Goal: Communication & Community: Answer question/provide support

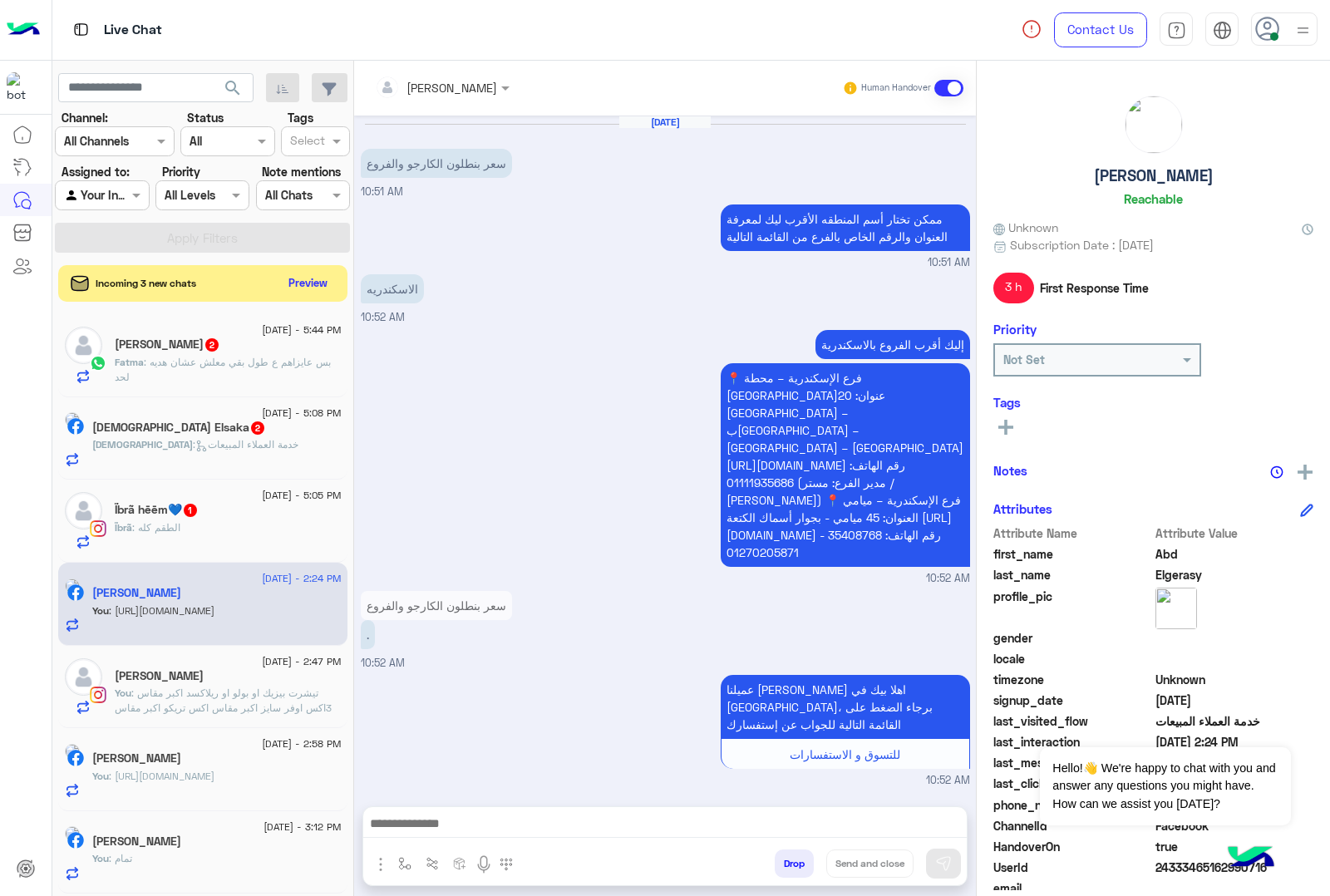
scroll to position [1291, 0]
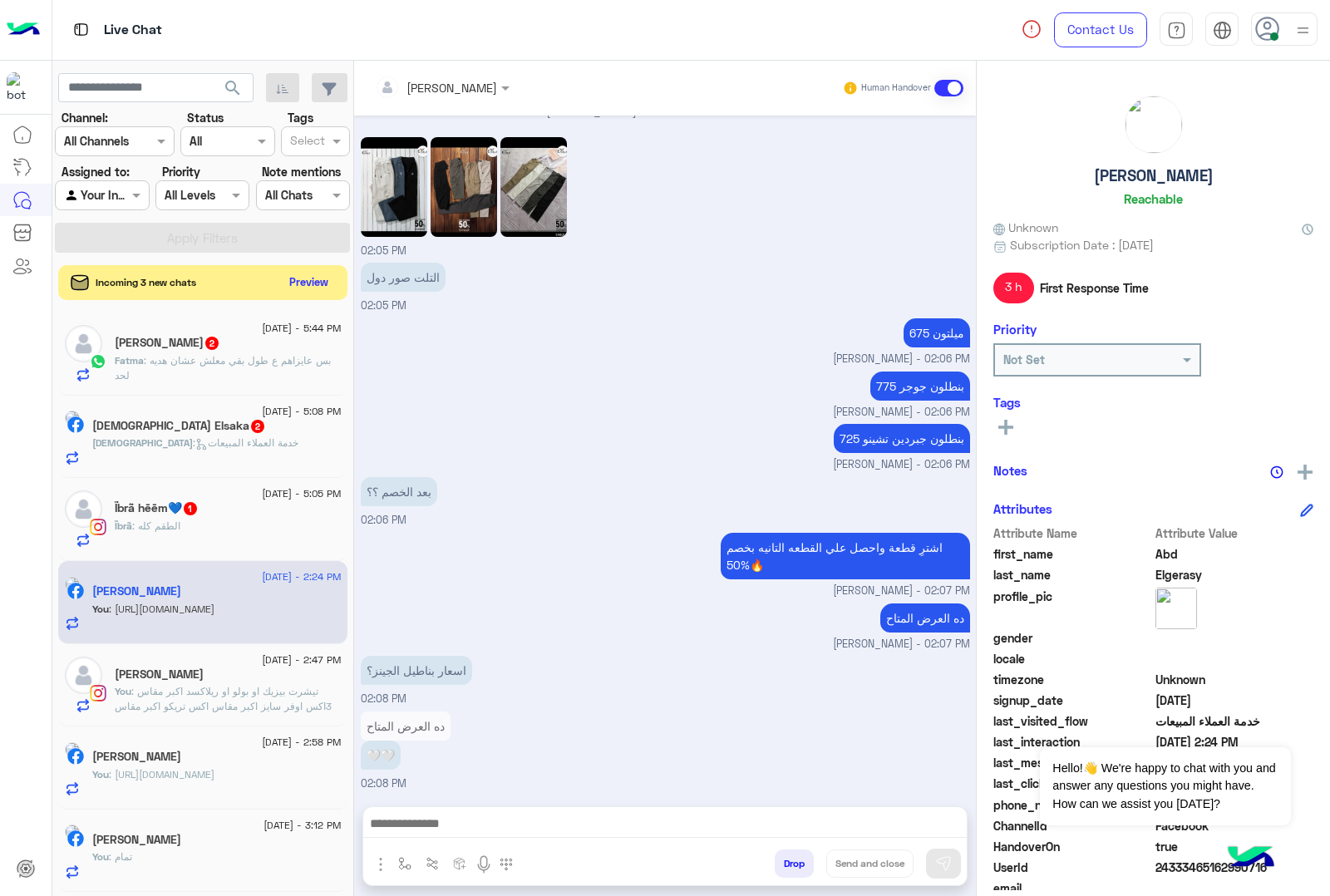
click at [313, 285] on button "Preview" at bounding box center [310, 282] width 52 height 22
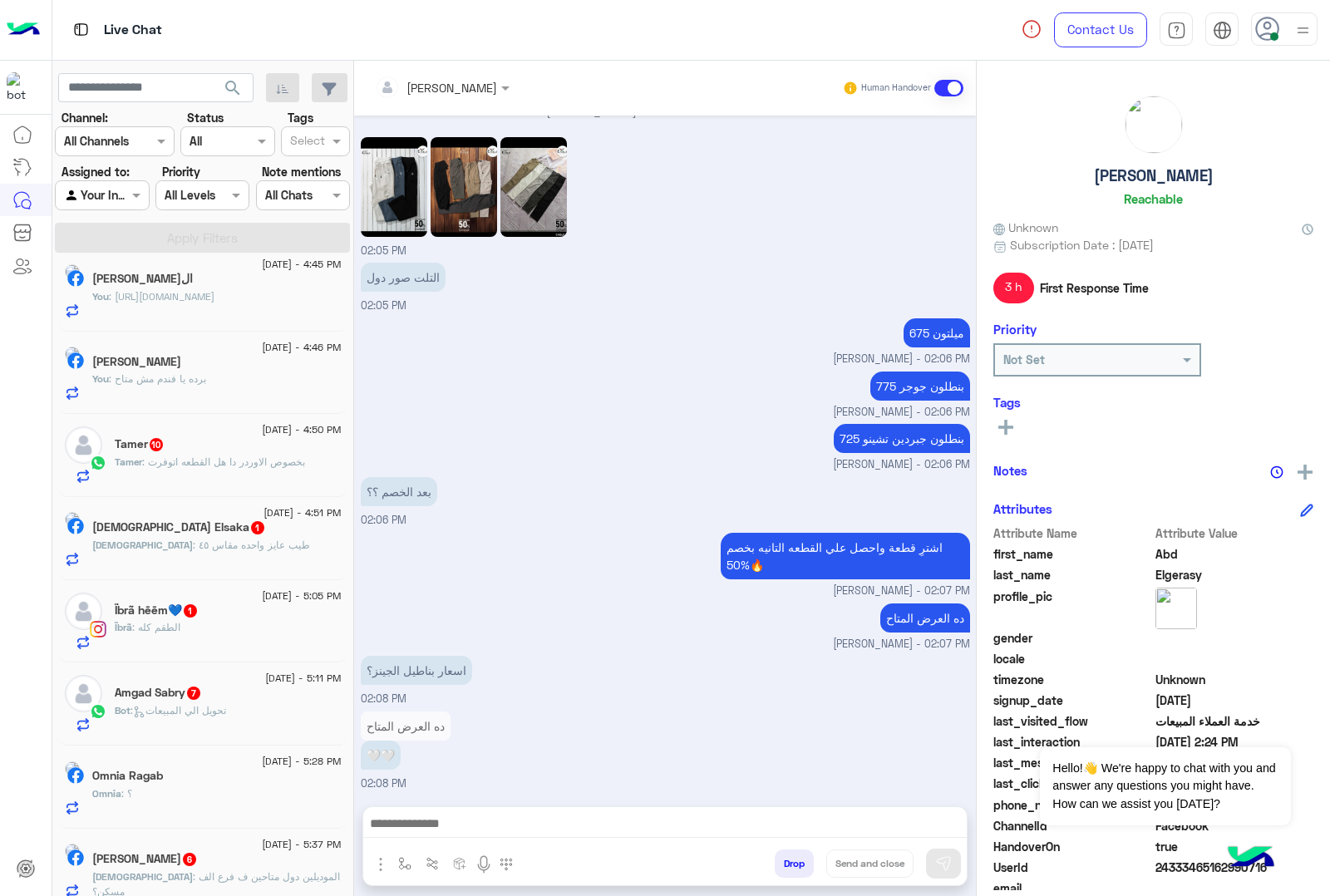
scroll to position [727, 0]
click at [326, 284] on button "Preview" at bounding box center [310, 282] width 52 height 22
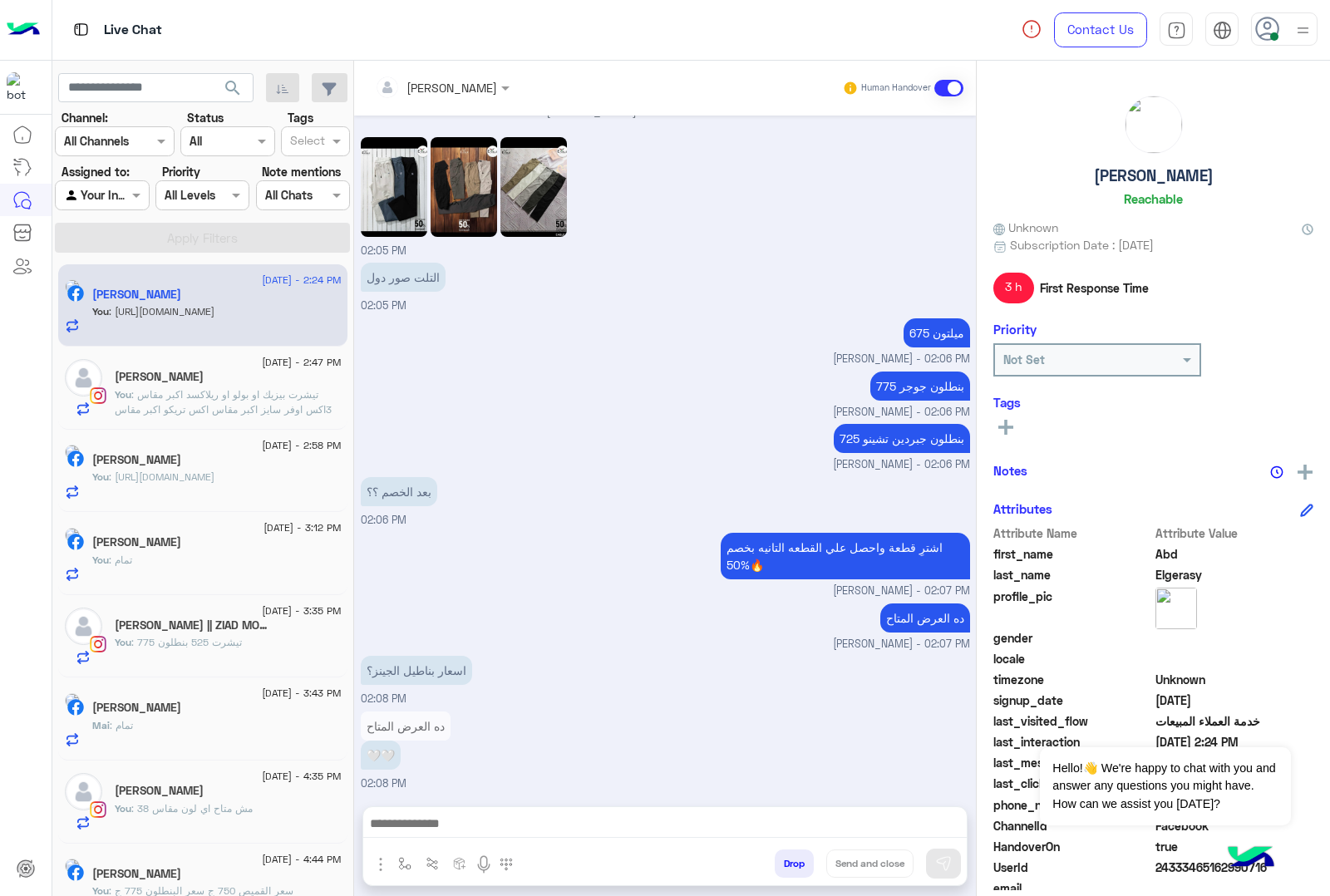
scroll to position [0, 0]
click at [774, 866] on button "Drop" at bounding box center [793, 862] width 39 height 28
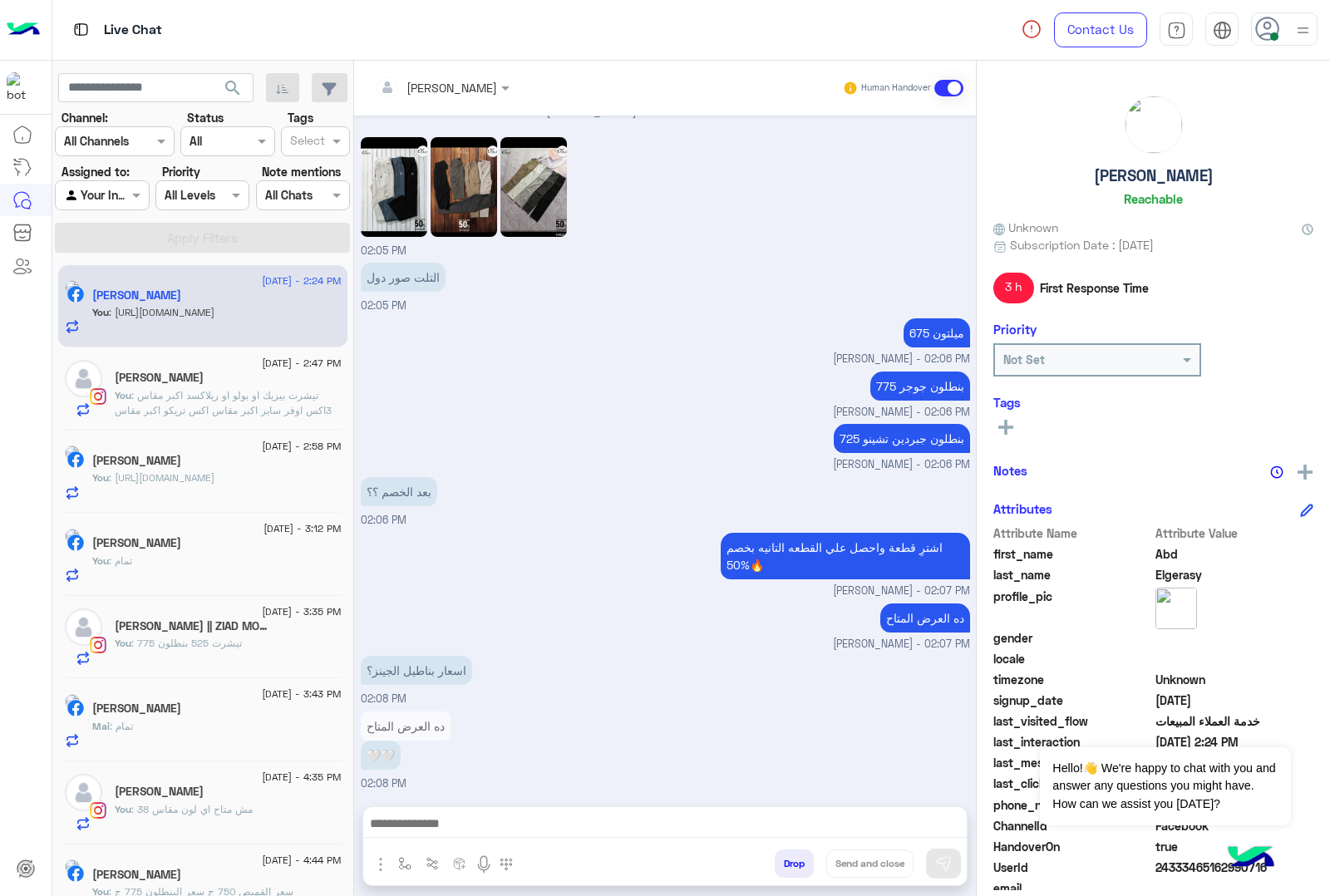
click at [774, 866] on button "Drop" at bounding box center [793, 862] width 39 height 28
click at [771, 866] on div "[PERSON_NAME] Human Handover [DATE] سعر بنطلون الكارجو والفروع 10:51 AM ممكن تخ…" at bounding box center [664, 481] width 622 height 841
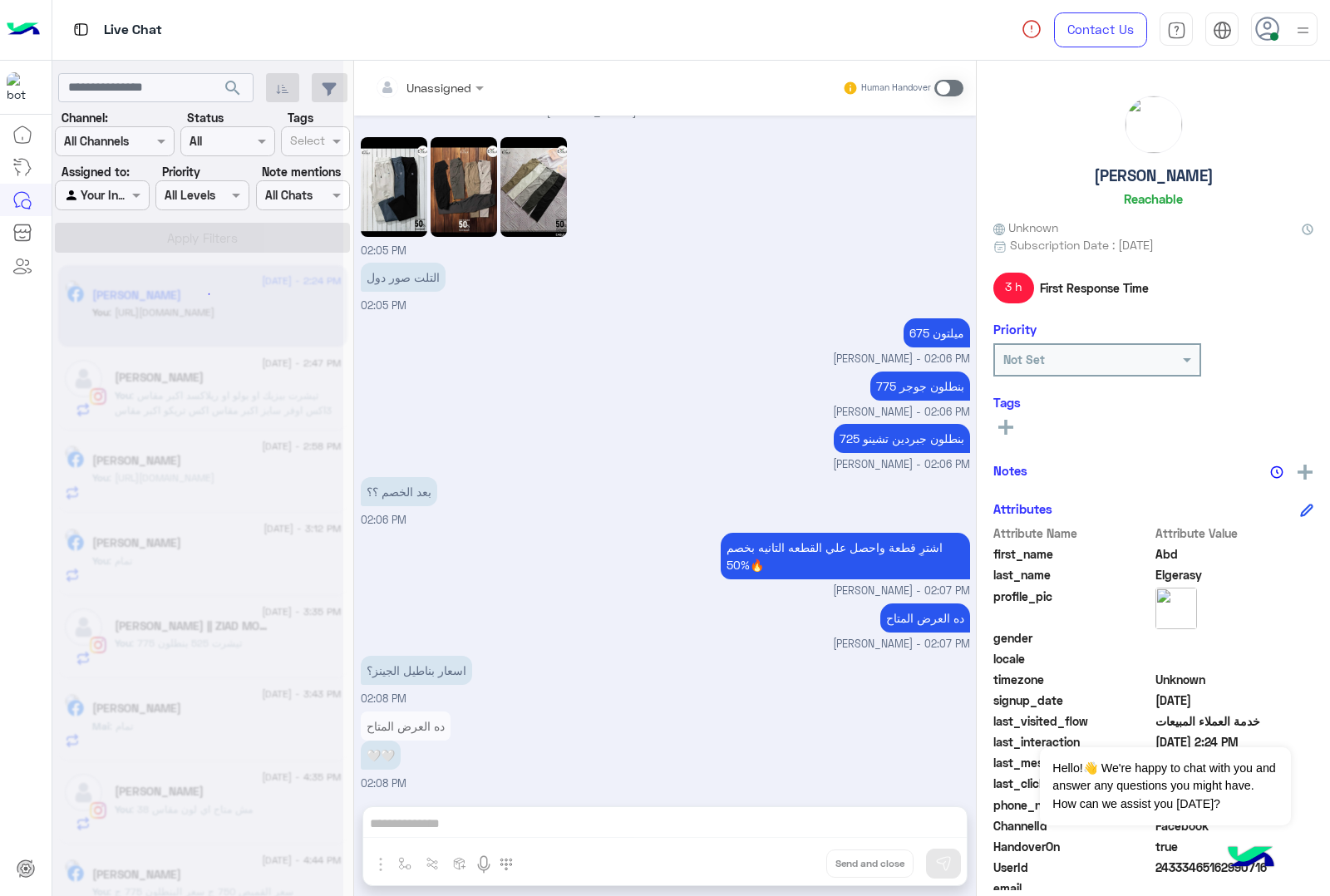
click at [771, 866] on div "Unassigned Human Handover [DATE] سعر بنطلون الكارجو والفروع 10:51 AM ممكن تختار…" at bounding box center [664, 481] width 622 height 841
click at [0, 0] on button "Drop" at bounding box center [0, 0] width 0 height 0
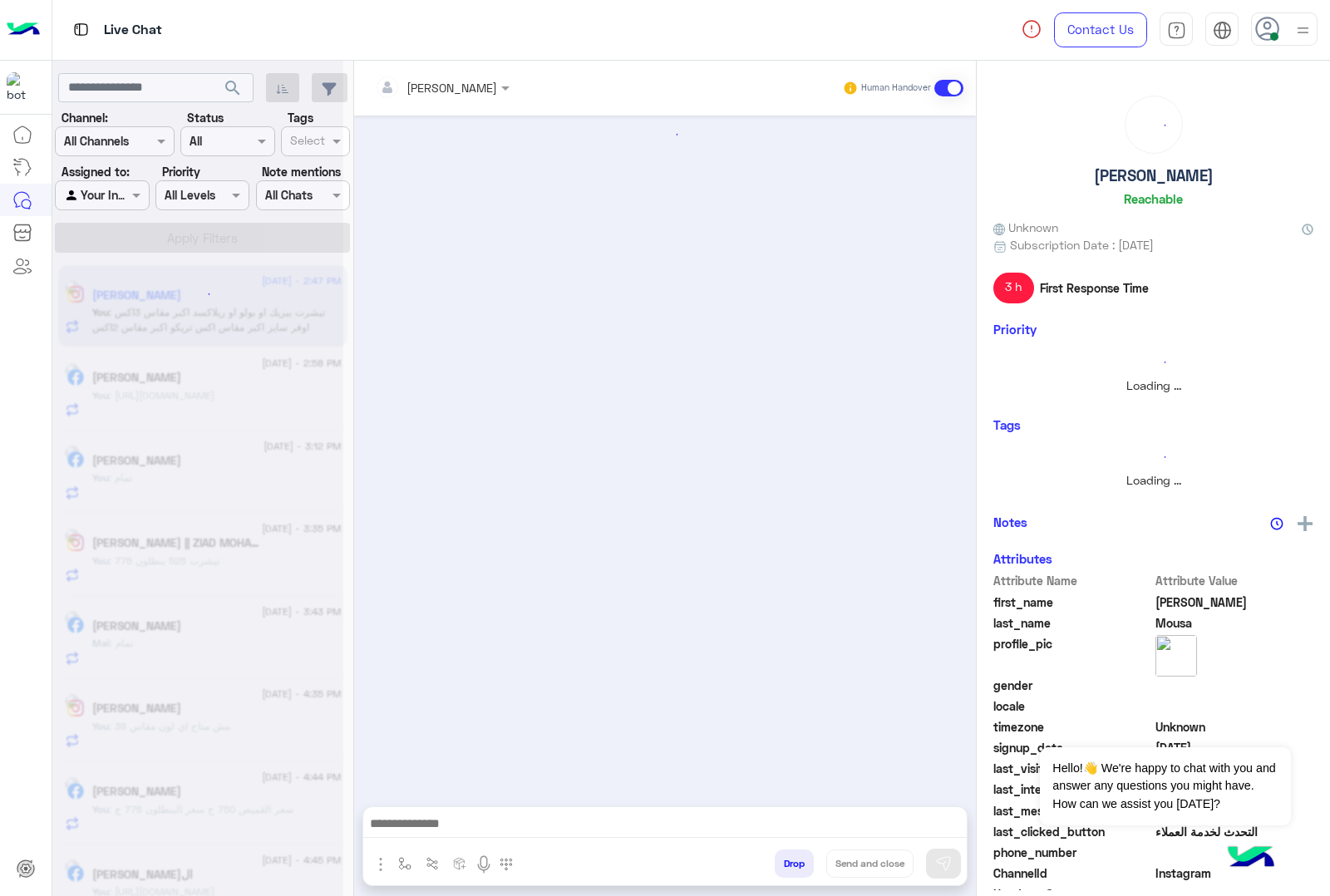
click at [774, 866] on button "Drop" at bounding box center [793, 862] width 39 height 28
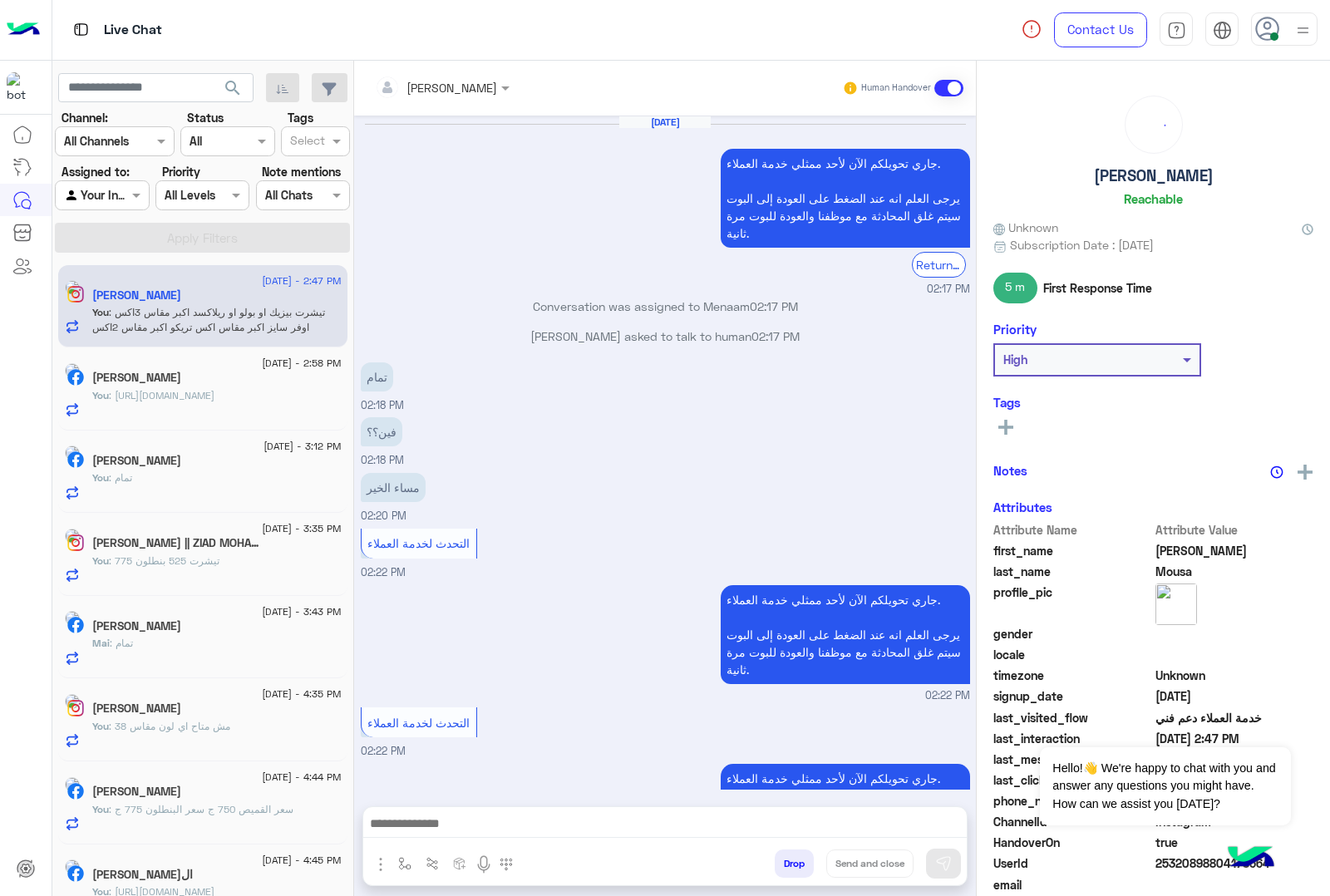
click at [774, 866] on button "Drop" at bounding box center [793, 862] width 39 height 28
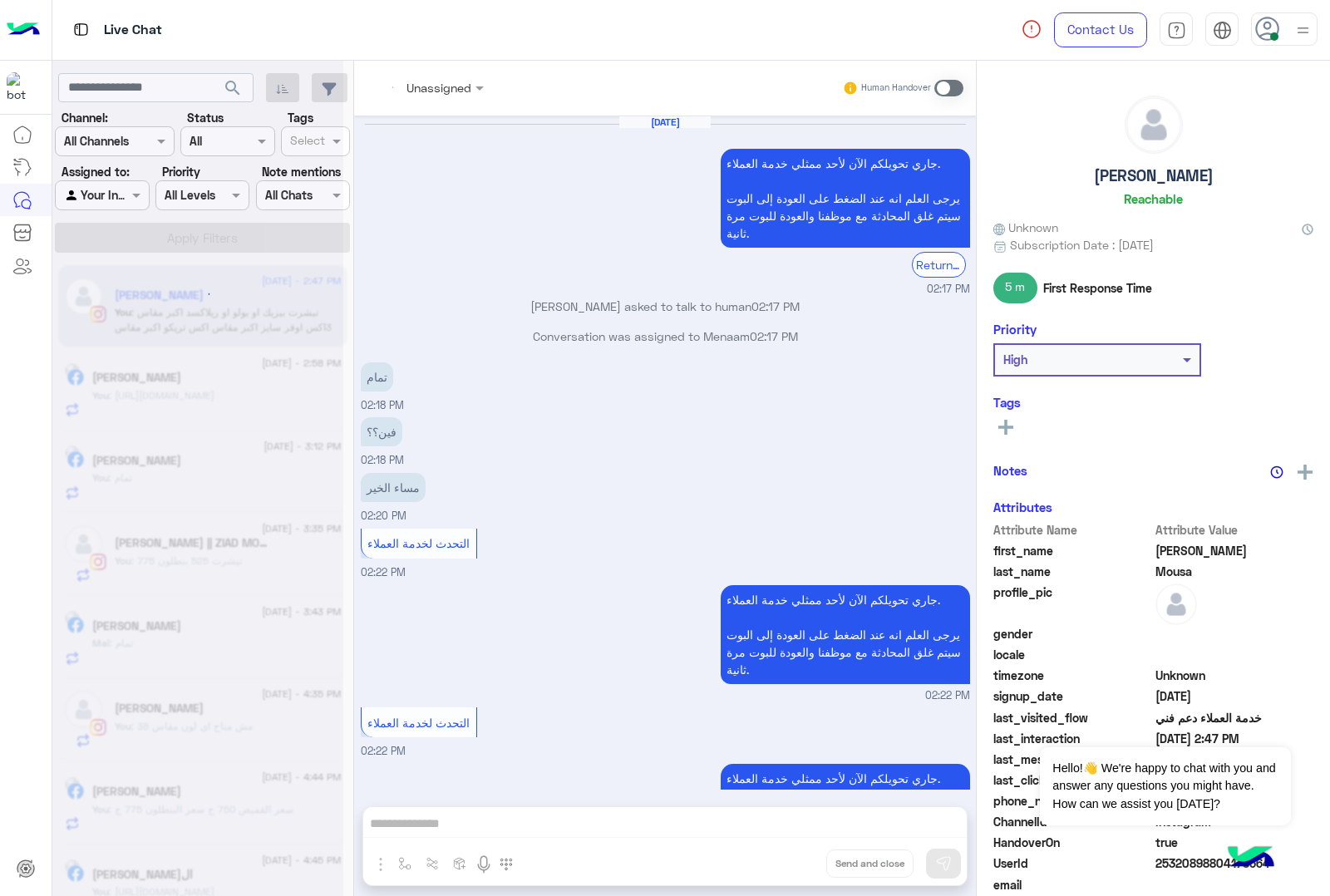
click at [771, 866] on div "Unassigned Human Handover [DATE] جاري تحويلكم الآن لأحد ممثلي خدمة العملاء. يرج…" at bounding box center [664, 481] width 622 height 841
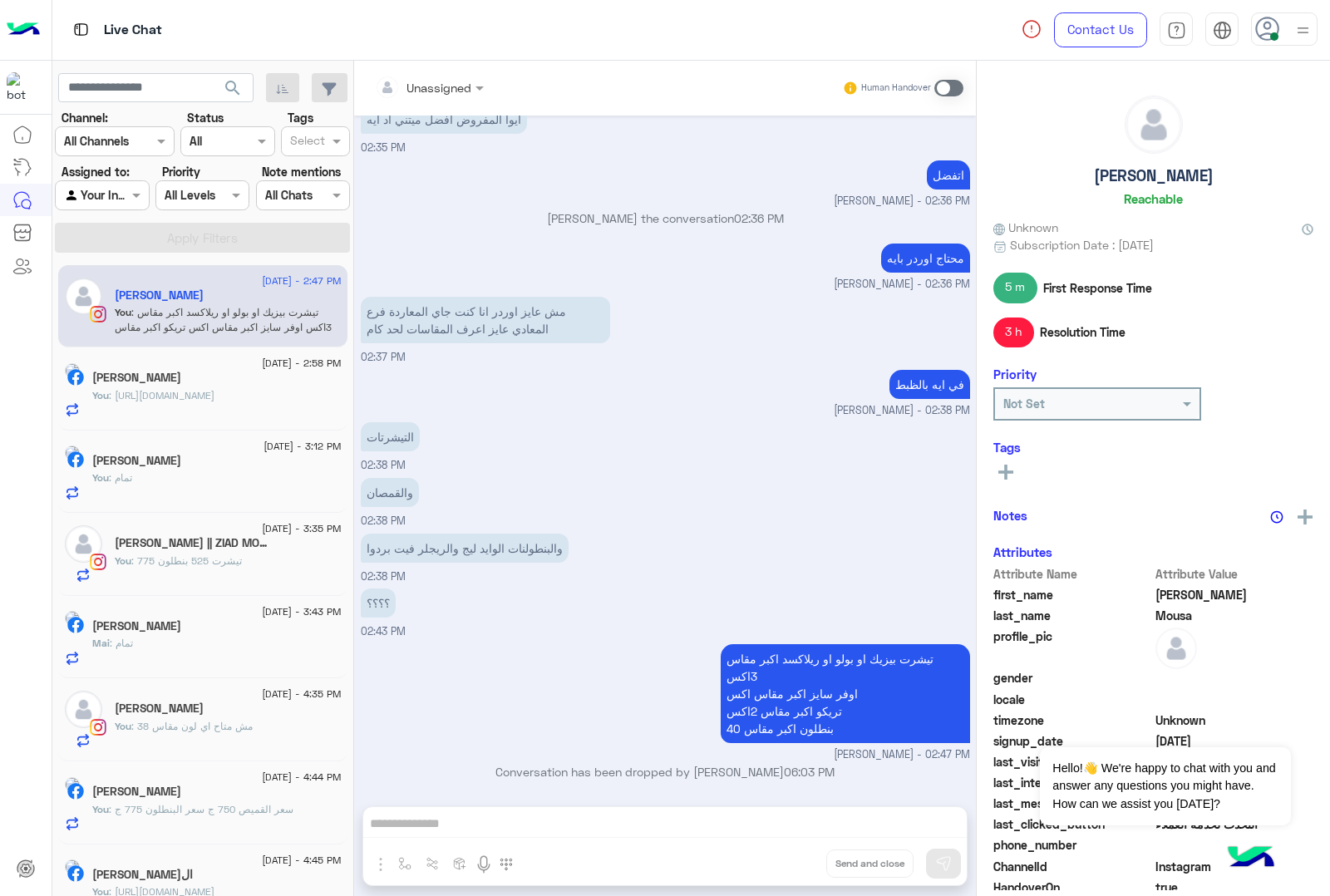
click at [771, 866] on div "Unassigned Human Handover [DATE] جاري تحويلكم الآن لأحد ممثلي خدمة العملاء. يرج…" at bounding box center [664, 481] width 622 height 841
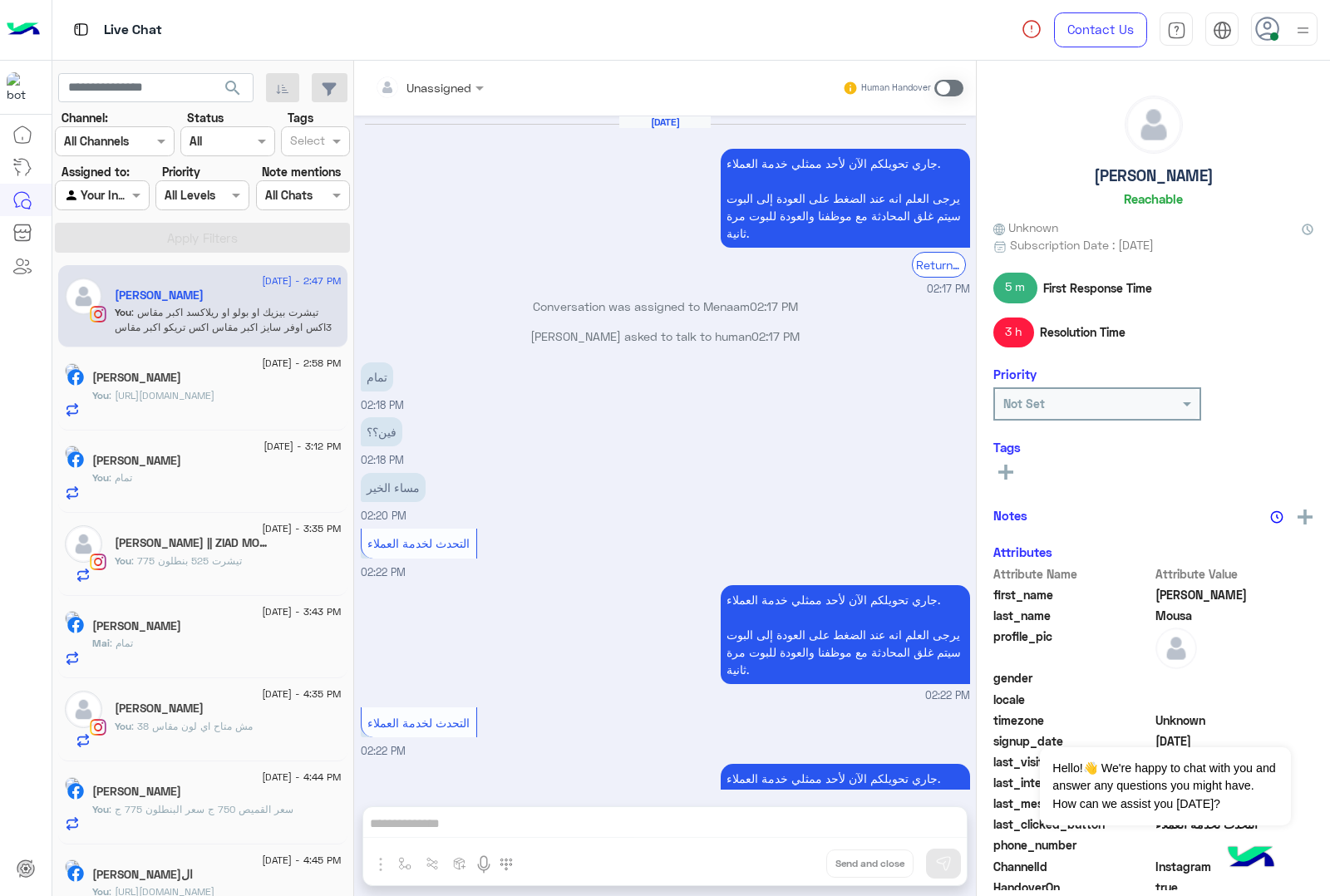
click at [0, 0] on button "Drop" at bounding box center [0, 0] width 0 height 0
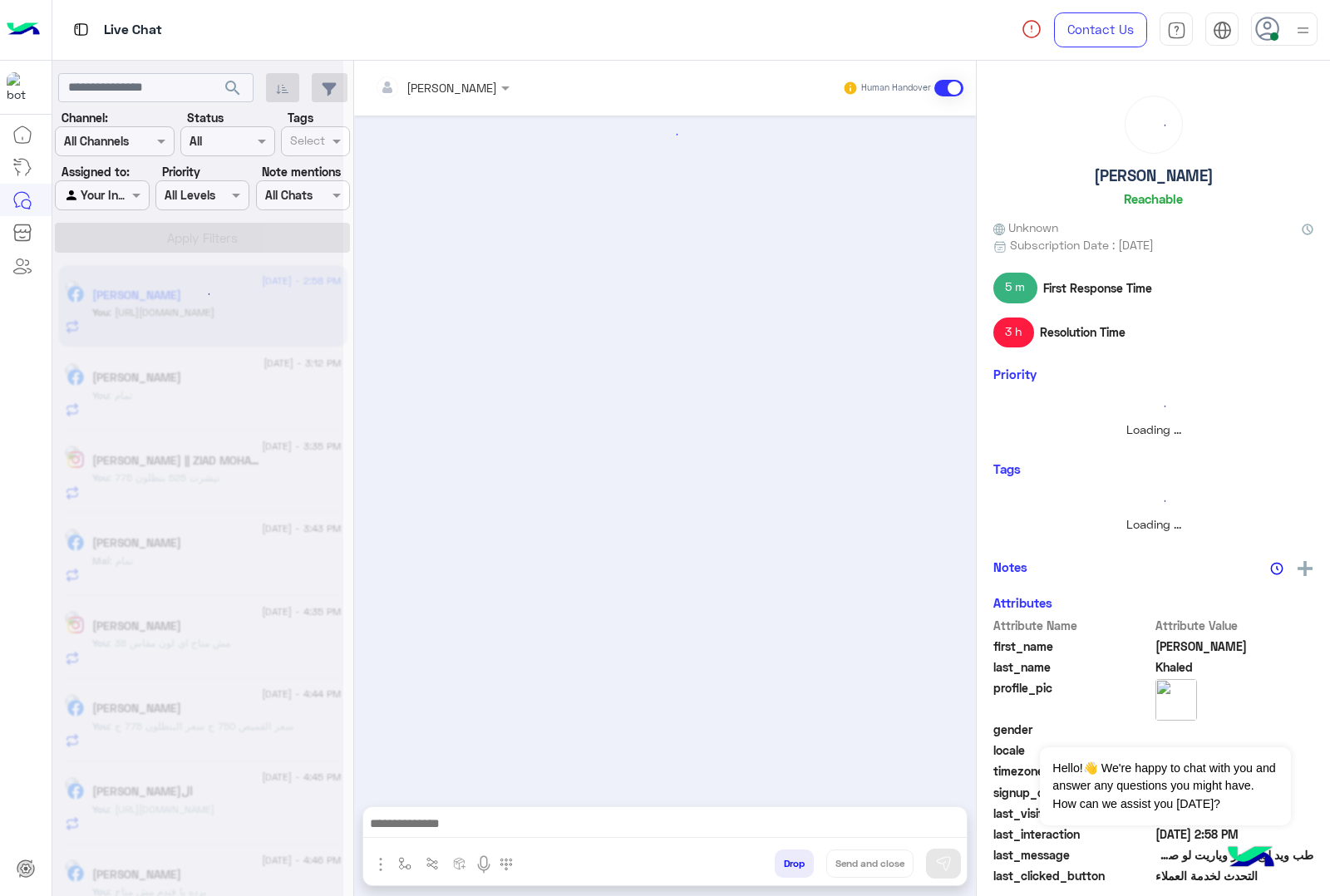
click at [774, 866] on button "Drop" at bounding box center [793, 862] width 39 height 28
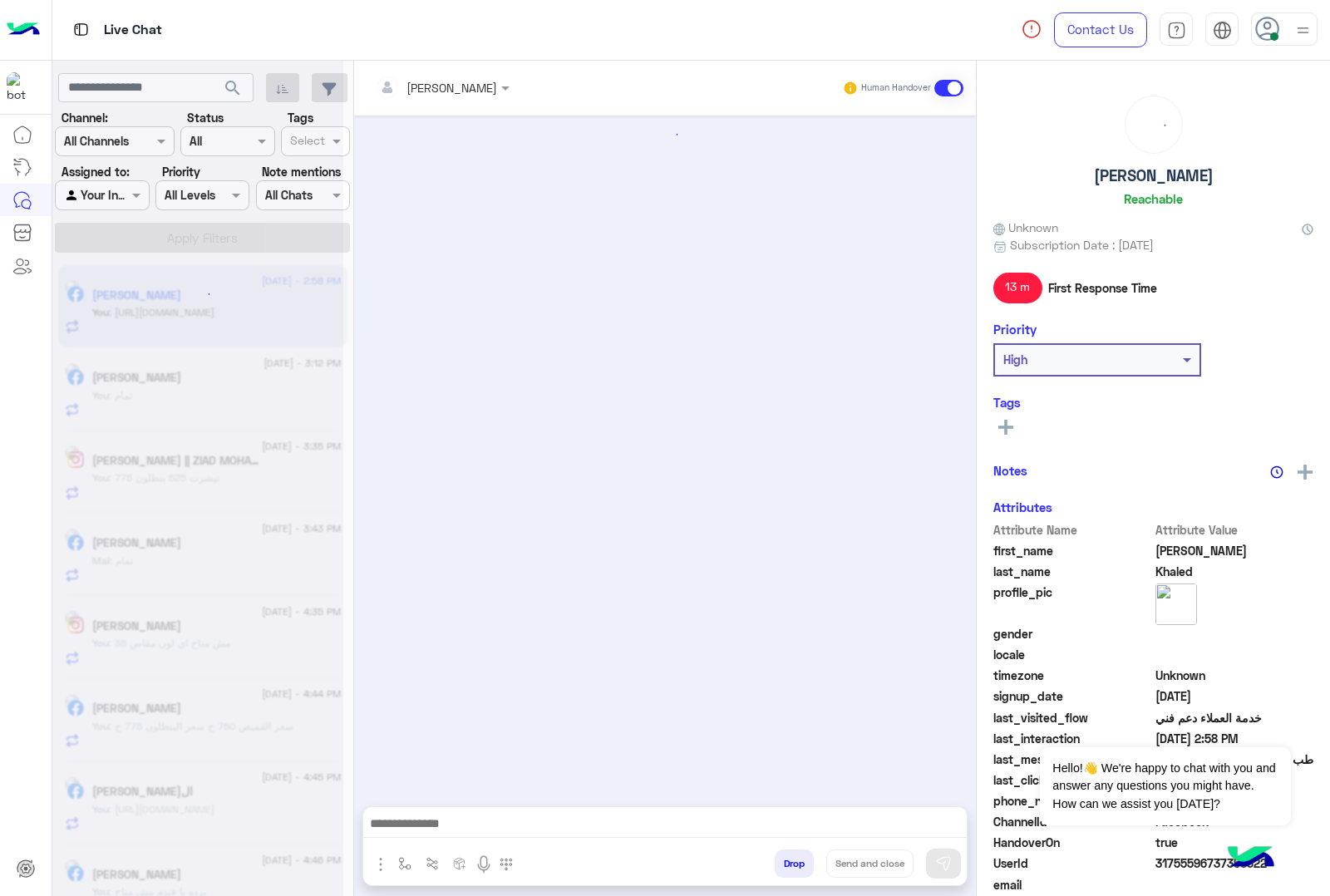
click at [774, 866] on button "Drop" at bounding box center [793, 862] width 39 height 28
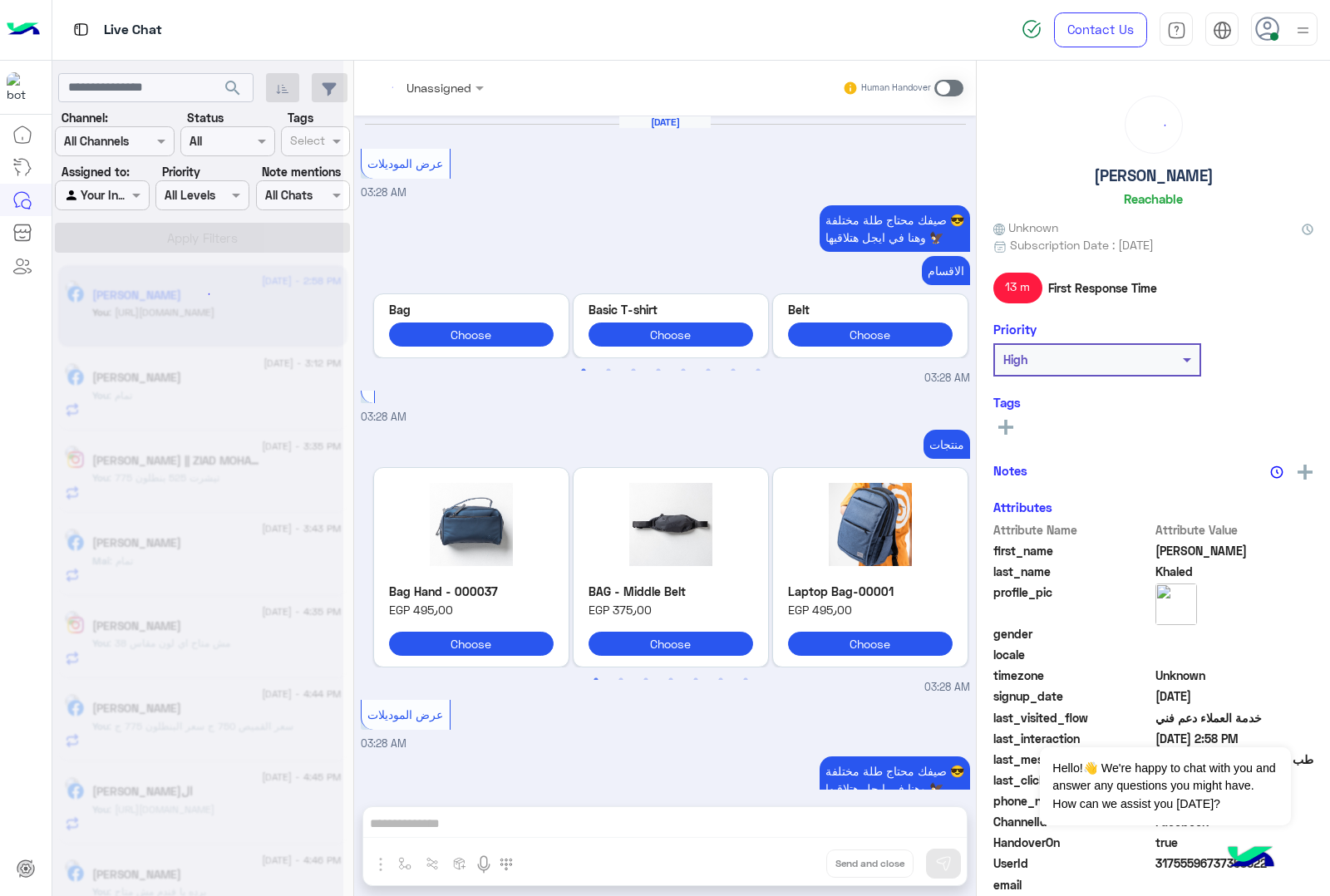
click at [771, 866] on div "Unassigned Human Handover [DATE] عرض الموديلات 03:28 AM صيفك محتاج طلة مختلفة 😎…" at bounding box center [664, 481] width 622 height 841
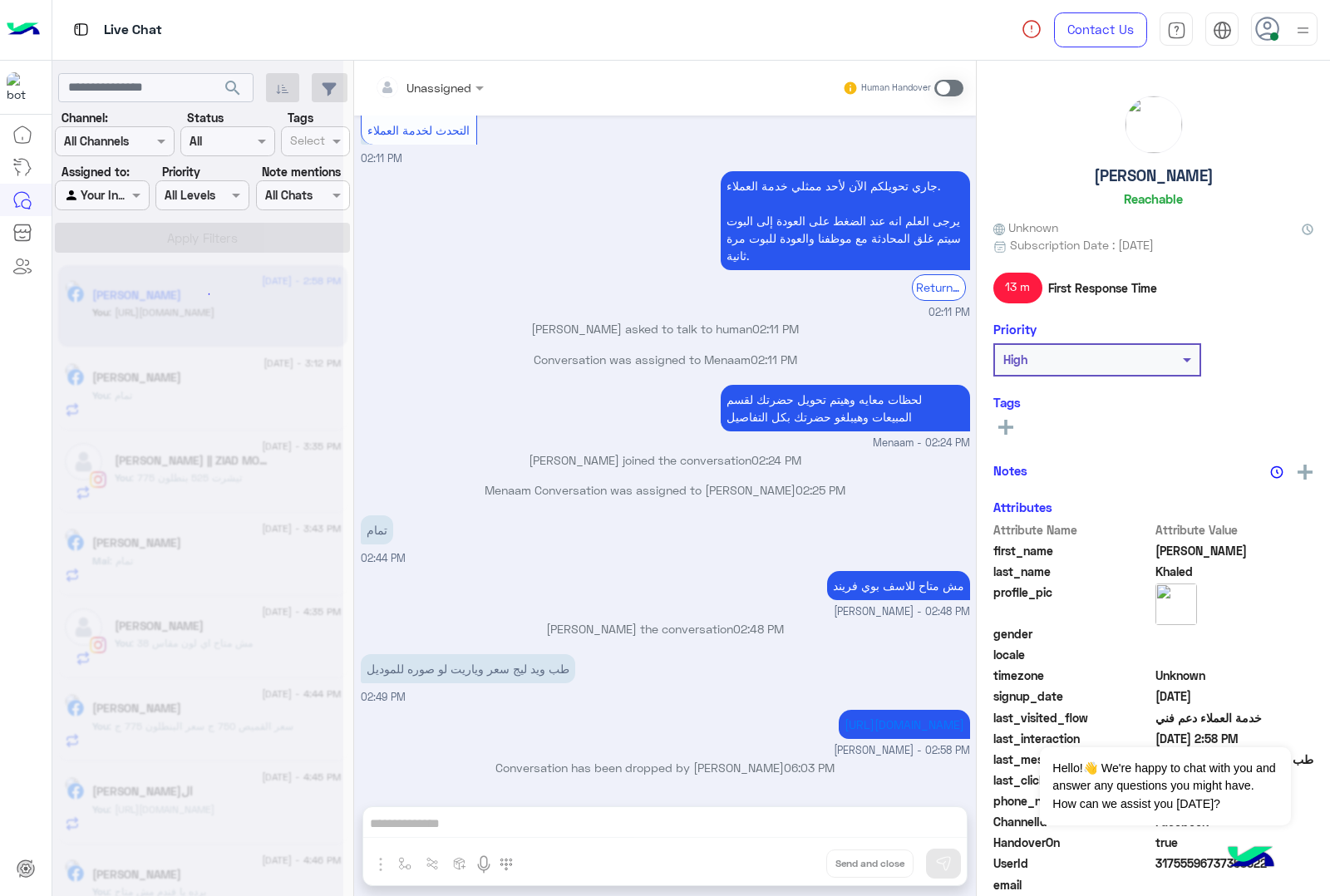
click at [771, 866] on div "Unassigned Human Handover [DATE] عرض الموديلات 03:28 AM صيفك محتاج طلة مختلفة 😎…" at bounding box center [664, 481] width 622 height 841
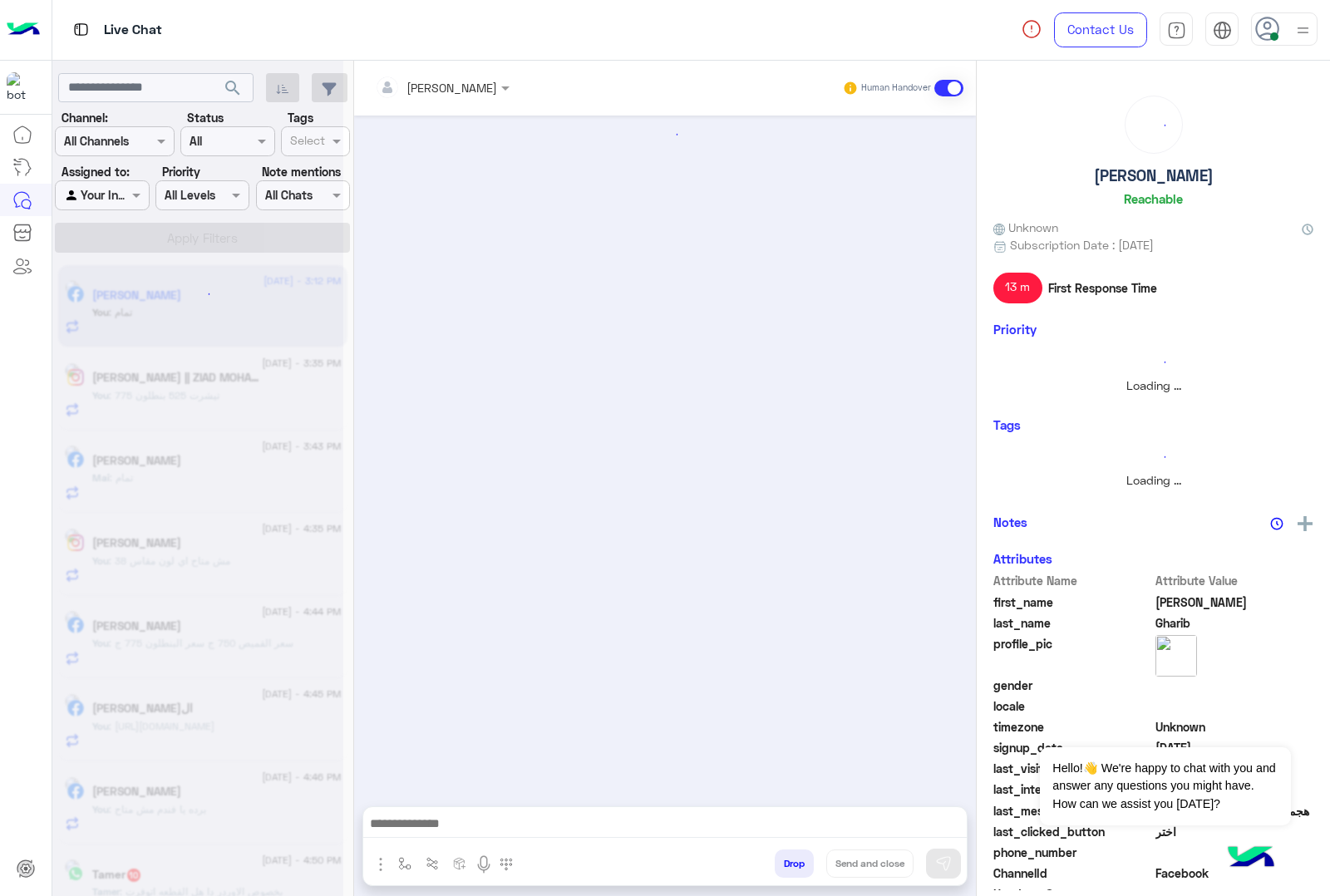
click at [774, 866] on button "Drop" at bounding box center [793, 862] width 39 height 28
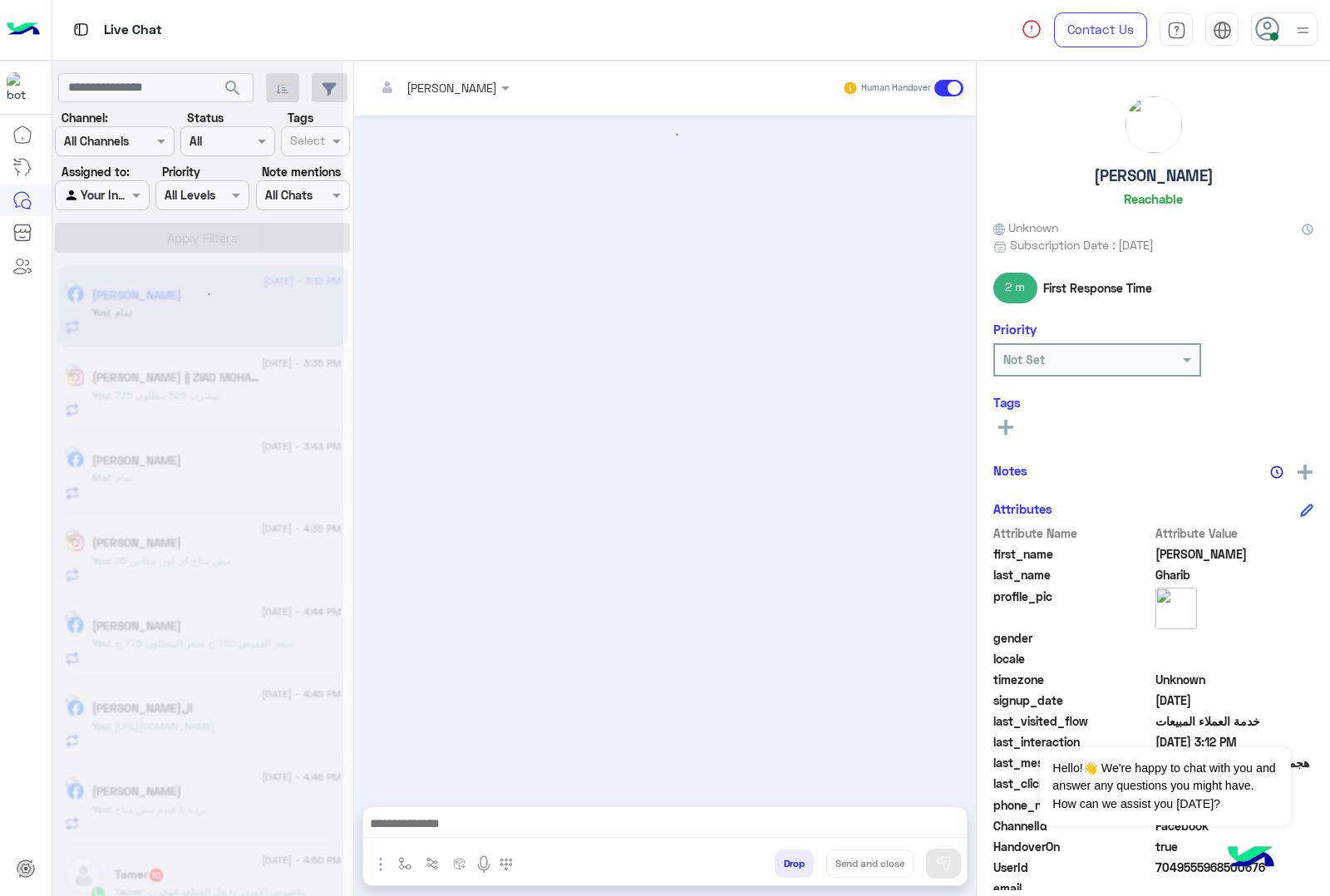
click at [774, 866] on button "Drop" at bounding box center [793, 862] width 39 height 28
click at [771, 866] on div "[PERSON_NAME] Human Handover Drop Send and close" at bounding box center [664, 481] width 622 height 841
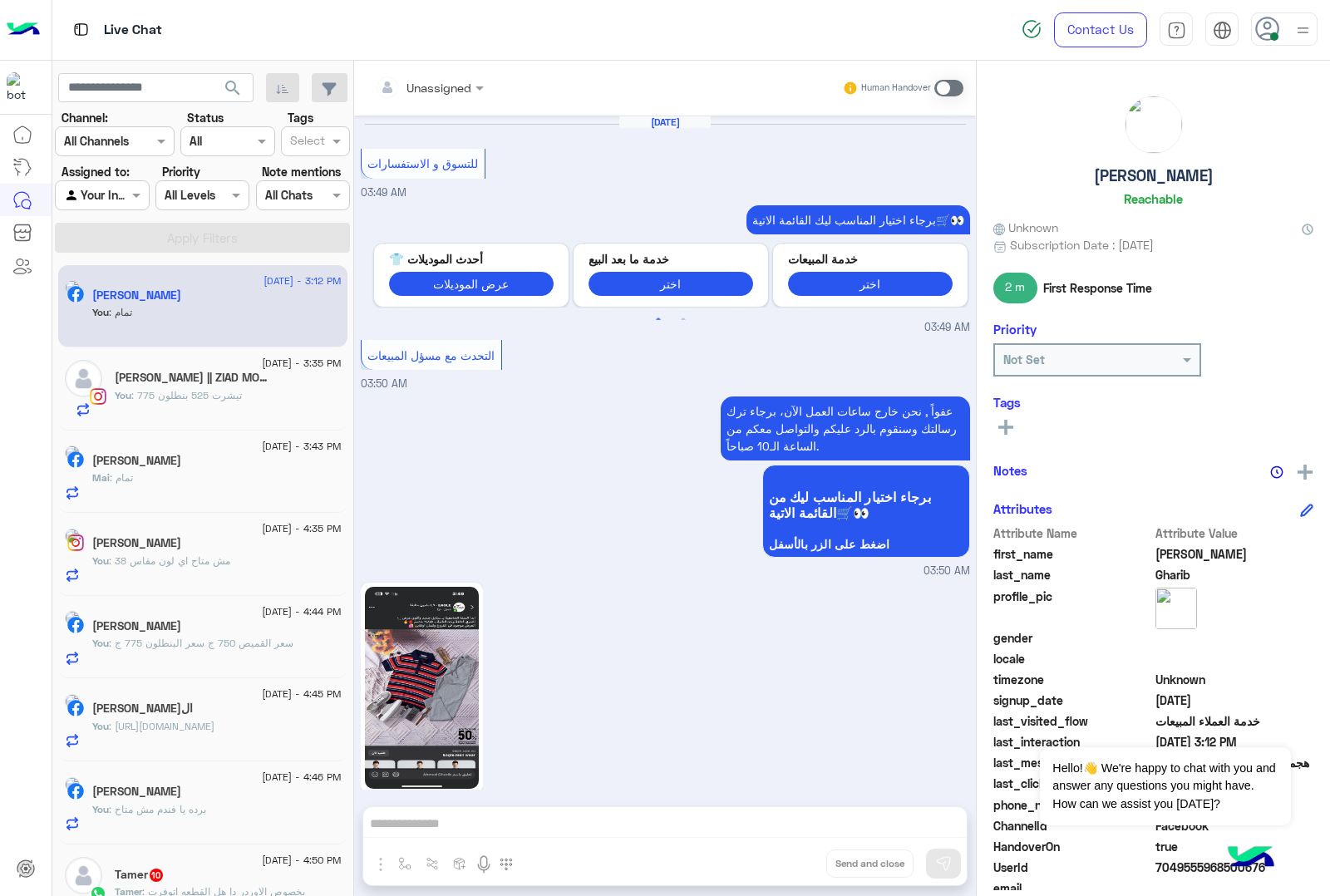
click at [771, 866] on div "Unassigned Human Handover [DATE] للتسوق و الاستفسارات 03:49 AM برجاء اختيار الم…" at bounding box center [664, 481] width 622 height 841
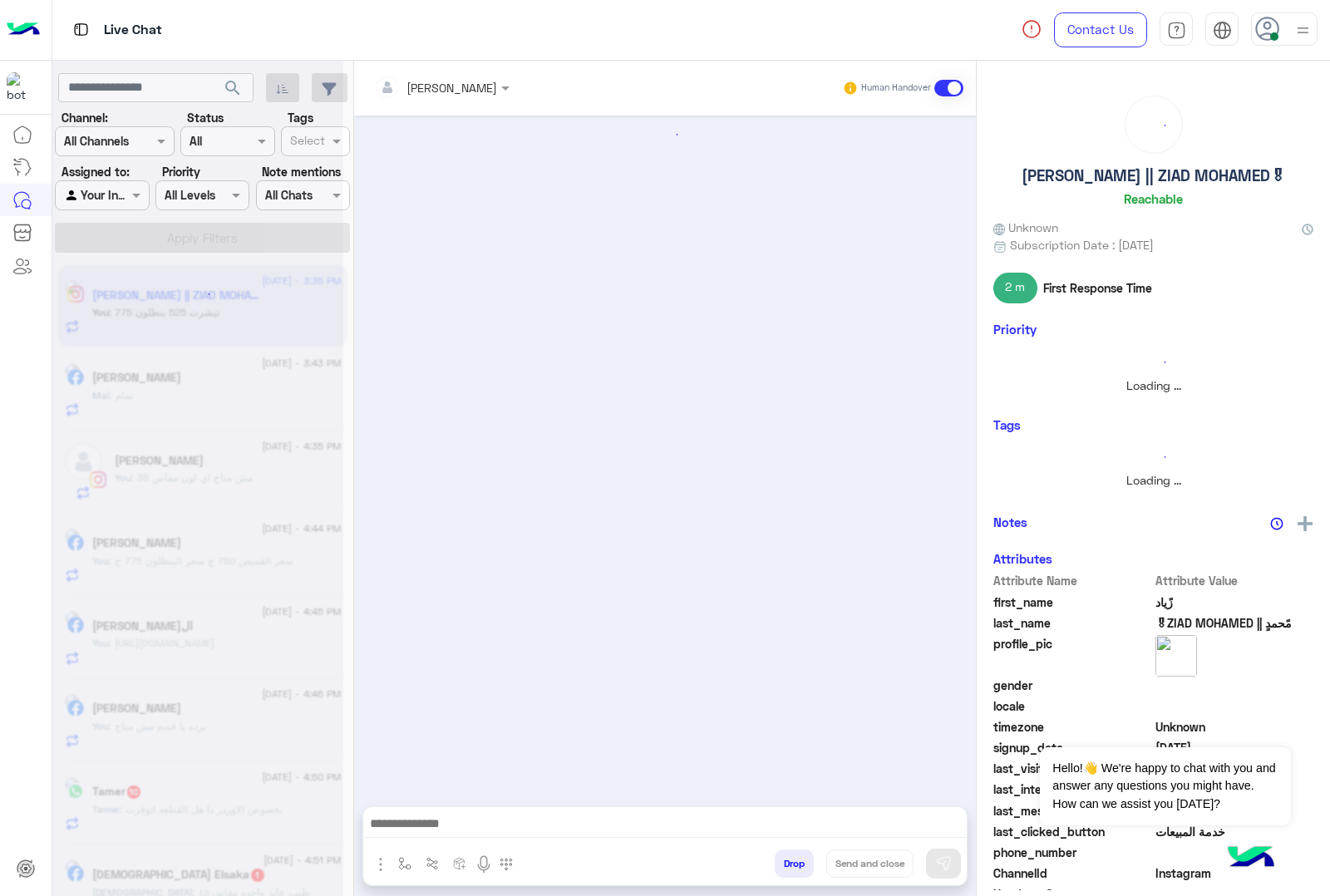
click at [786, 864] on button "Drop" at bounding box center [793, 862] width 39 height 28
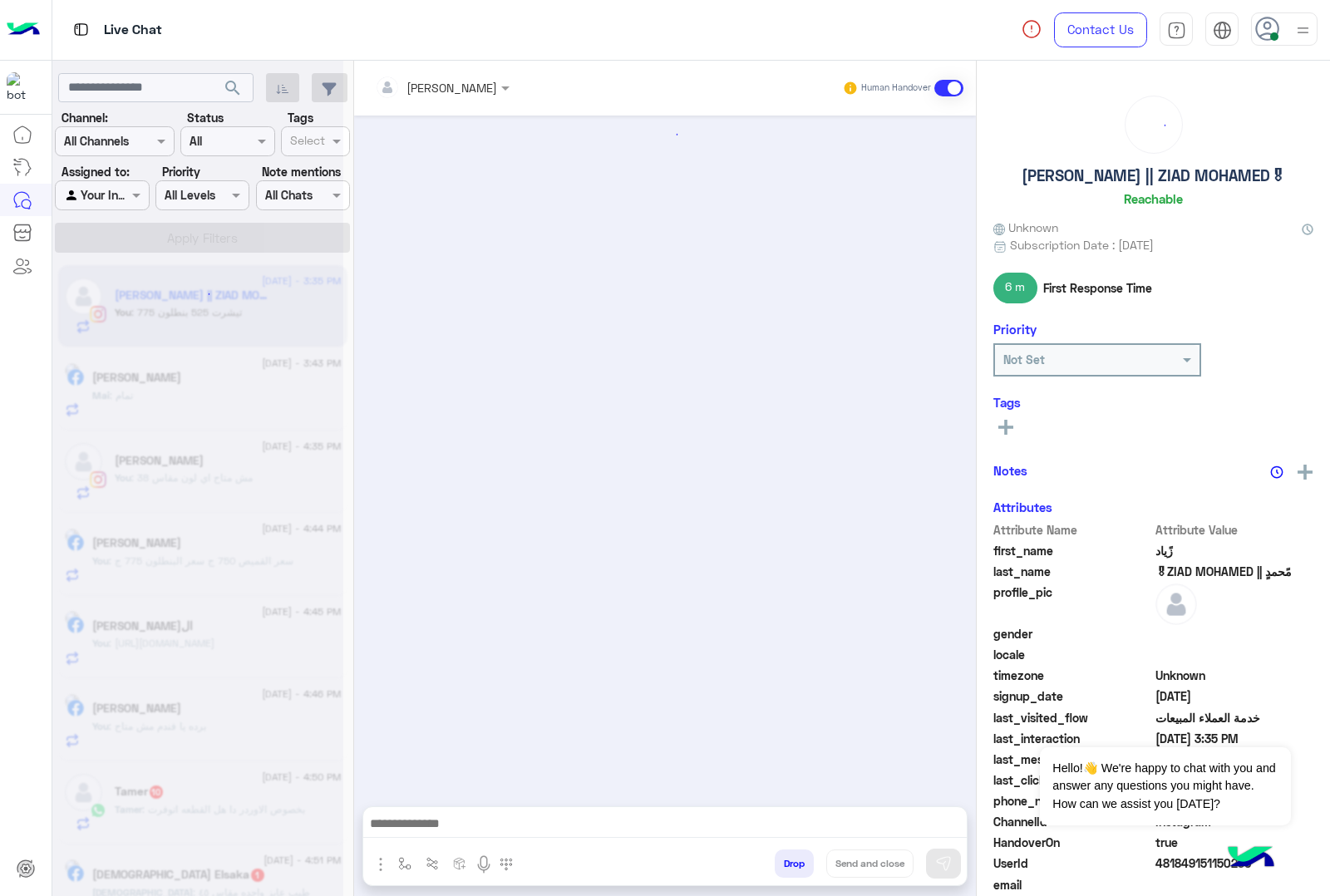
click at [786, 864] on button "Drop" at bounding box center [793, 862] width 39 height 28
click at [786, 864] on div "[PERSON_NAME] Human Handover Drop Send and close" at bounding box center [664, 481] width 622 height 841
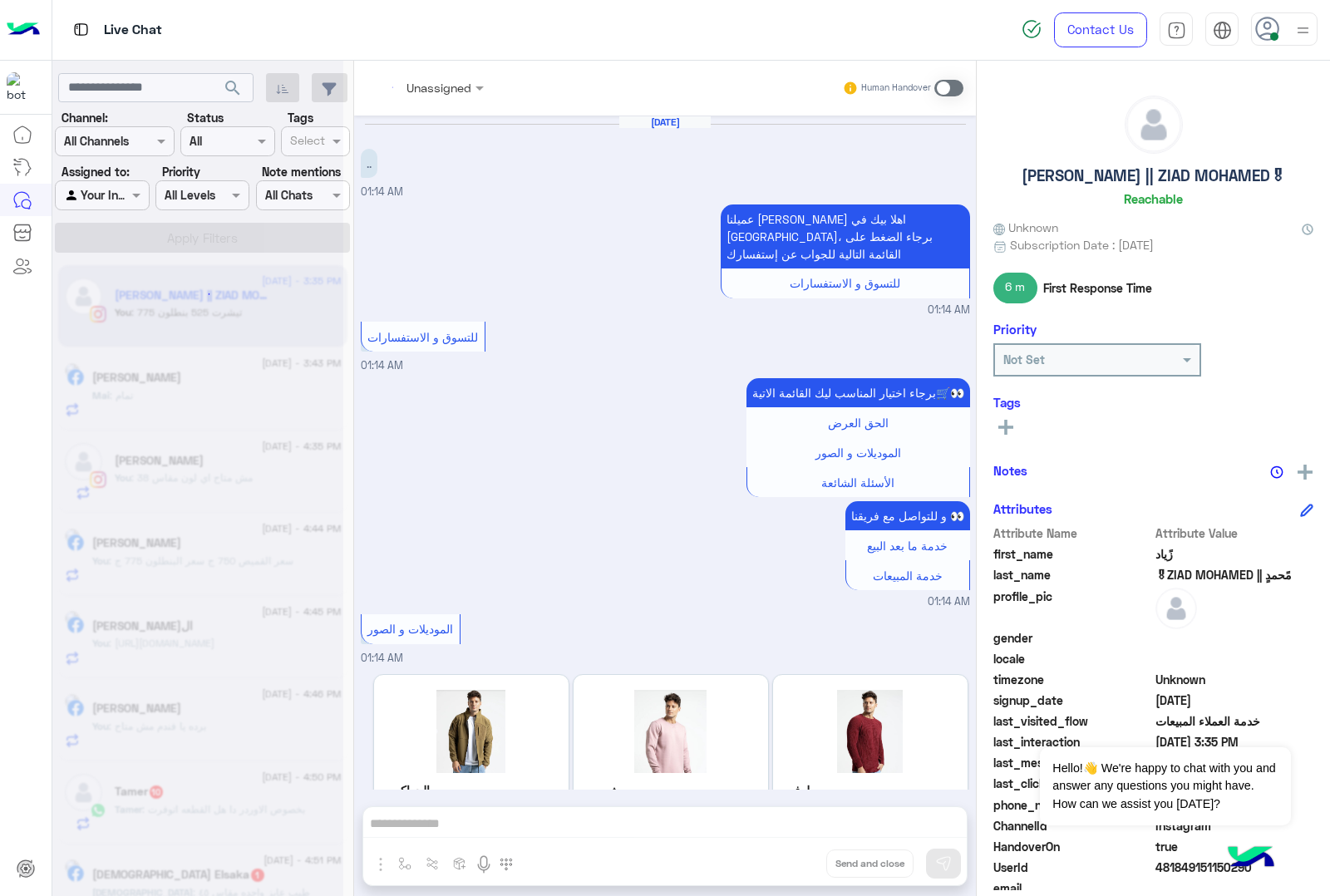
click at [786, 864] on div "Unassigned Human Handover [DATE] .. 01:14 AM عميلنا [PERSON_NAME] اهلا بيك في […" at bounding box center [664, 481] width 622 height 841
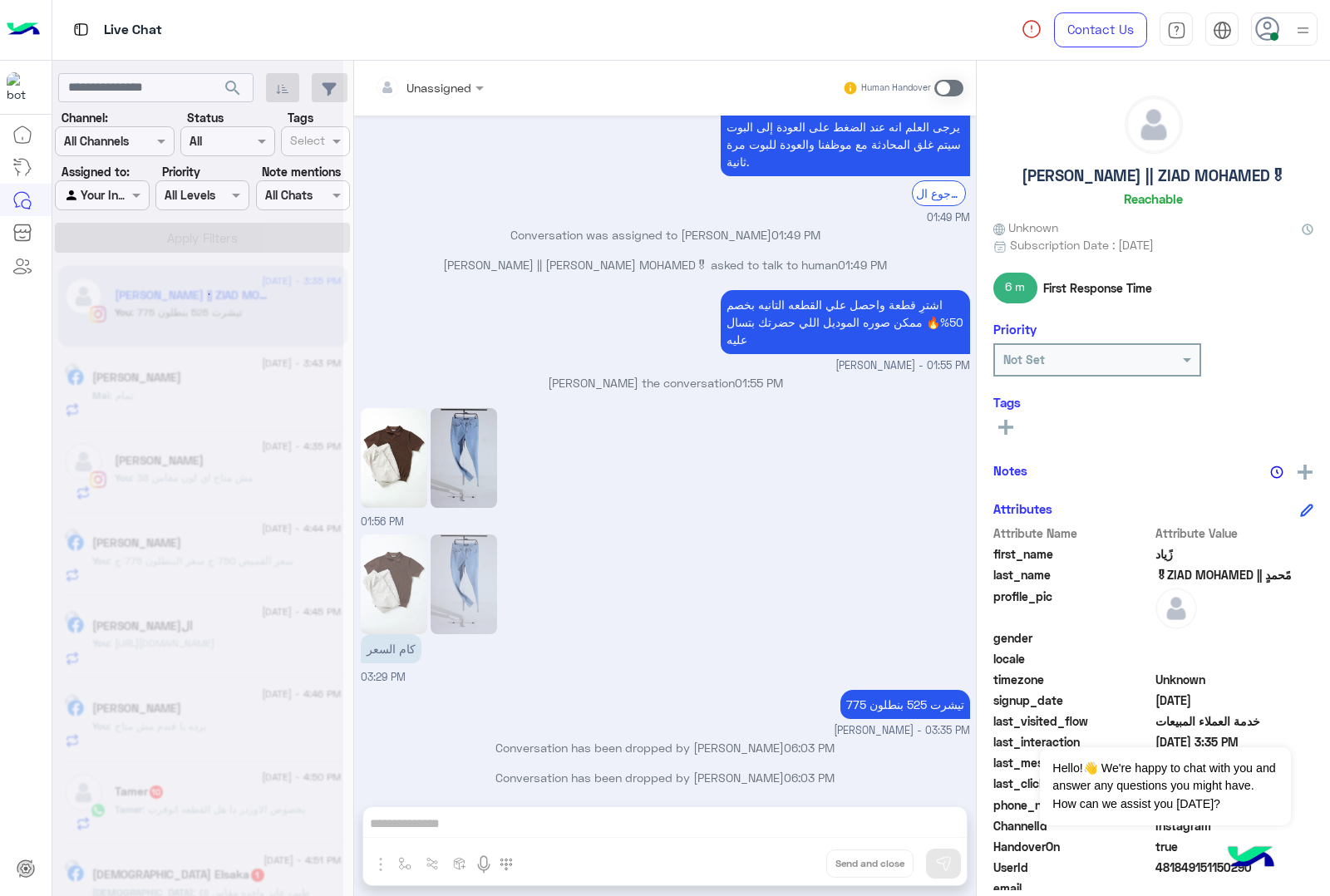
click at [786, 864] on div "Unassigned Human Handover [DATE] .. 01:14 AM عميلنا [PERSON_NAME] اهلا بيك في […" at bounding box center [664, 481] width 622 height 841
click at [0, 0] on button "Drop" at bounding box center [0, 0] width 0 height 0
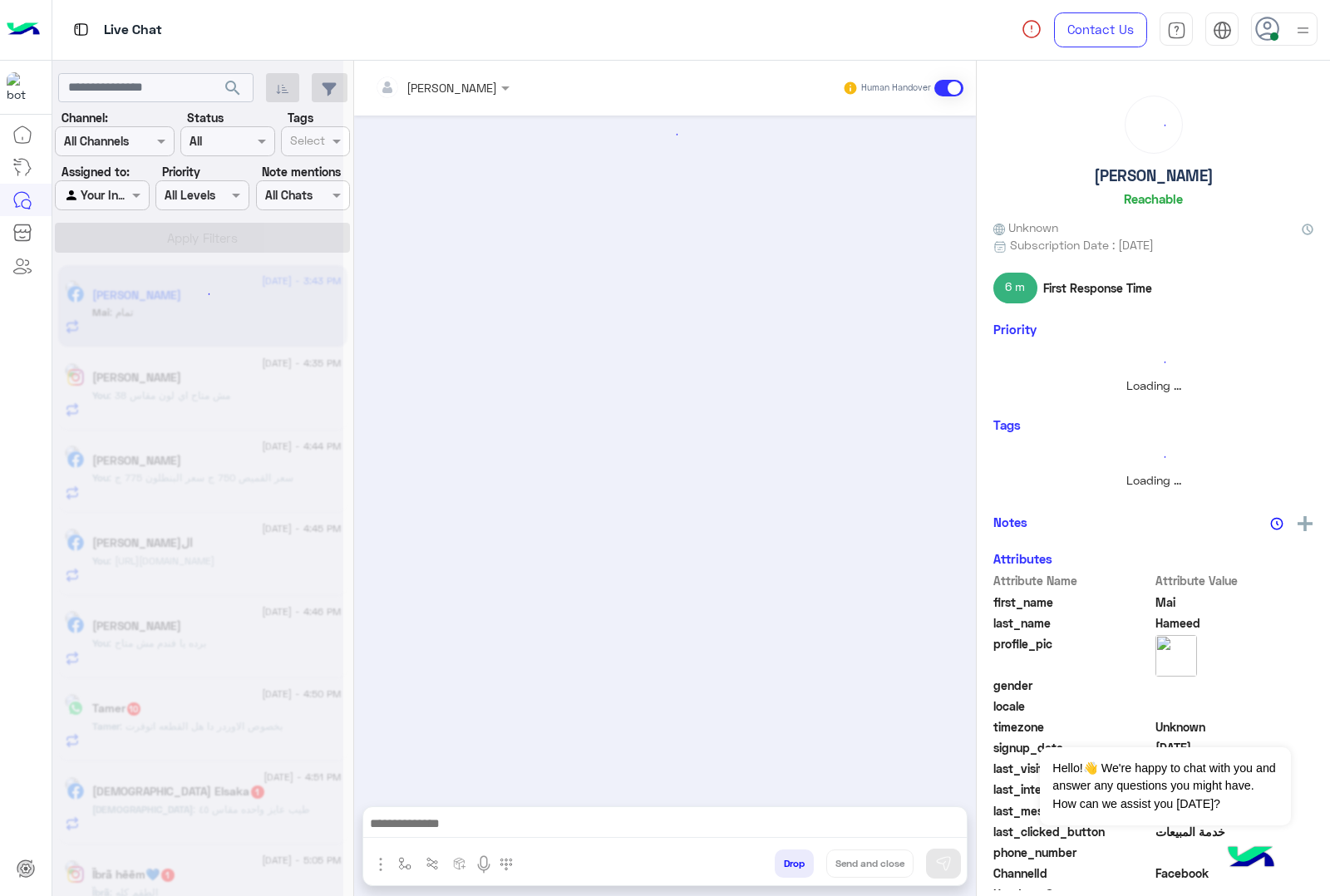
click at [786, 864] on button "Drop" at bounding box center [793, 862] width 39 height 28
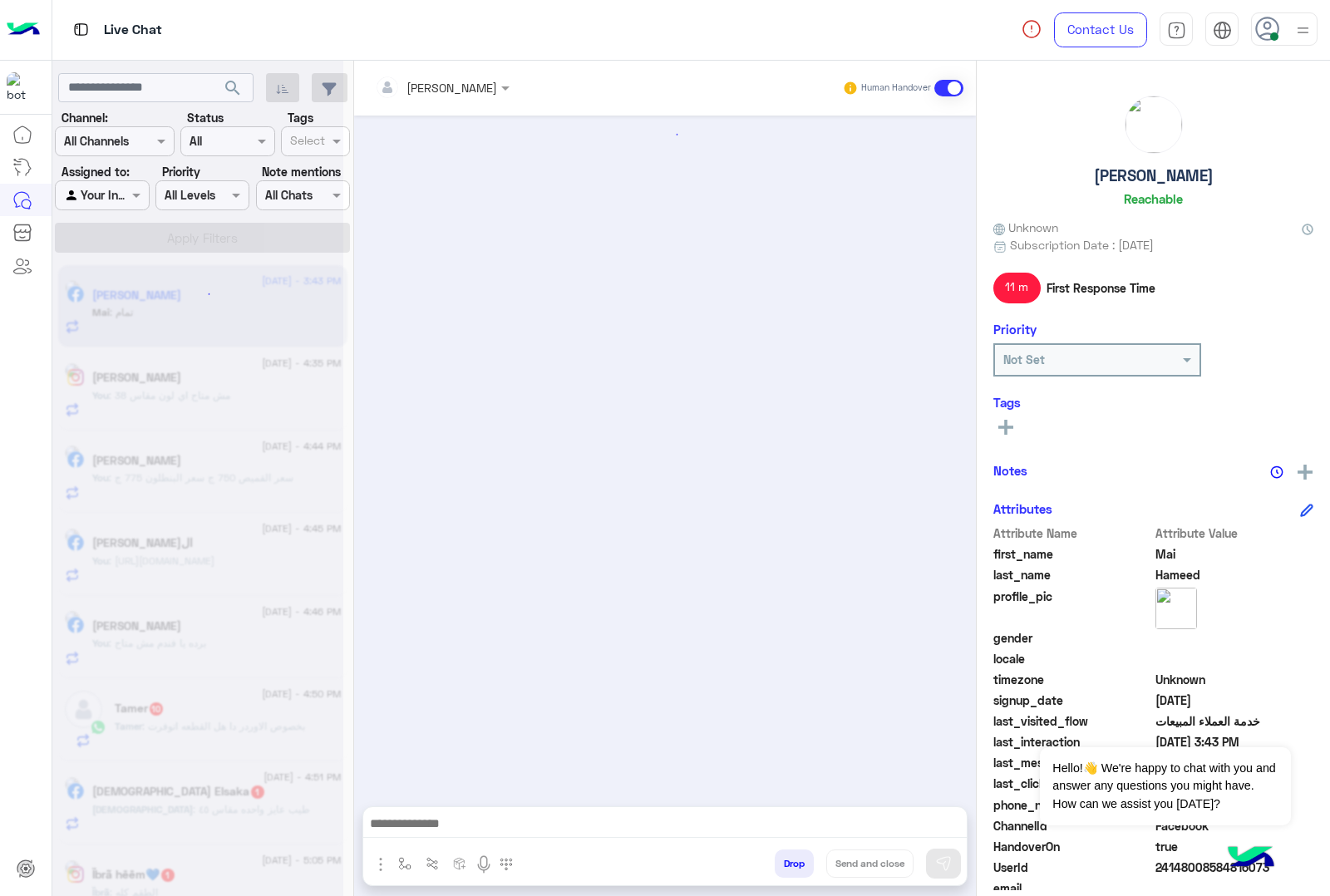
click at [791, 862] on button "Drop" at bounding box center [793, 862] width 39 height 28
click at [791, 862] on div "[PERSON_NAME] Human Handover Drop Send and close" at bounding box center [664, 481] width 622 height 841
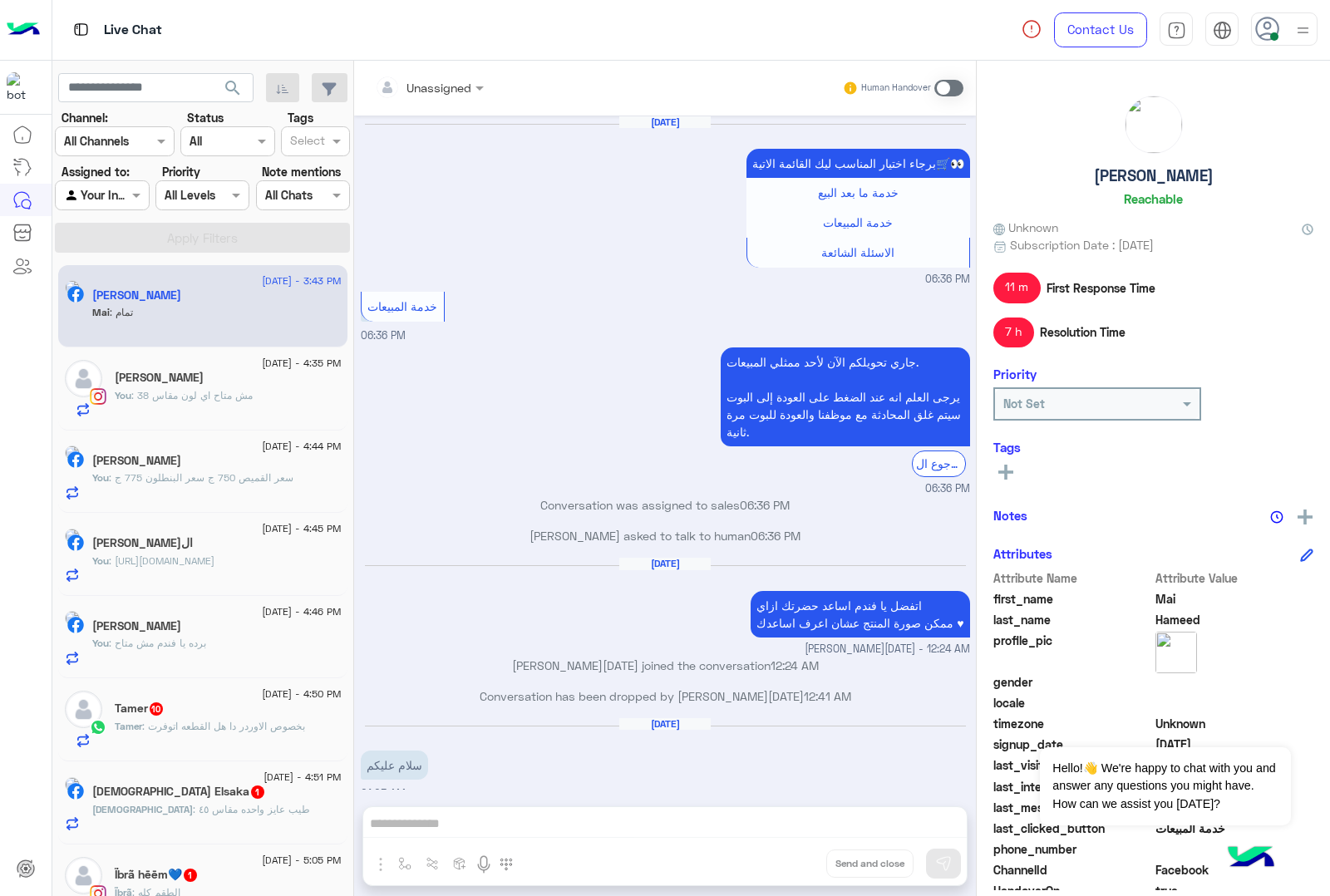
click at [791, 862] on div "Unassigned Human Handover [DATE] برجاء اختيار المناسب ليك القائمة الاتية🛒👀 خدمة…" at bounding box center [664, 481] width 622 height 841
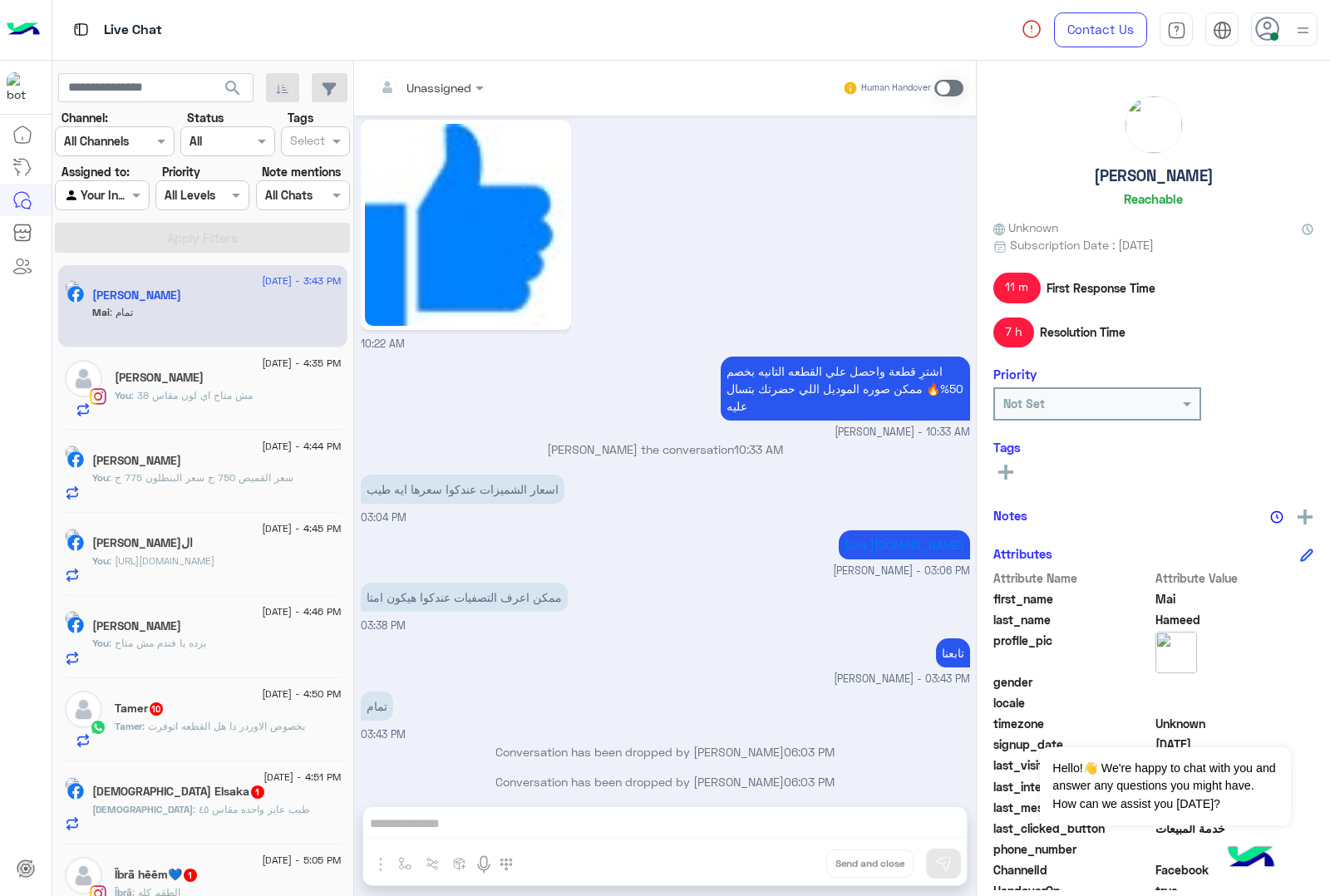
click at [791, 862] on div "Unassigned Human Handover [DATE] برجاء اختيار المناسب ليك القائمة الاتية🛒👀 خدمة…" at bounding box center [664, 481] width 622 height 841
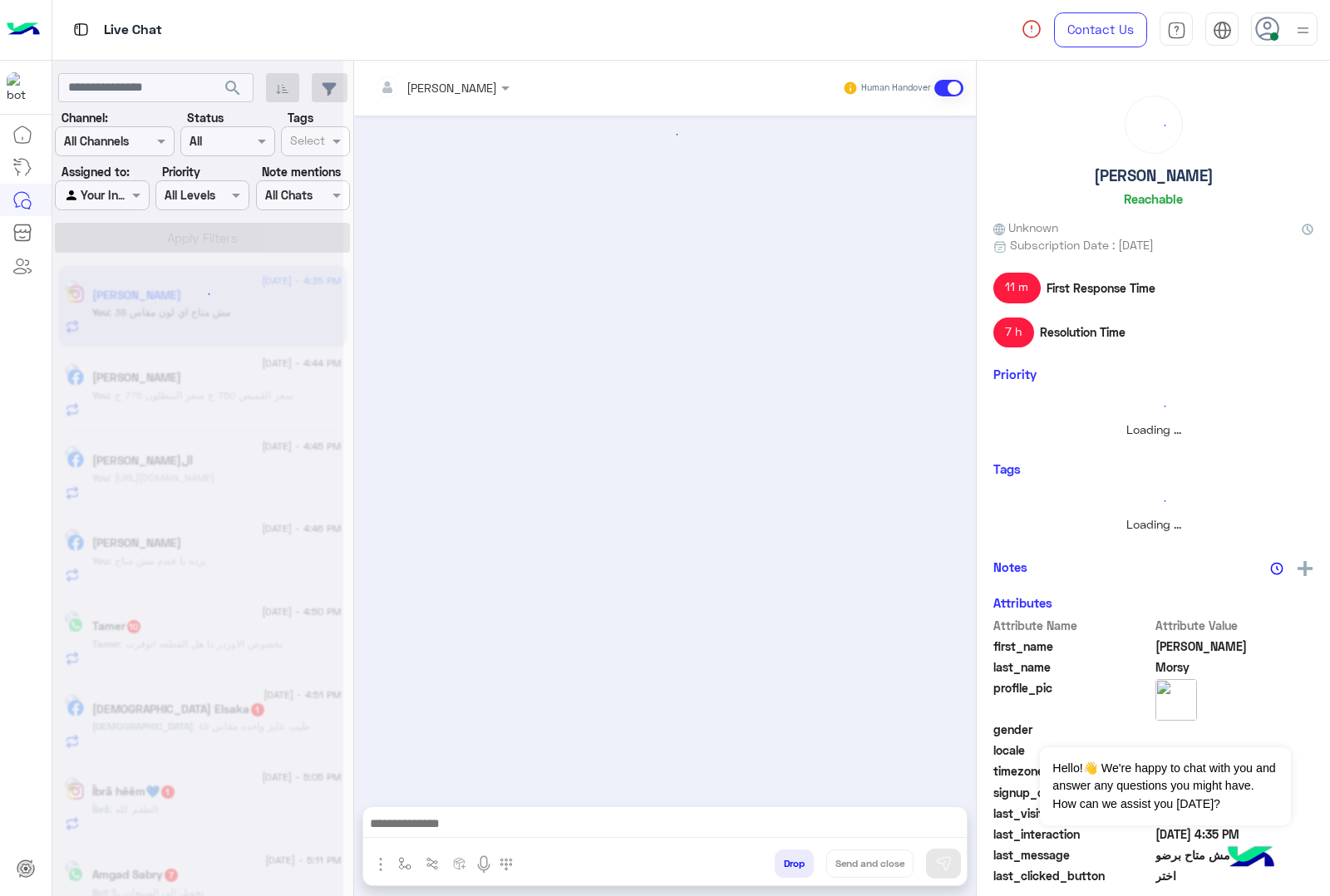
click at [791, 862] on button "Drop" at bounding box center [793, 862] width 39 height 28
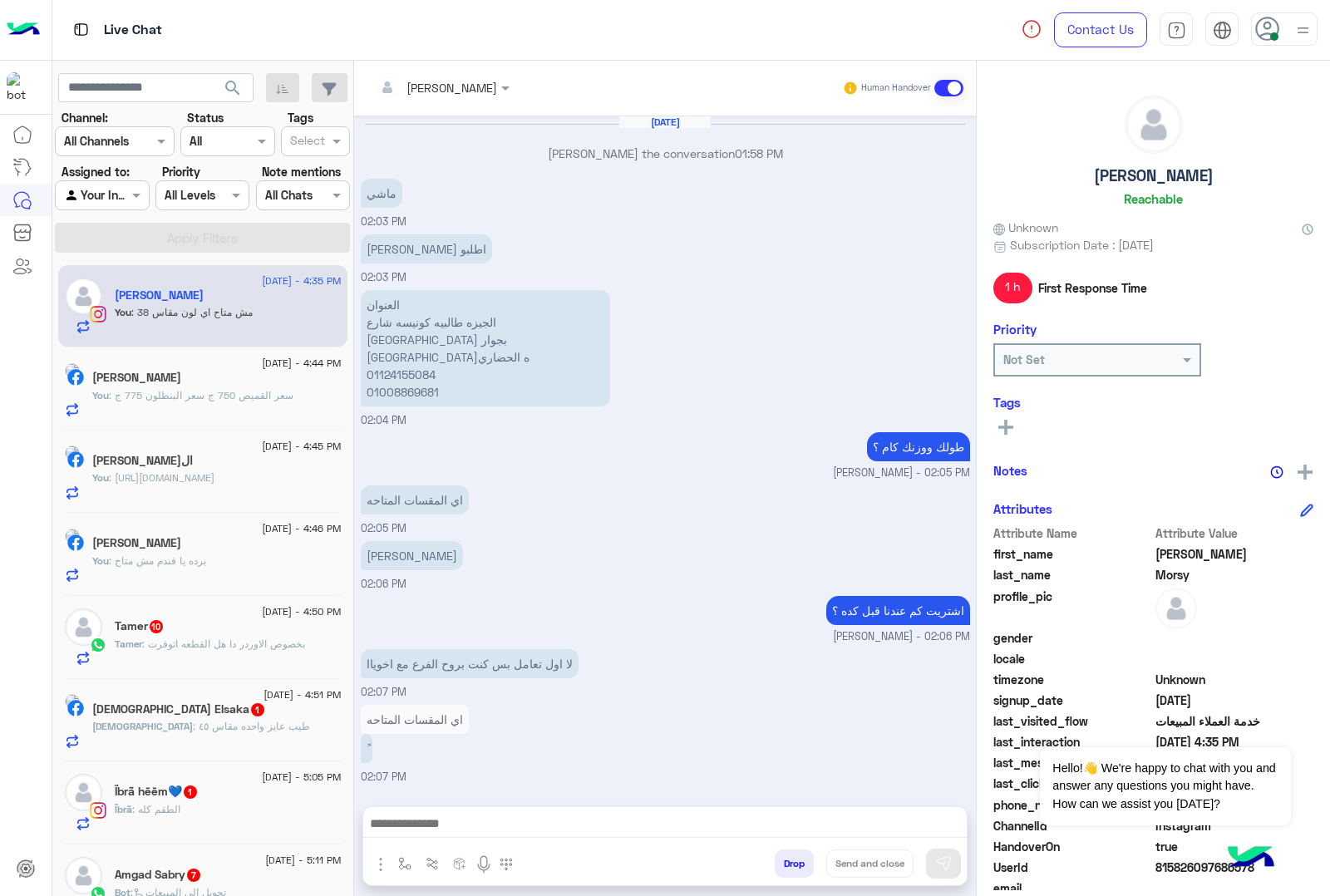
click at [791, 862] on div "[PERSON_NAME] Human Handover [DATE] [PERSON_NAME] the conversation 01:58 PM [PE…" at bounding box center [664, 481] width 622 height 841
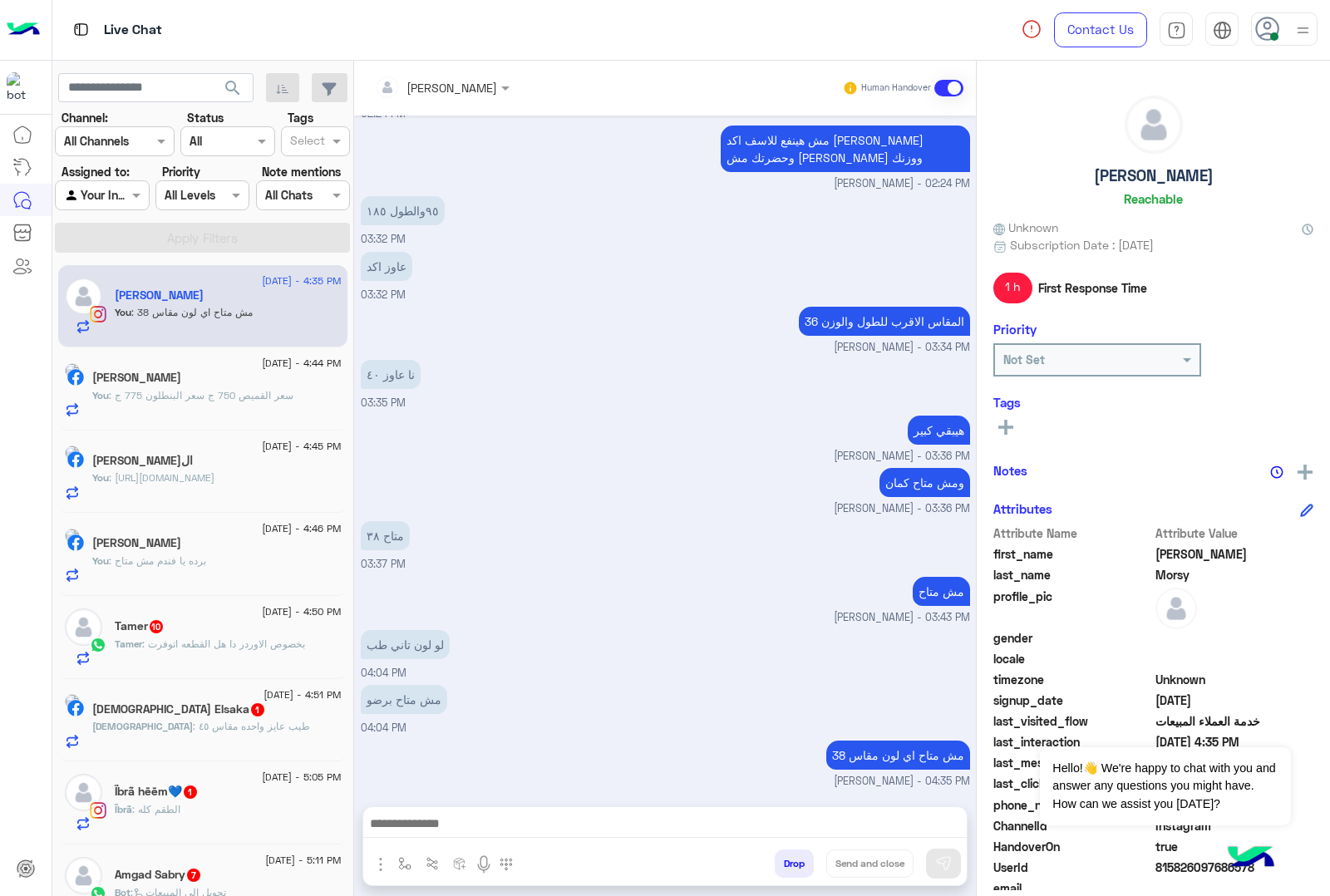
click at [791, 862] on div "[PERSON_NAME] Human Handover [DATE] [PERSON_NAME] the conversation 01:58 PM [PE…" at bounding box center [664, 481] width 622 height 841
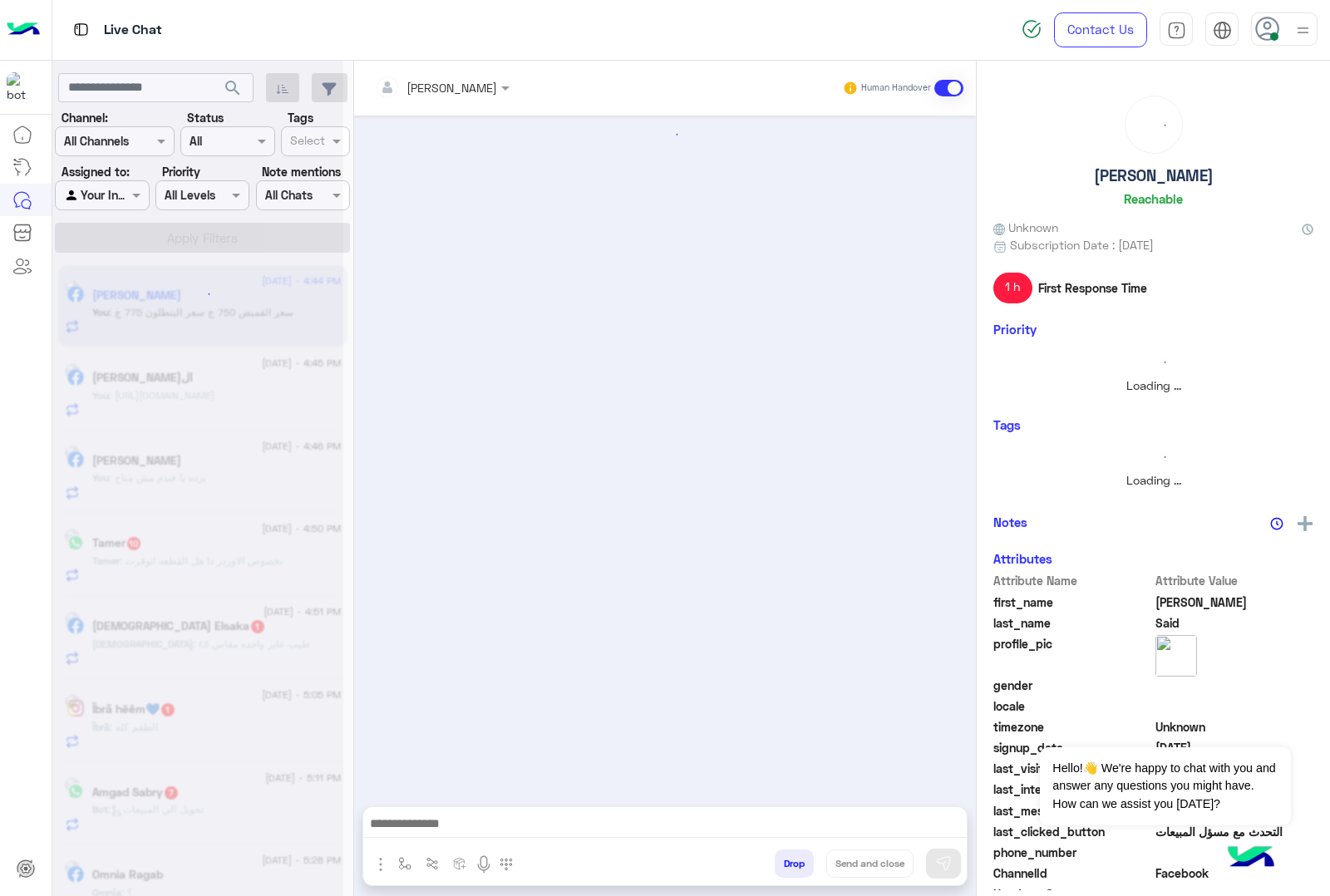
click at [791, 862] on button "Drop" at bounding box center [793, 862] width 39 height 28
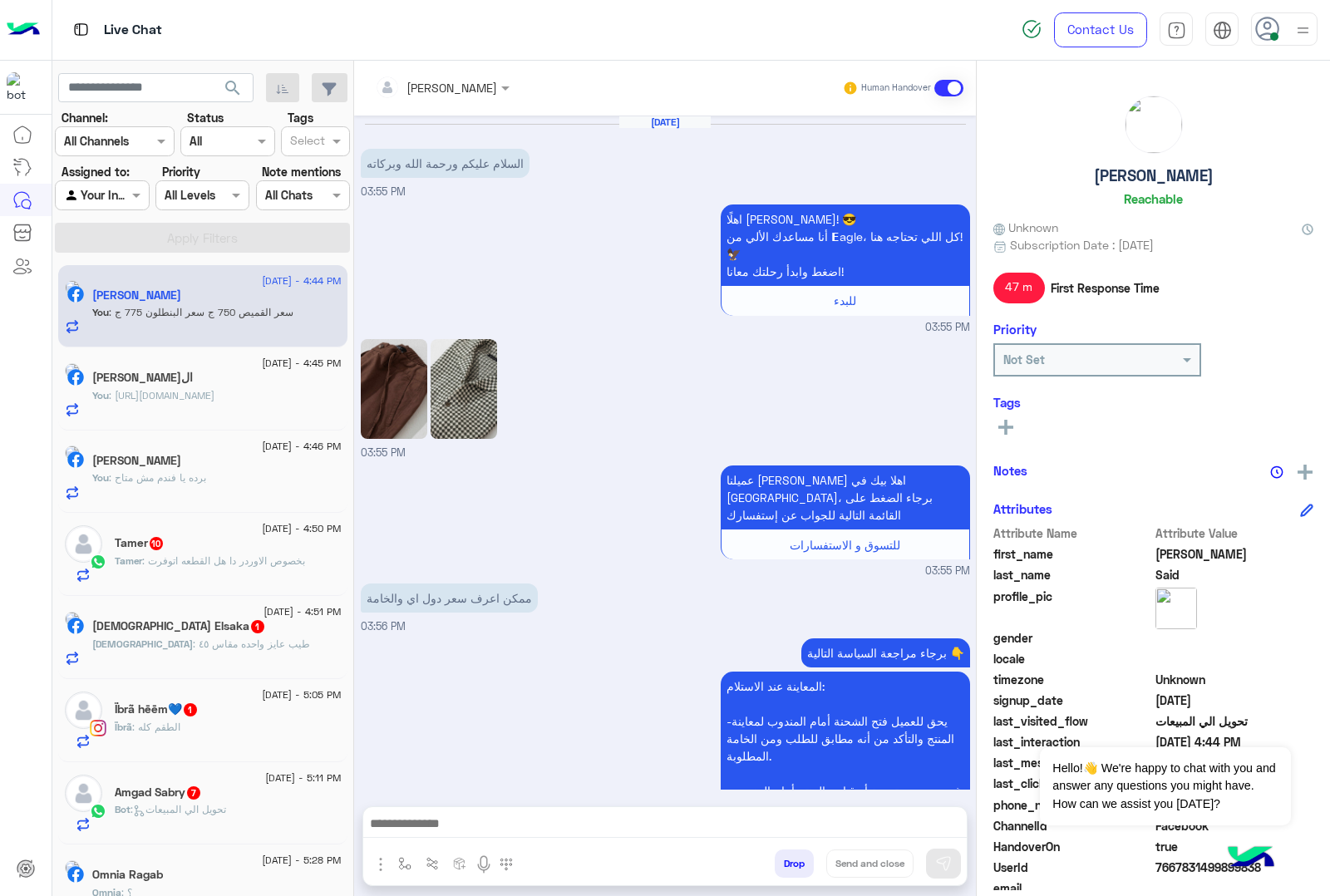
click at [791, 862] on div "[PERSON_NAME] Human Handover [DATE] السلام عليكم و[PERSON_NAME] و[PERSON_NAME]ه…" at bounding box center [664, 481] width 622 height 841
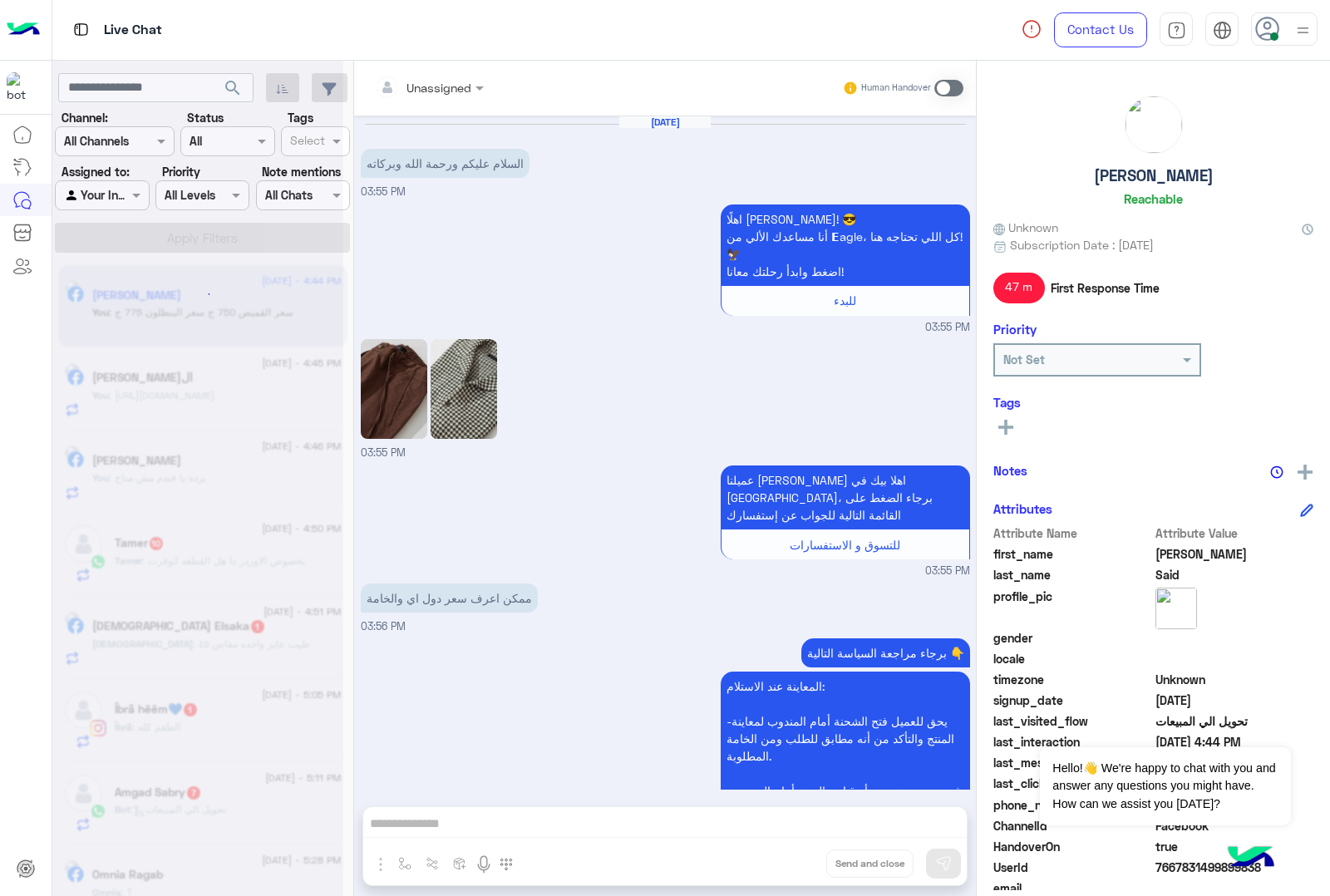
scroll to position [1430, 0]
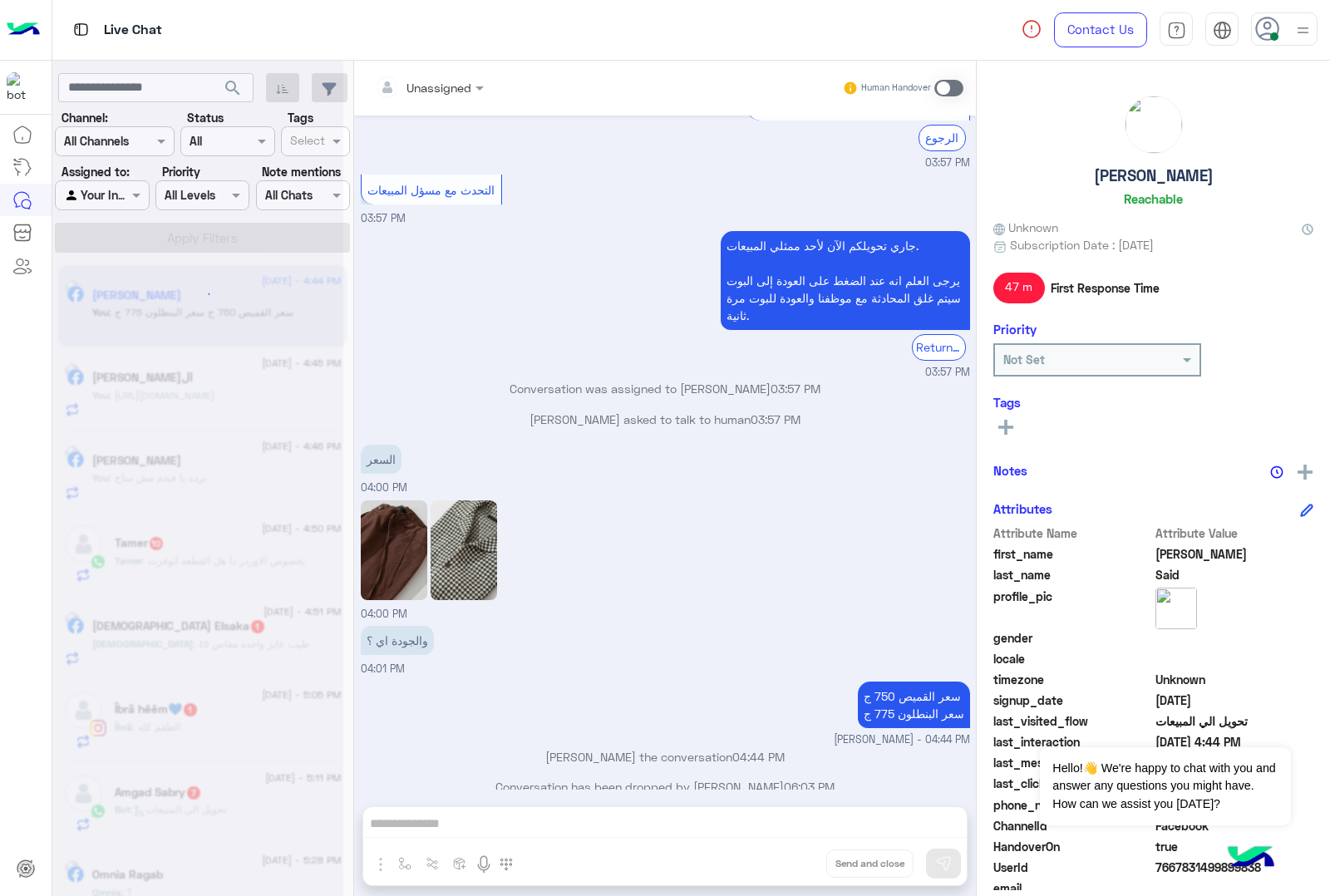
click at [791, 862] on div "Unassigned Human Handover [DATE] السلام عليكم ورحمة الله وبركاته 03:55 PM اهلًا…" at bounding box center [664, 481] width 622 height 841
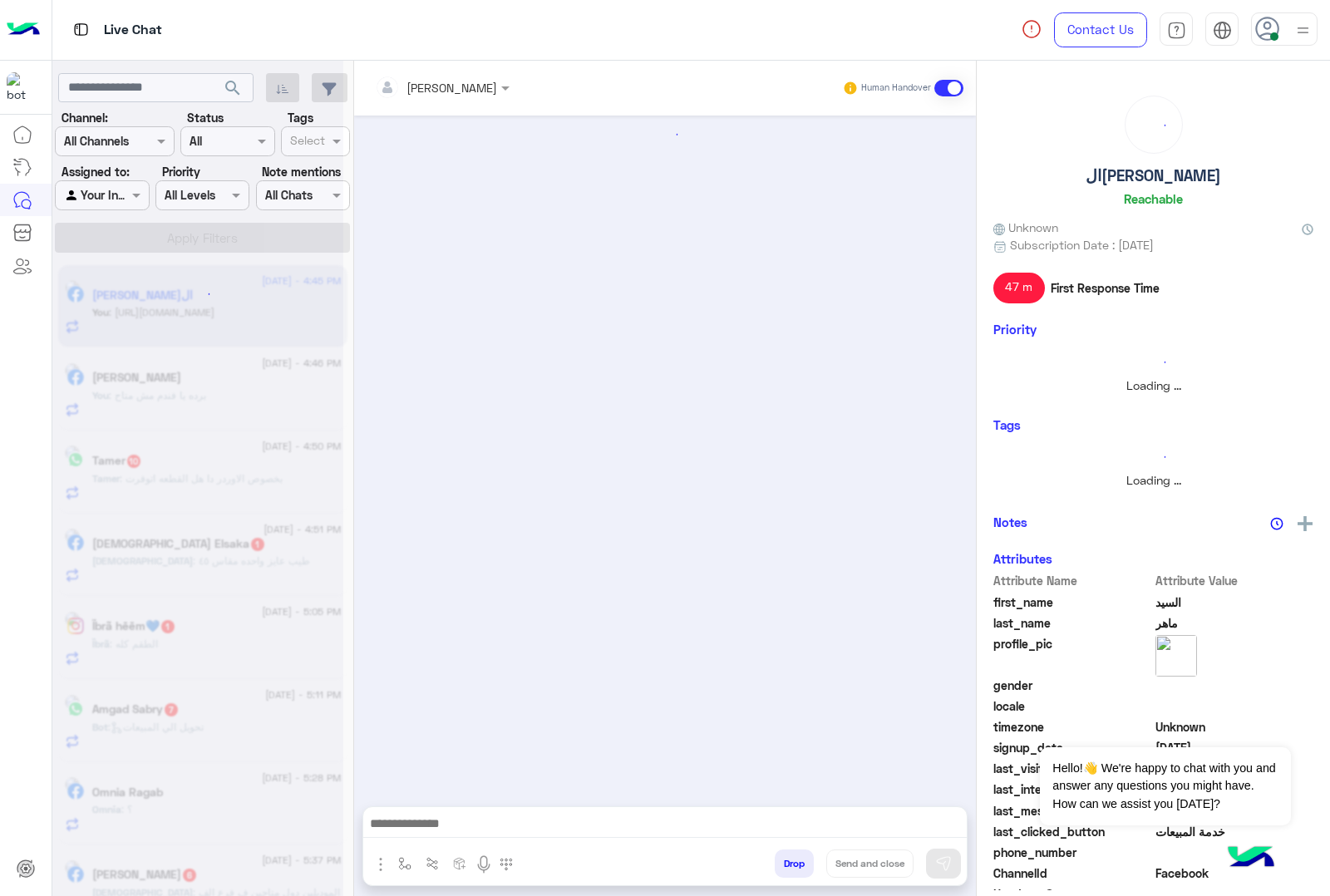
click at [791, 862] on button "Drop" at bounding box center [793, 862] width 39 height 28
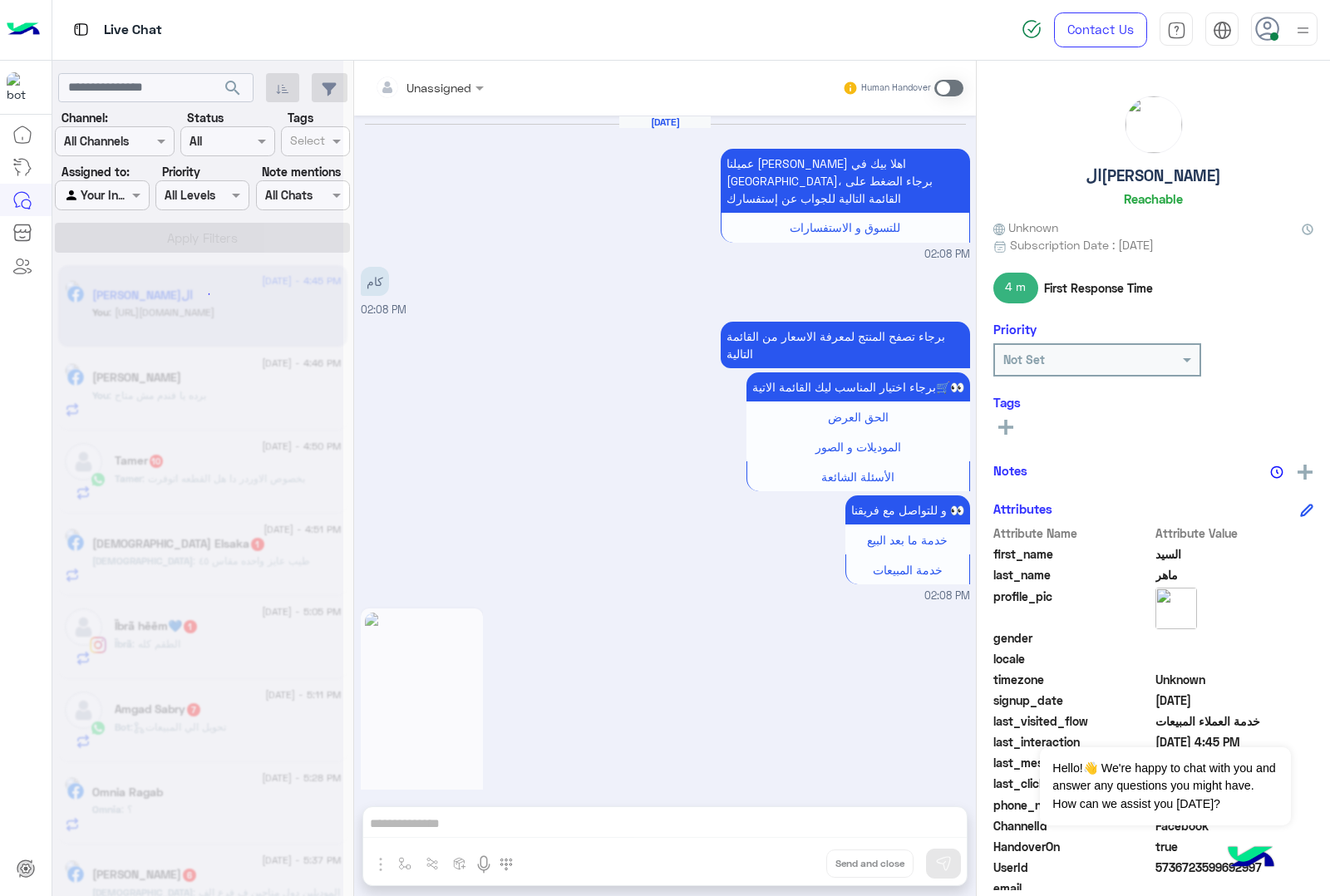
scroll to position [3002, 0]
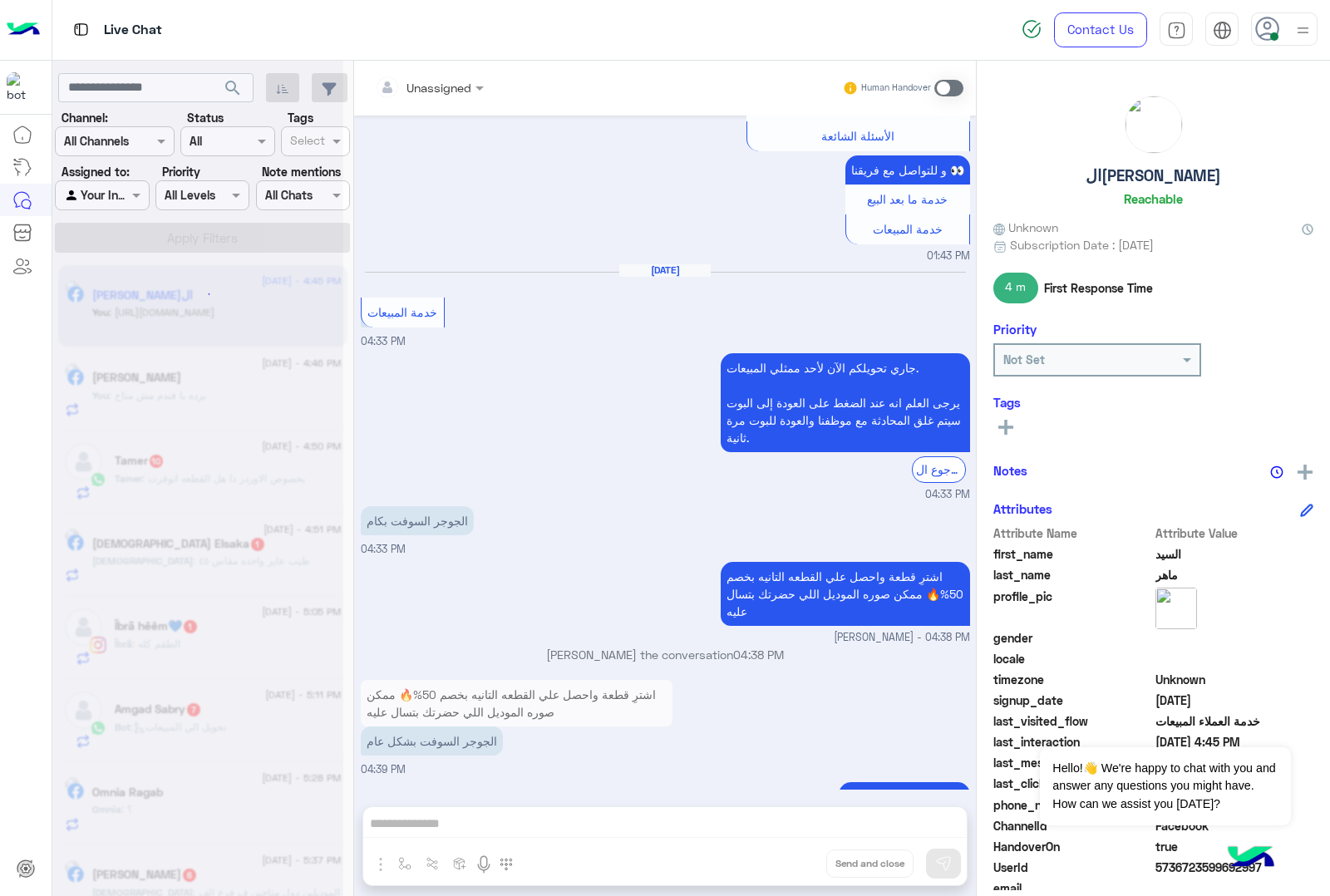
click at [791, 862] on div "Unassigned Human Handover [DATE] عميلنا [PERSON_NAME] اهلا بيك في [GEOGRAPHIC_D…" at bounding box center [664, 481] width 622 height 841
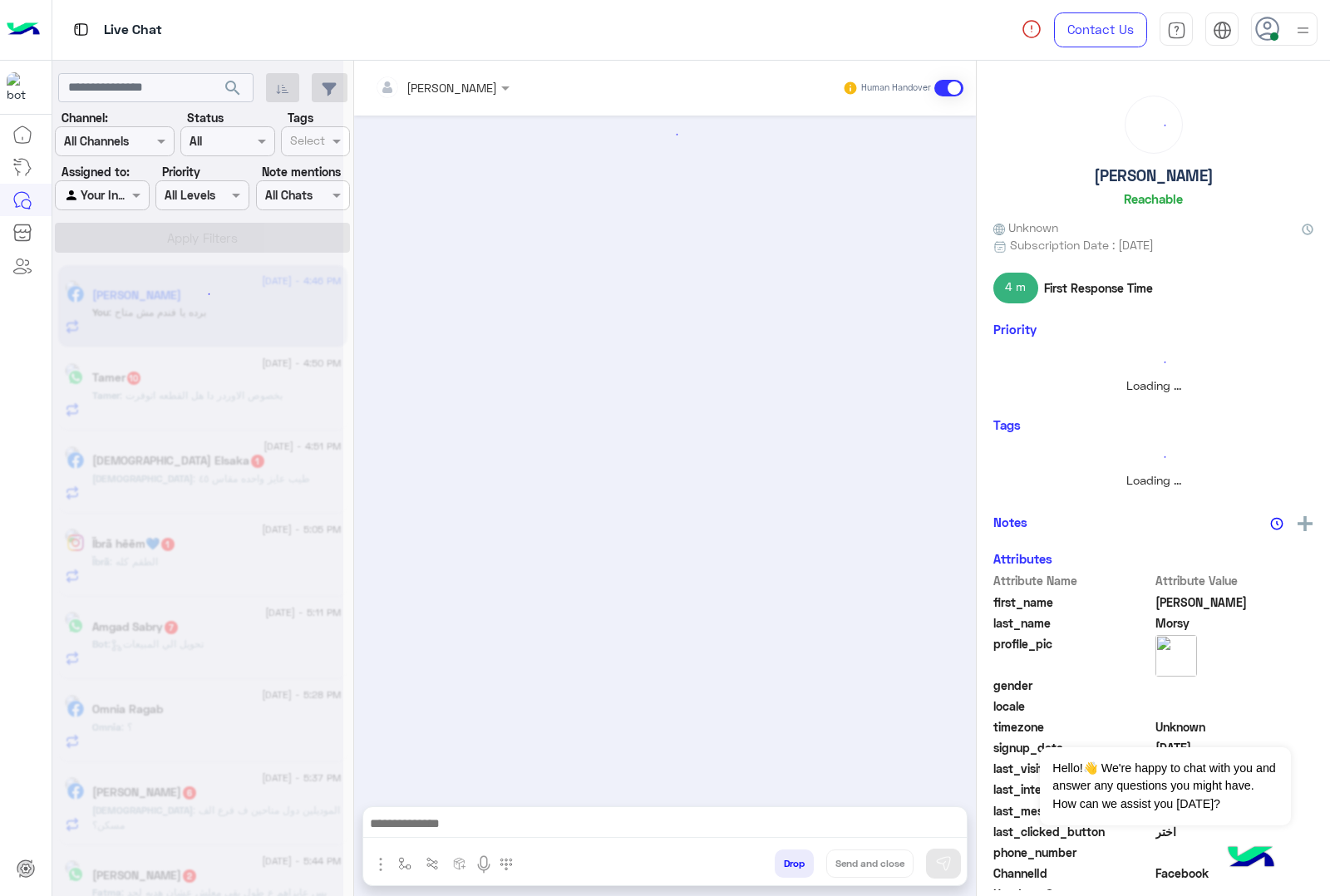
click at [791, 862] on button "Drop" at bounding box center [793, 862] width 39 height 28
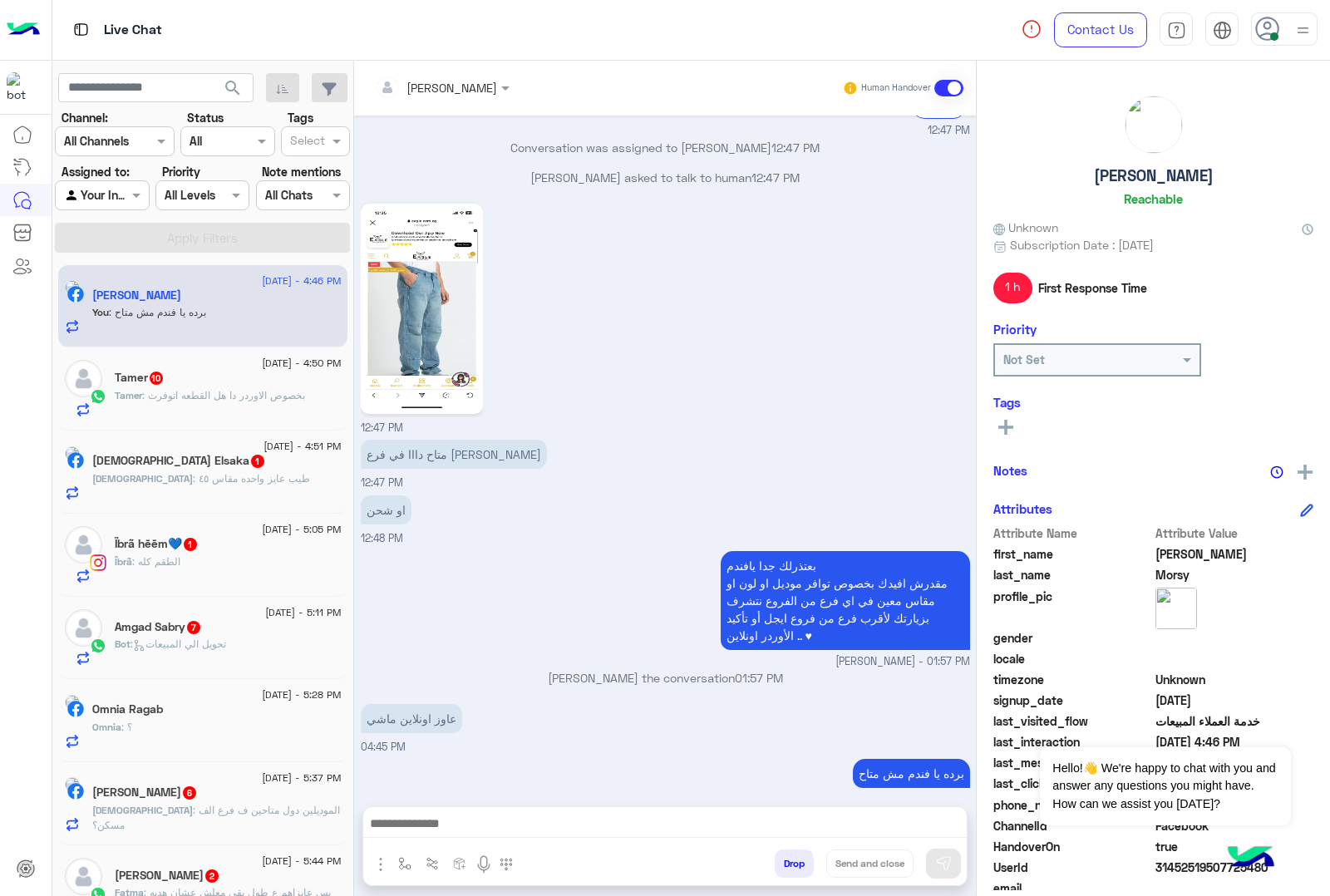
click at [791, 862] on button "Drop" at bounding box center [793, 862] width 39 height 28
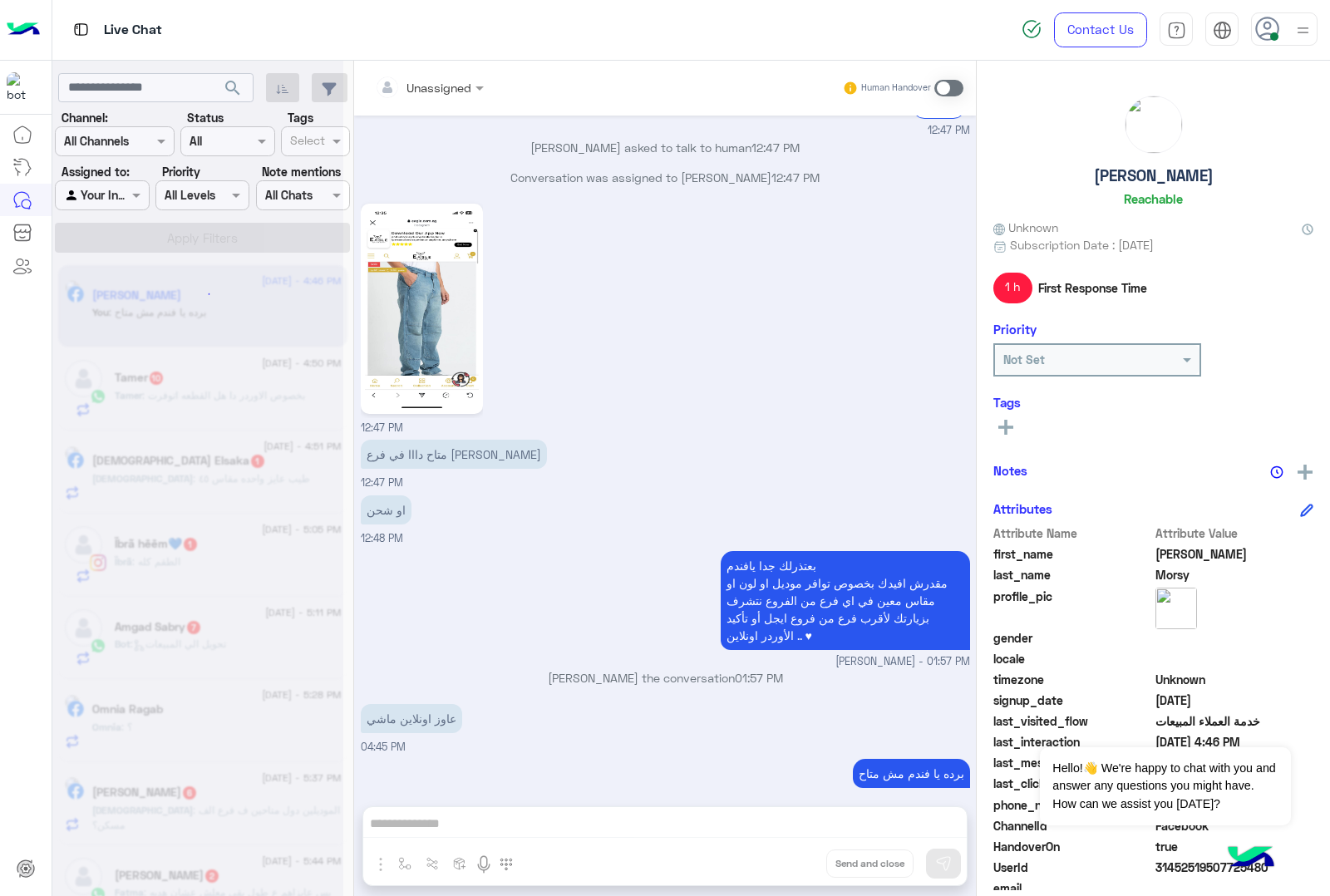
click at [791, 862] on div "Unassigned Human Handover [DATE] GetStarted 12:47 PM اهلًا [PERSON_NAME]! 😎 أنا…" at bounding box center [664, 481] width 622 height 841
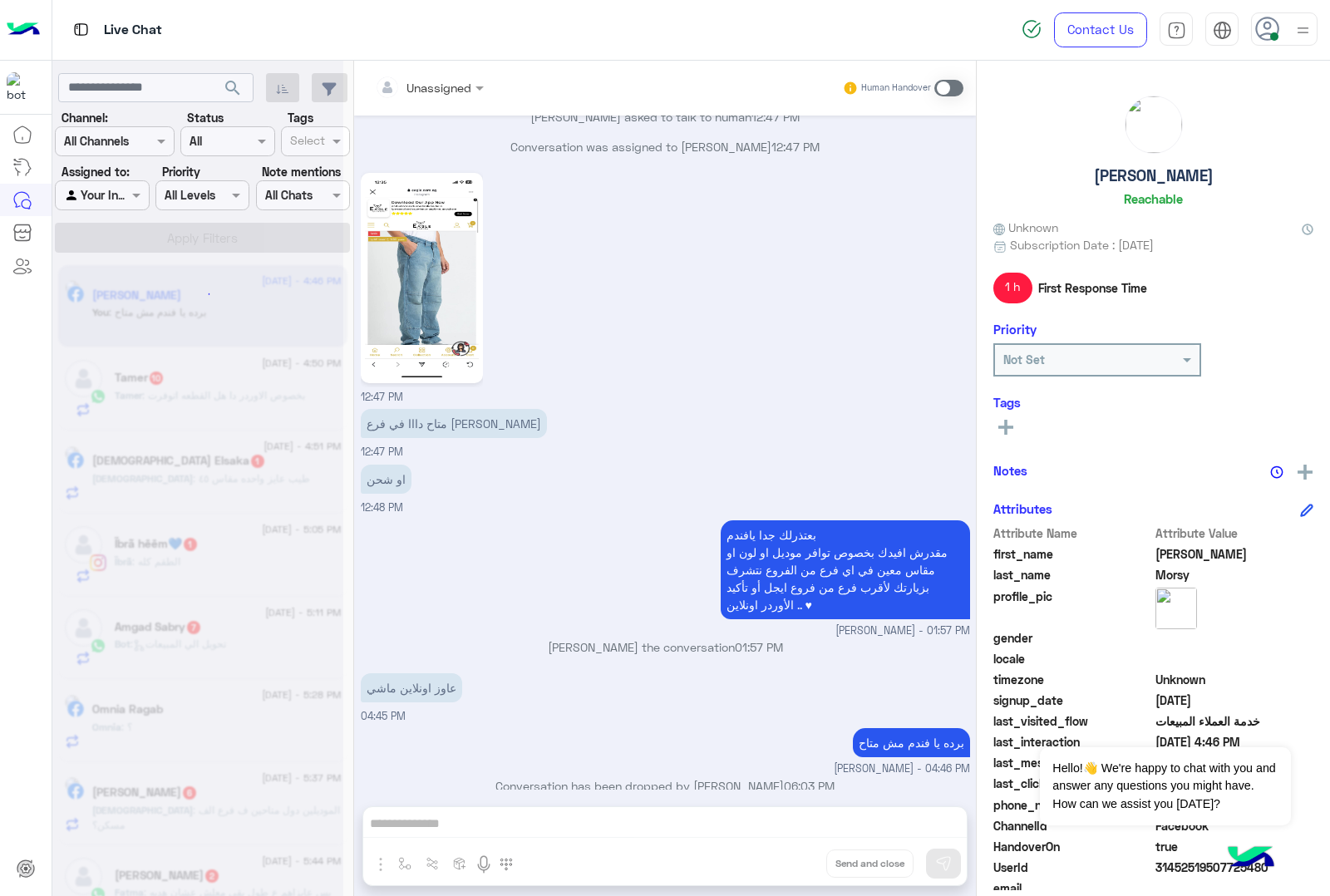
click at [0, 0] on button "Drop" at bounding box center [0, 0] width 0 height 0
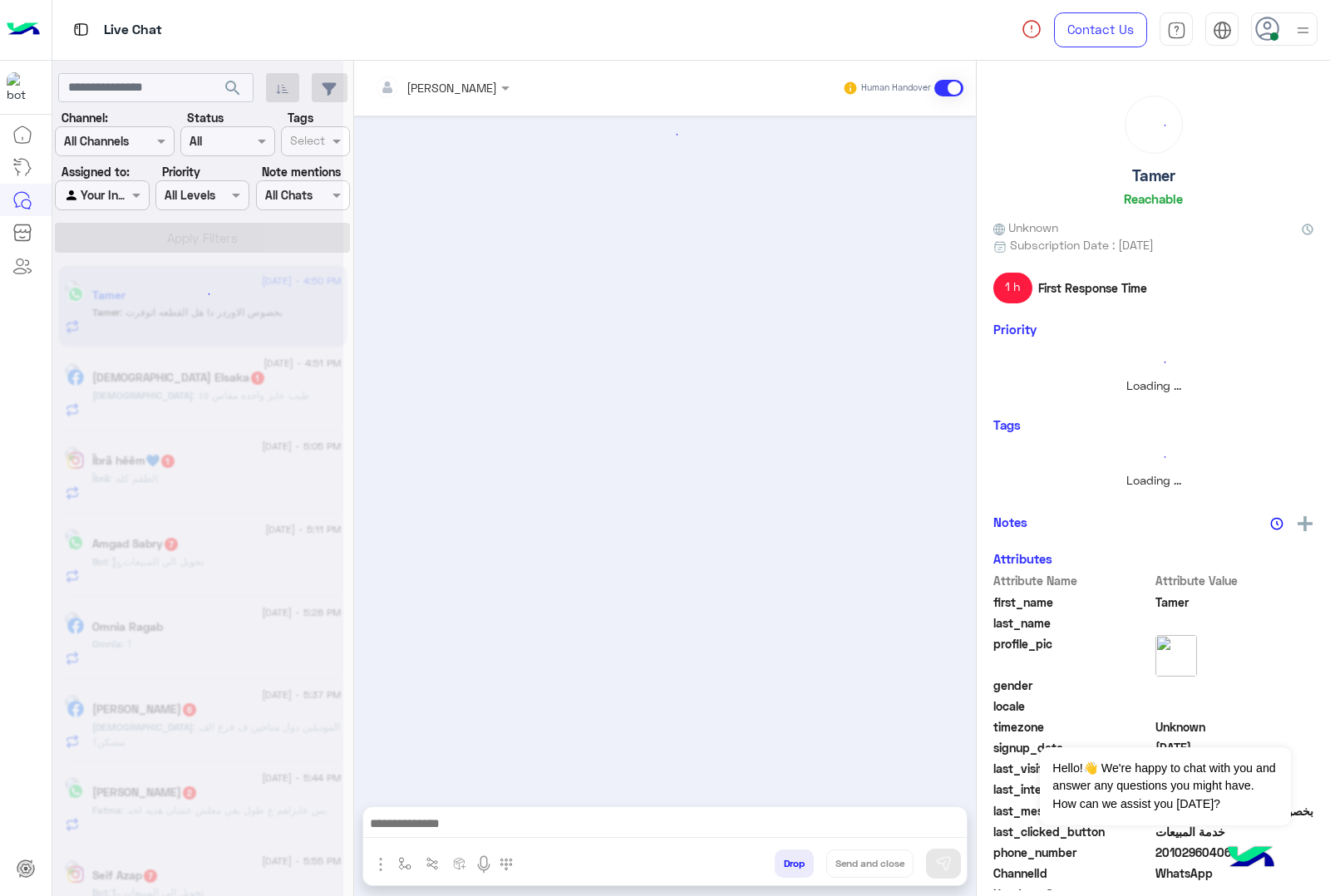
click at [791, 862] on button "Drop" at bounding box center [793, 862] width 39 height 28
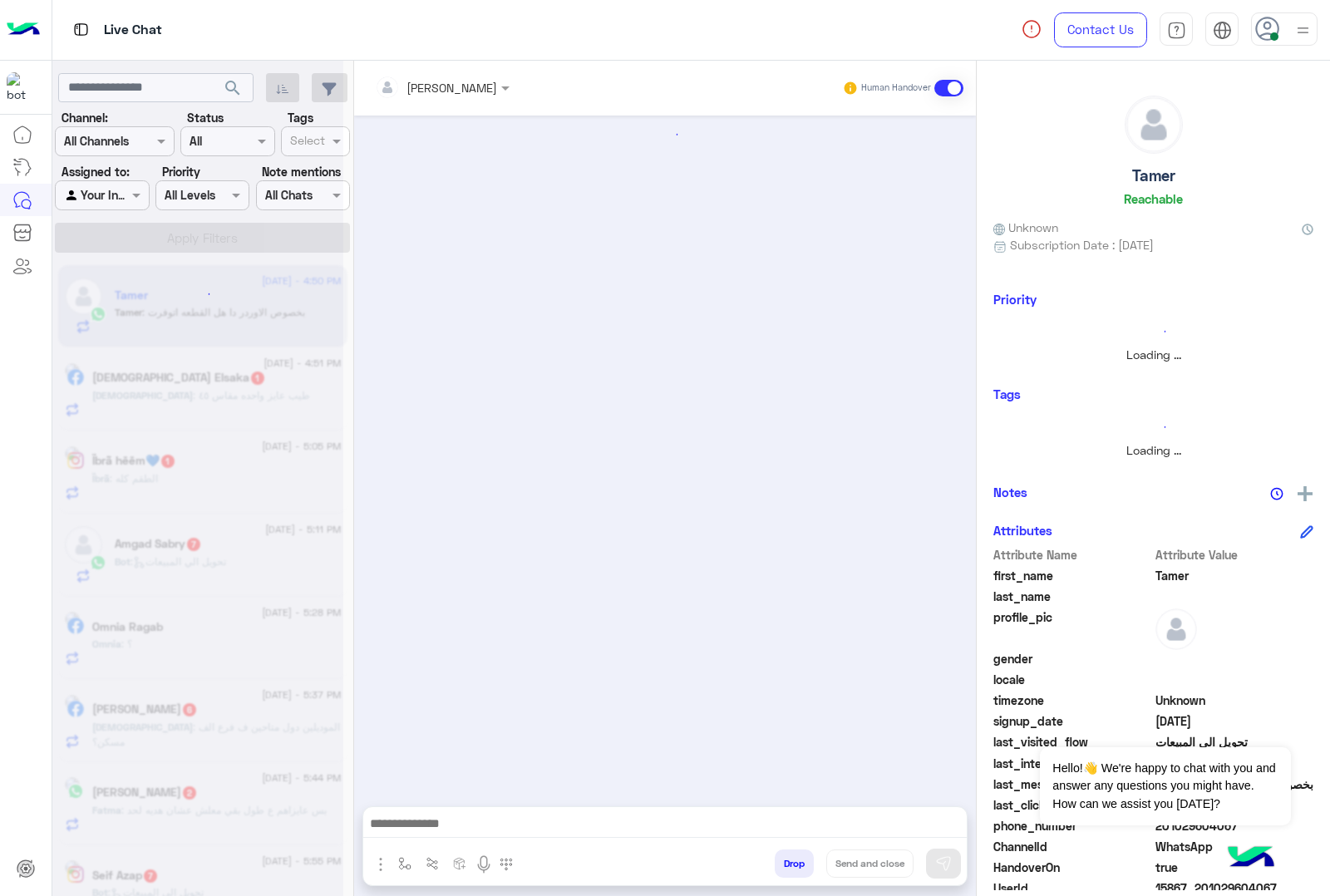
click at [791, 862] on button "Drop" at bounding box center [793, 862] width 39 height 28
click at [791, 862] on div "[PERSON_NAME] Human Handover Drop Send and close" at bounding box center [664, 481] width 622 height 841
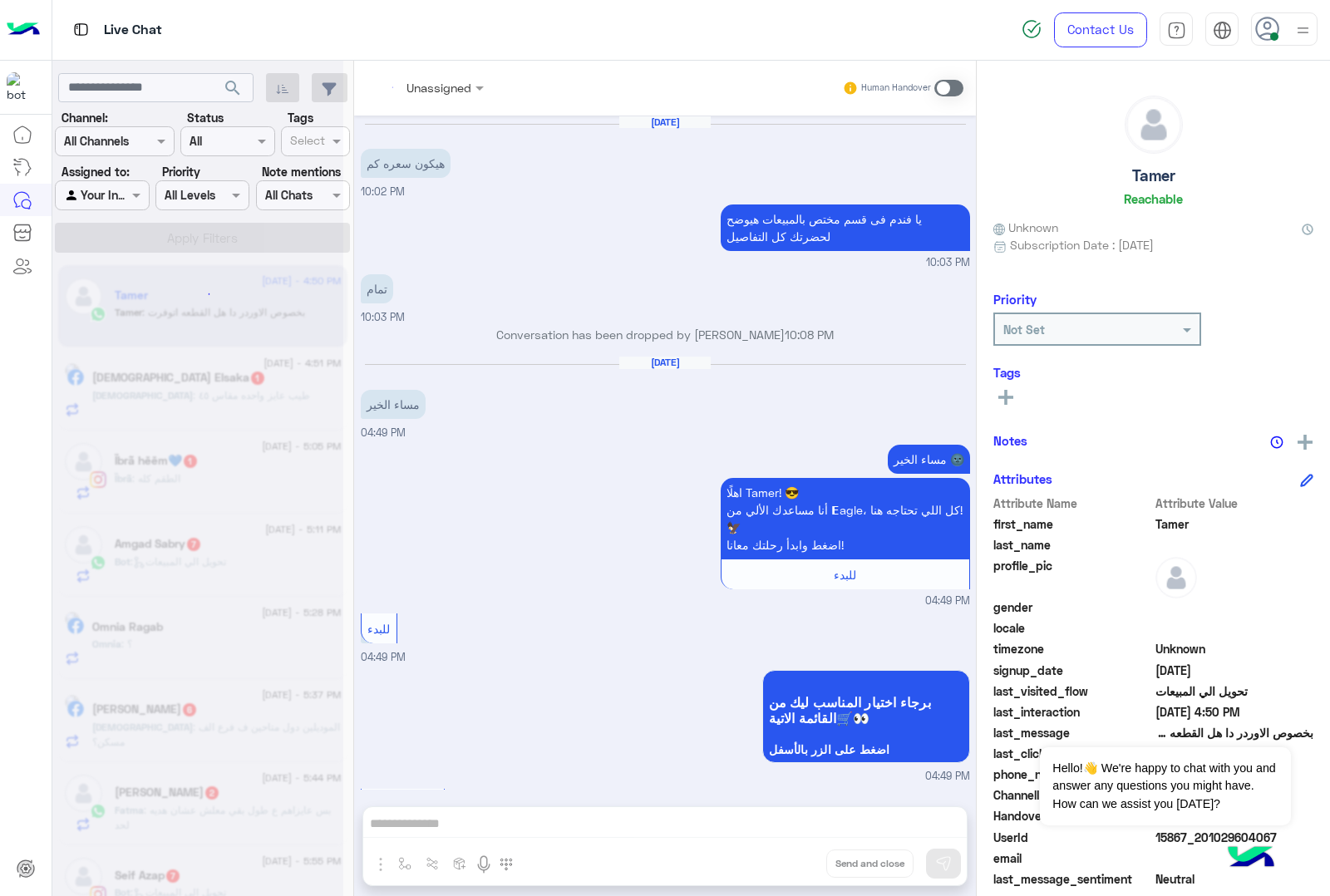
scroll to position [1609, 0]
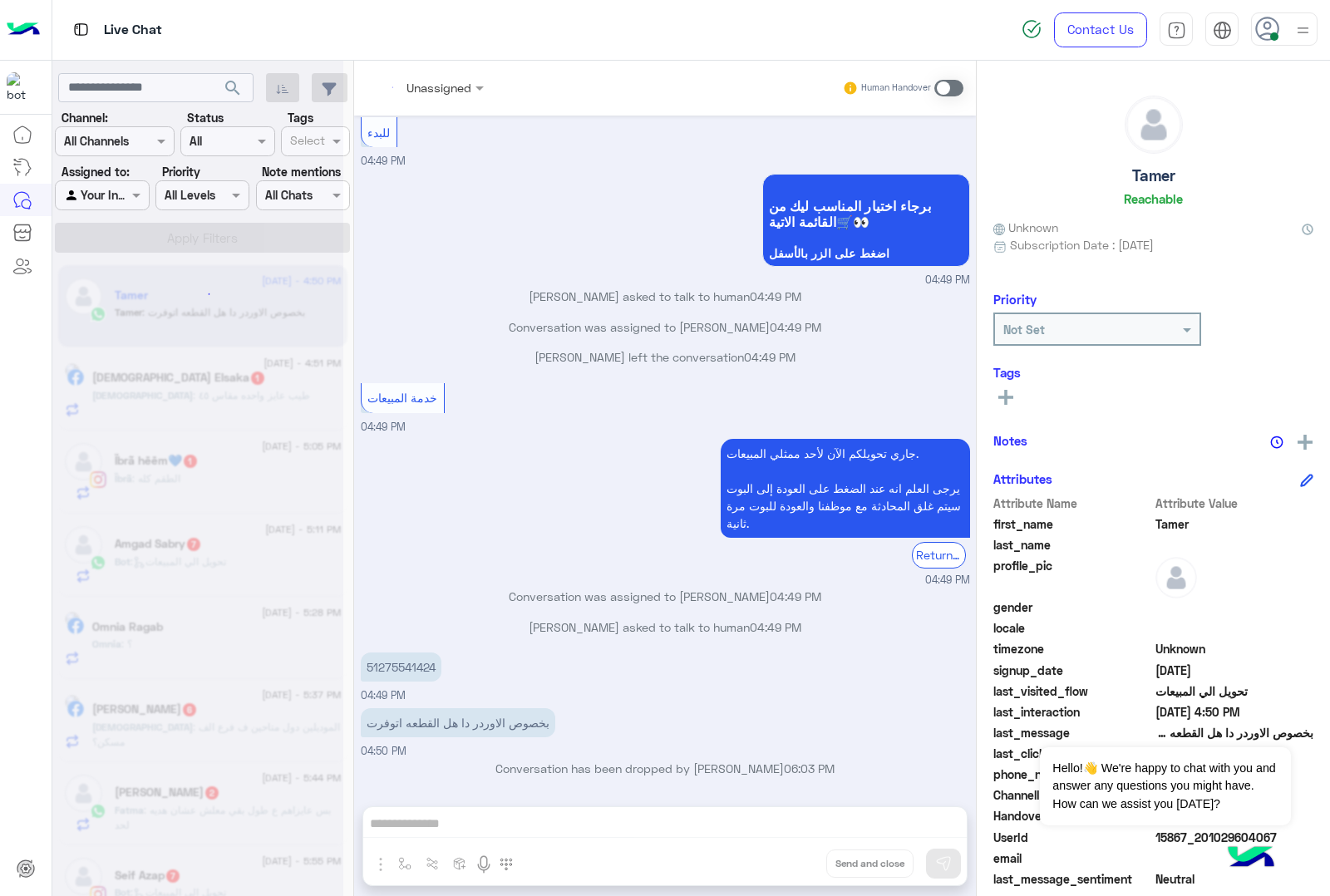
click at [791, 862] on div "Unassigned Human Handover [DATE] هيكون سعره كم 10:02 PM يا فندم فى قسم مختص بال…" at bounding box center [664, 481] width 622 height 841
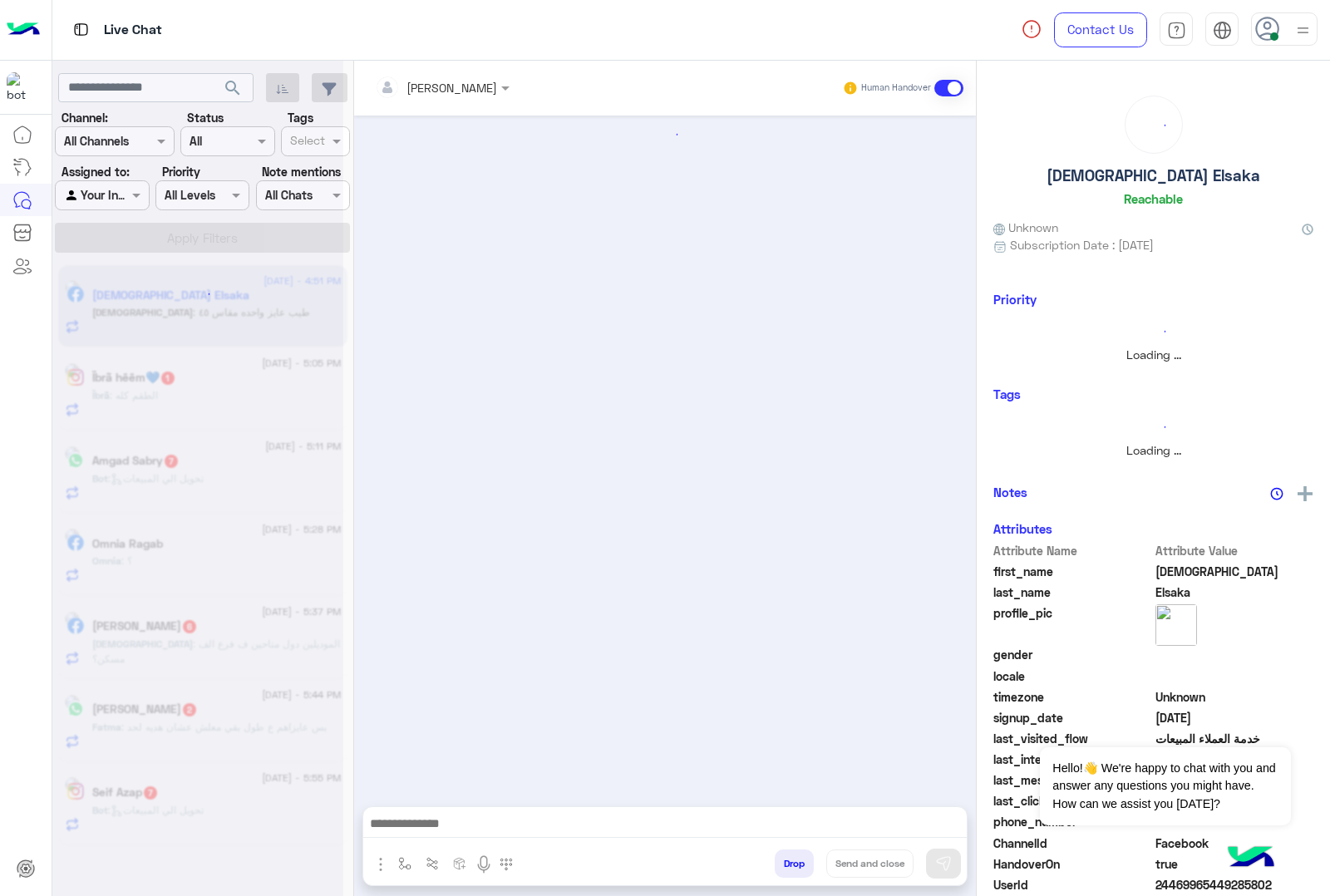
click at [791, 862] on button "Drop" at bounding box center [793, 862] width 39 height 28
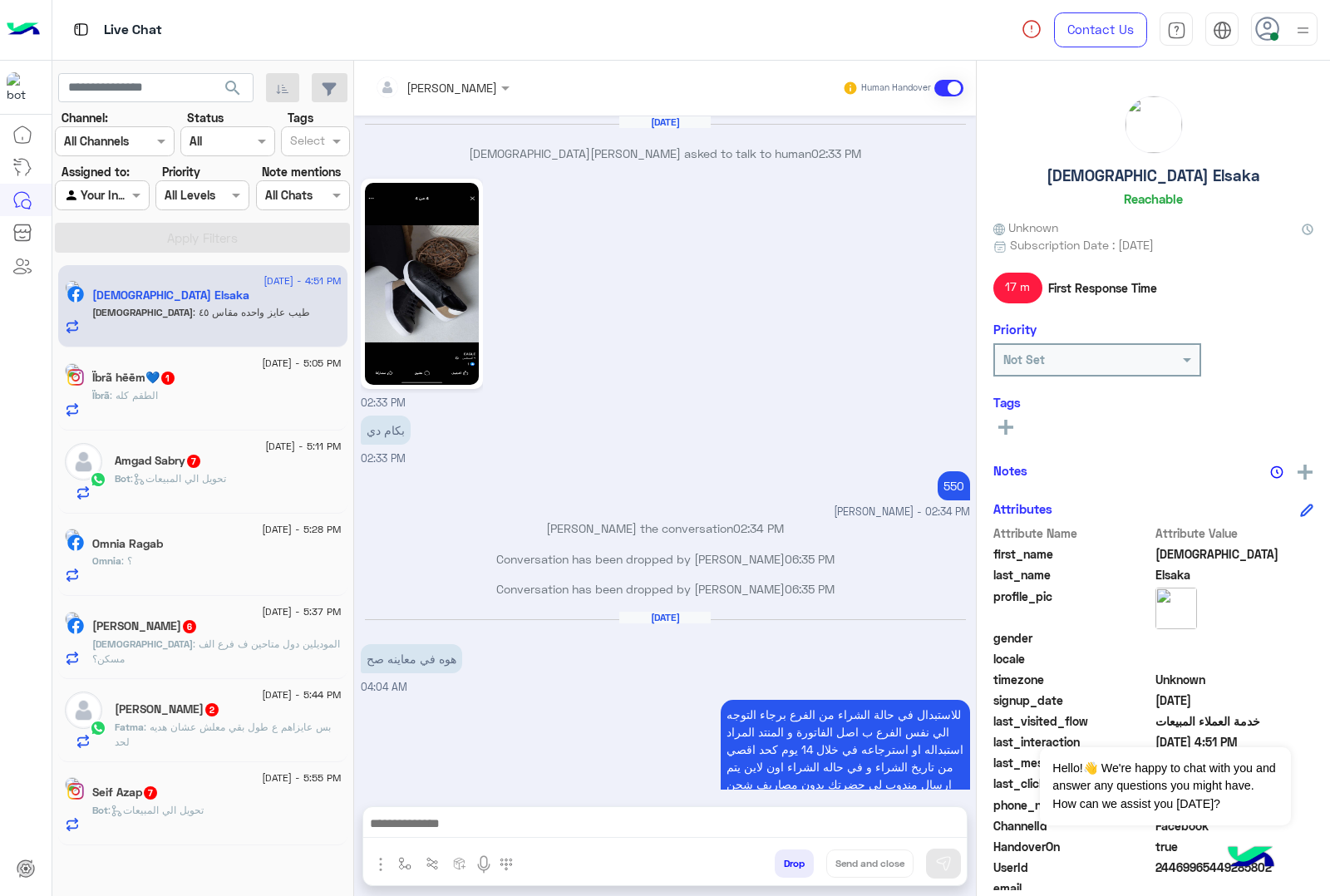
click at [791, 862] on div "[PERSON_NAME] Human Handover [DATE] [DEMOGRAPHIC_DATA][PERSON_NAME] asked to ta…" at bounding box center [664, 481] width 622 height 841
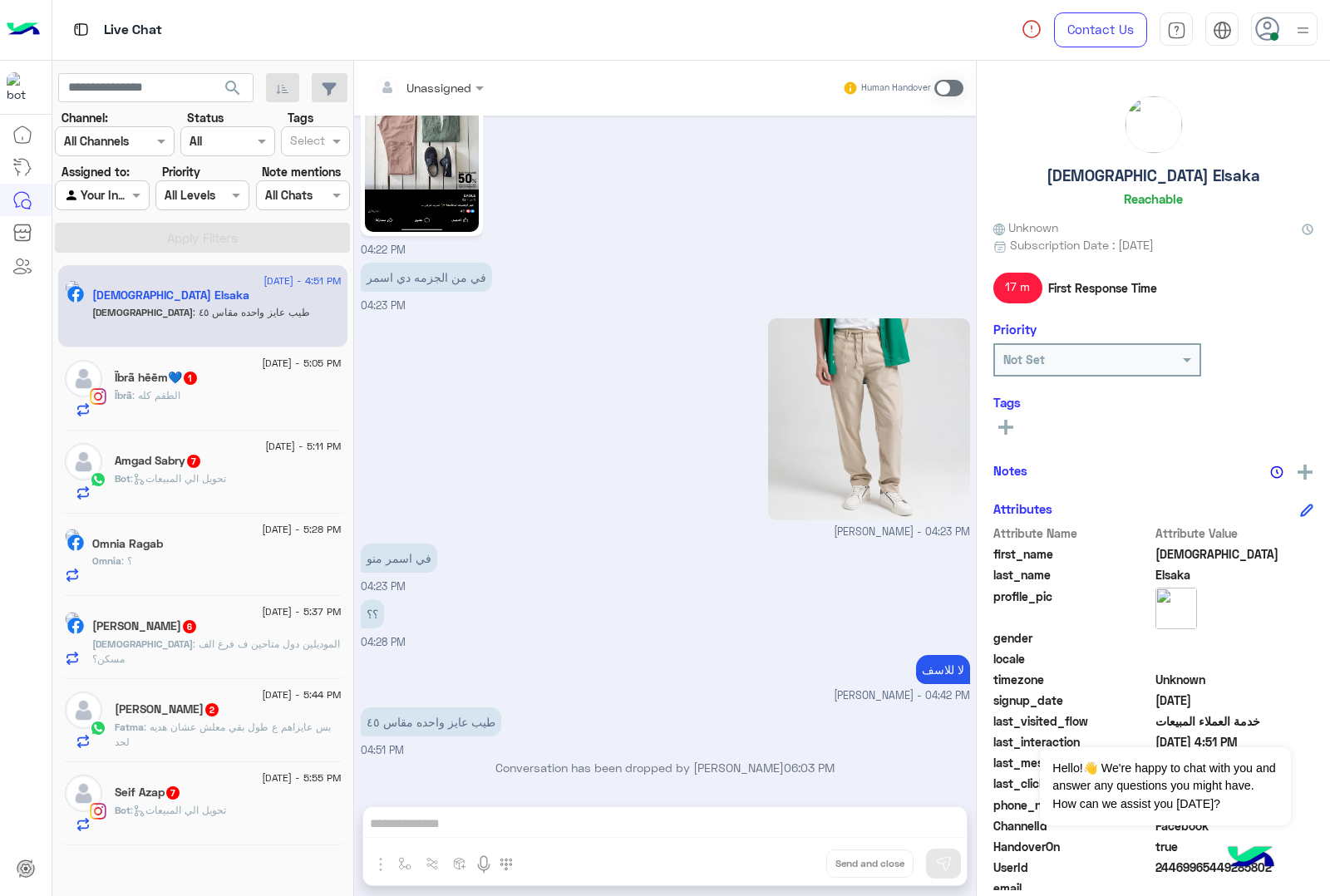
click at [791, 862] on div "Unassigned Human Handover [DATE] [DEMOGRAPHIC_DATA][PERSON_NAME] asked to talk …" at bounding box center [664, 481] width 622 height 841
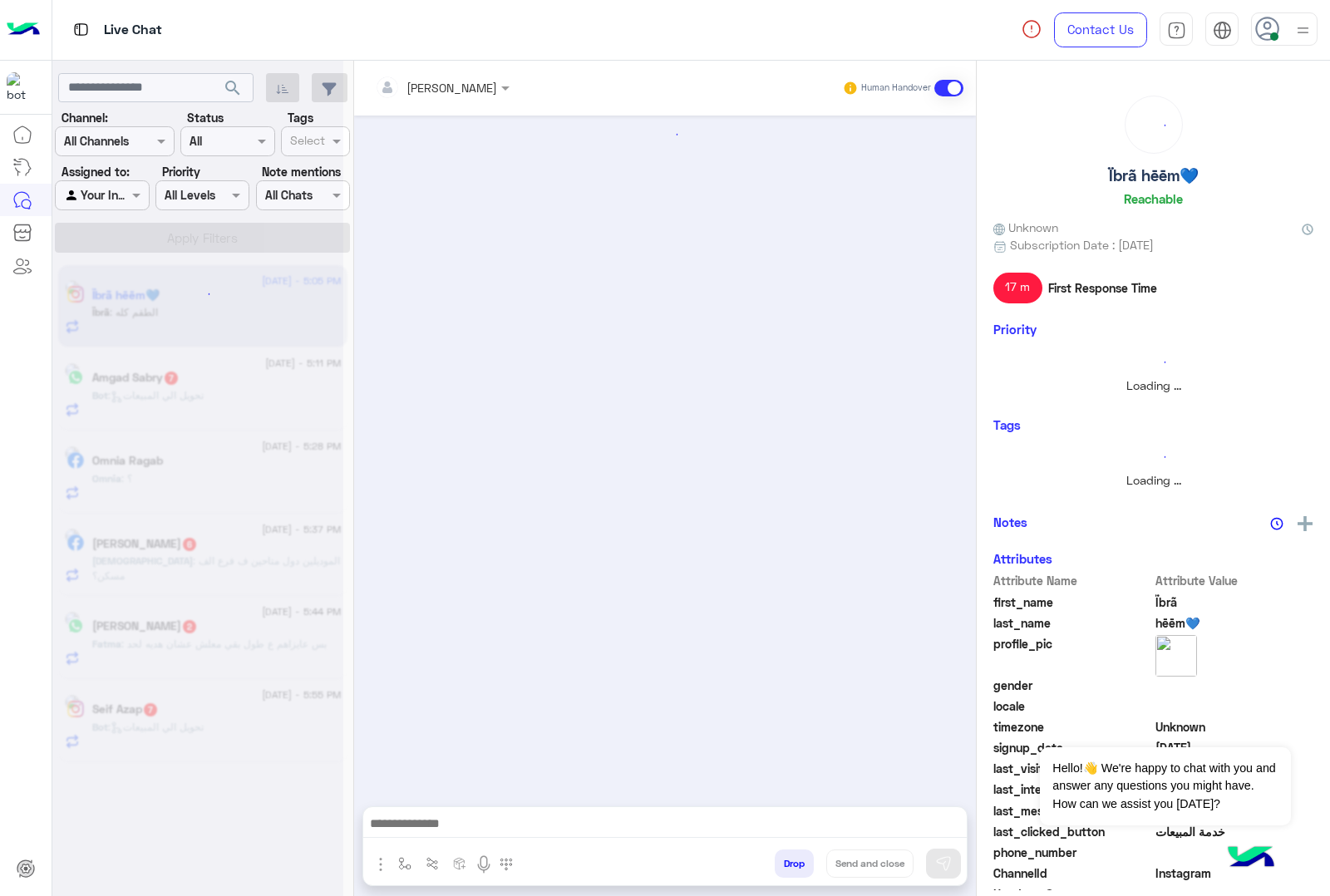
click at [791, 862] on button "Drop" at bounding box center [793, 862] width 39 height 28
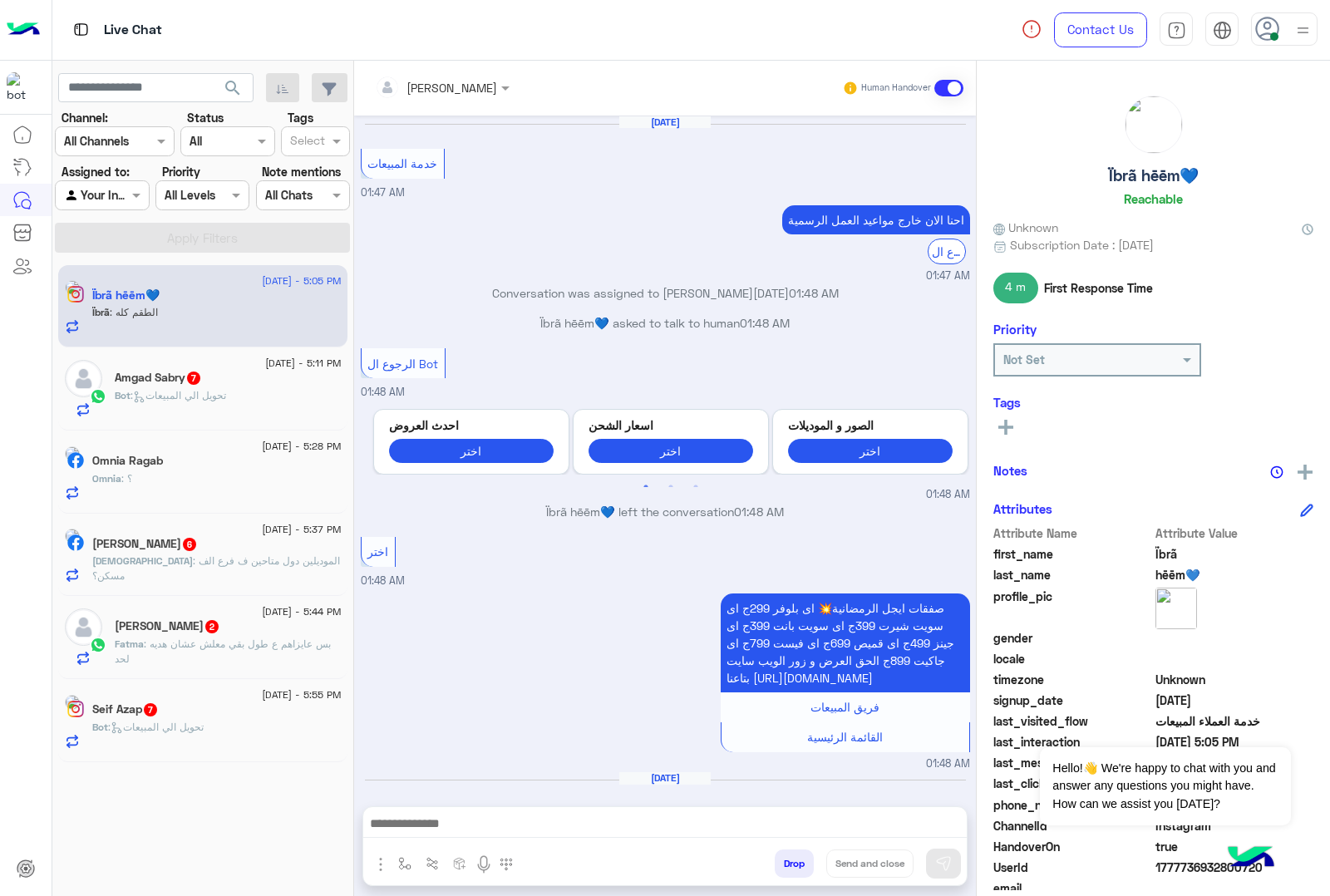
scroll to position [2581, 0]
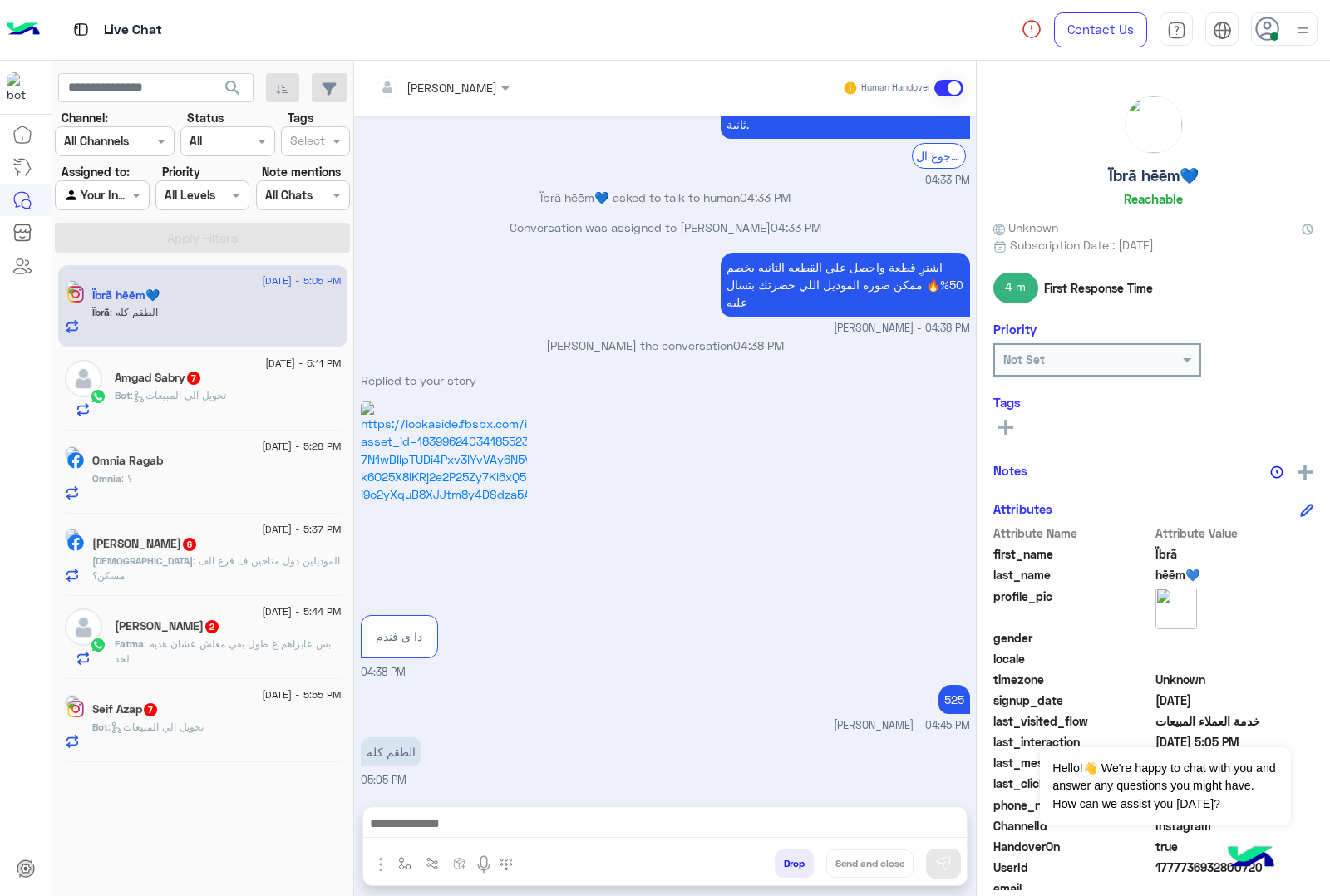
click at [791, 862] on div "[PERSON_NAME] Human Handover [DATE] خدمة المبيعات 01:47 AM احنا الان خارج مواعي…" at bounding box center [664, 481] width 622 height 841
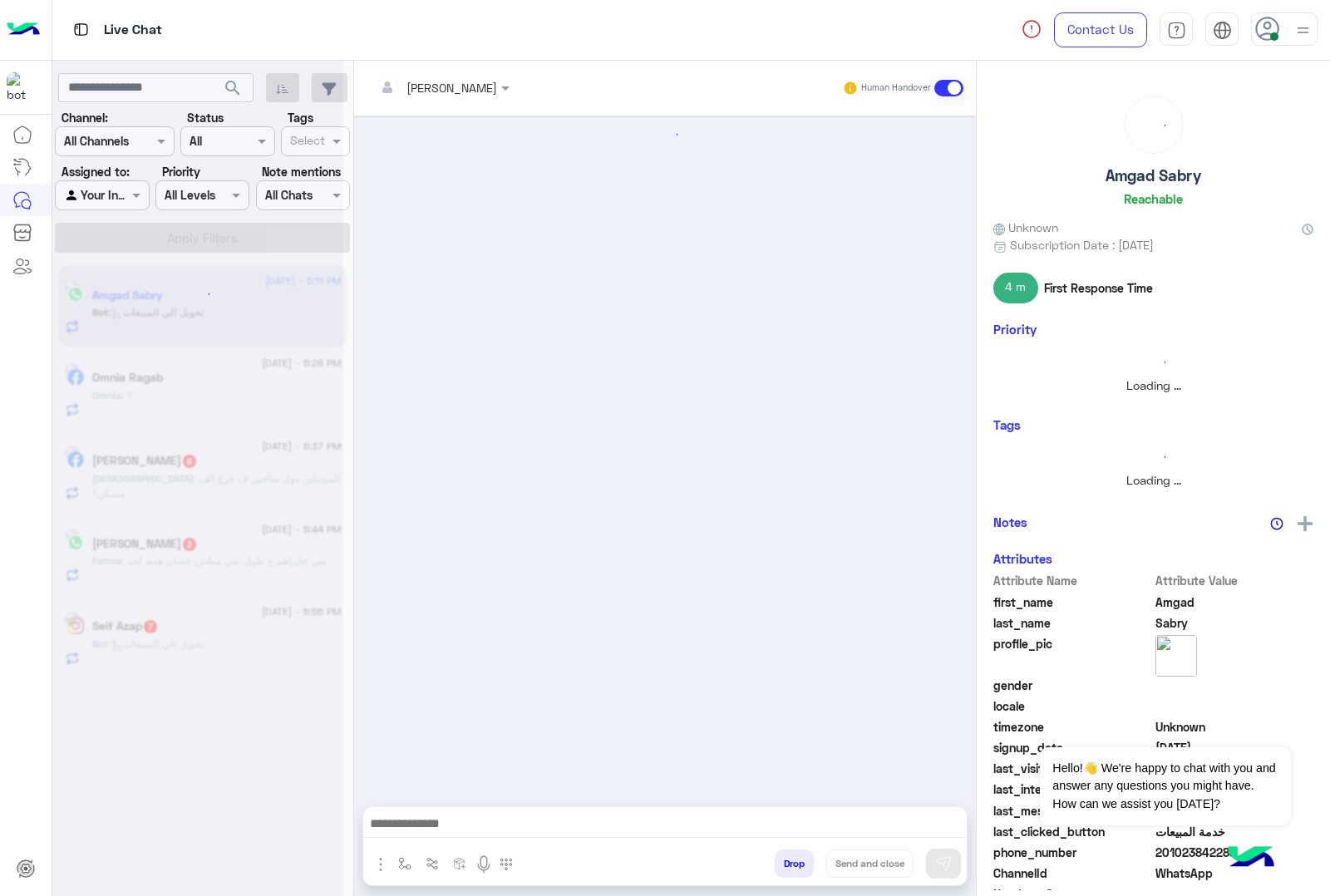
click at [791, 862] on button "Drop" at bounding box center [793, 862] width 39 height 28
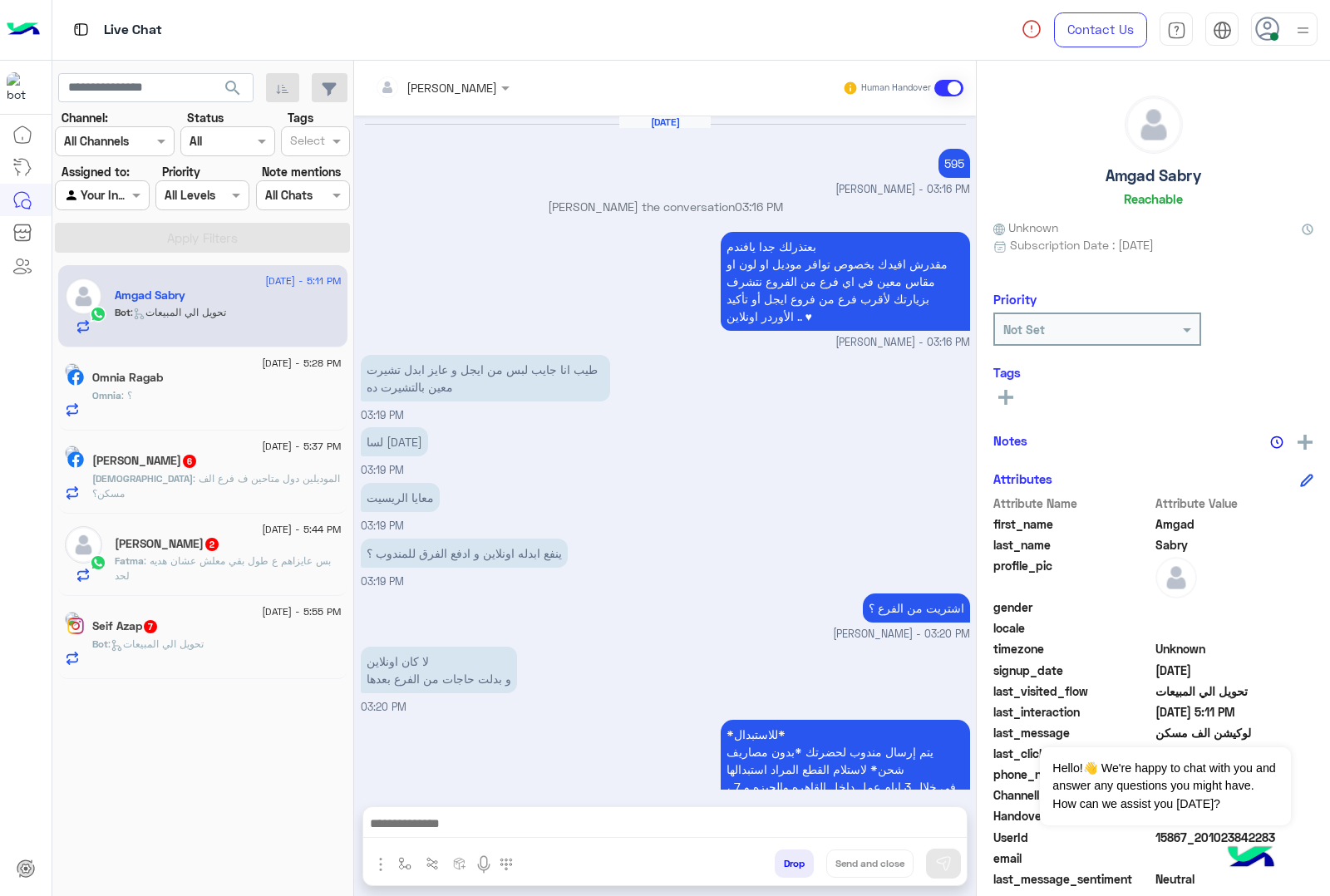
click at [791, 862] on button "Drop" at bounding box center [793, 862] width 39 height 28
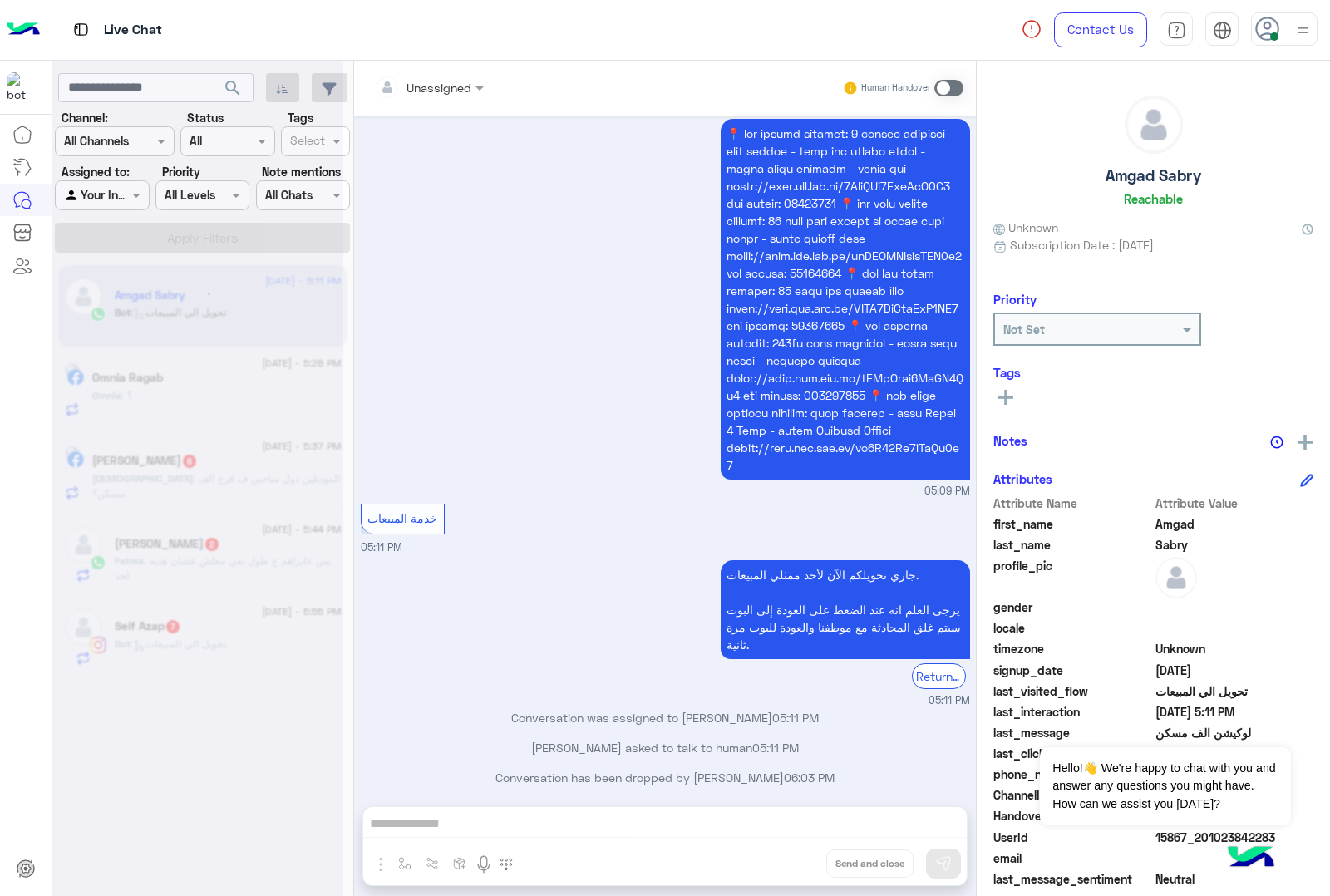
scroll to position [2130, 0]
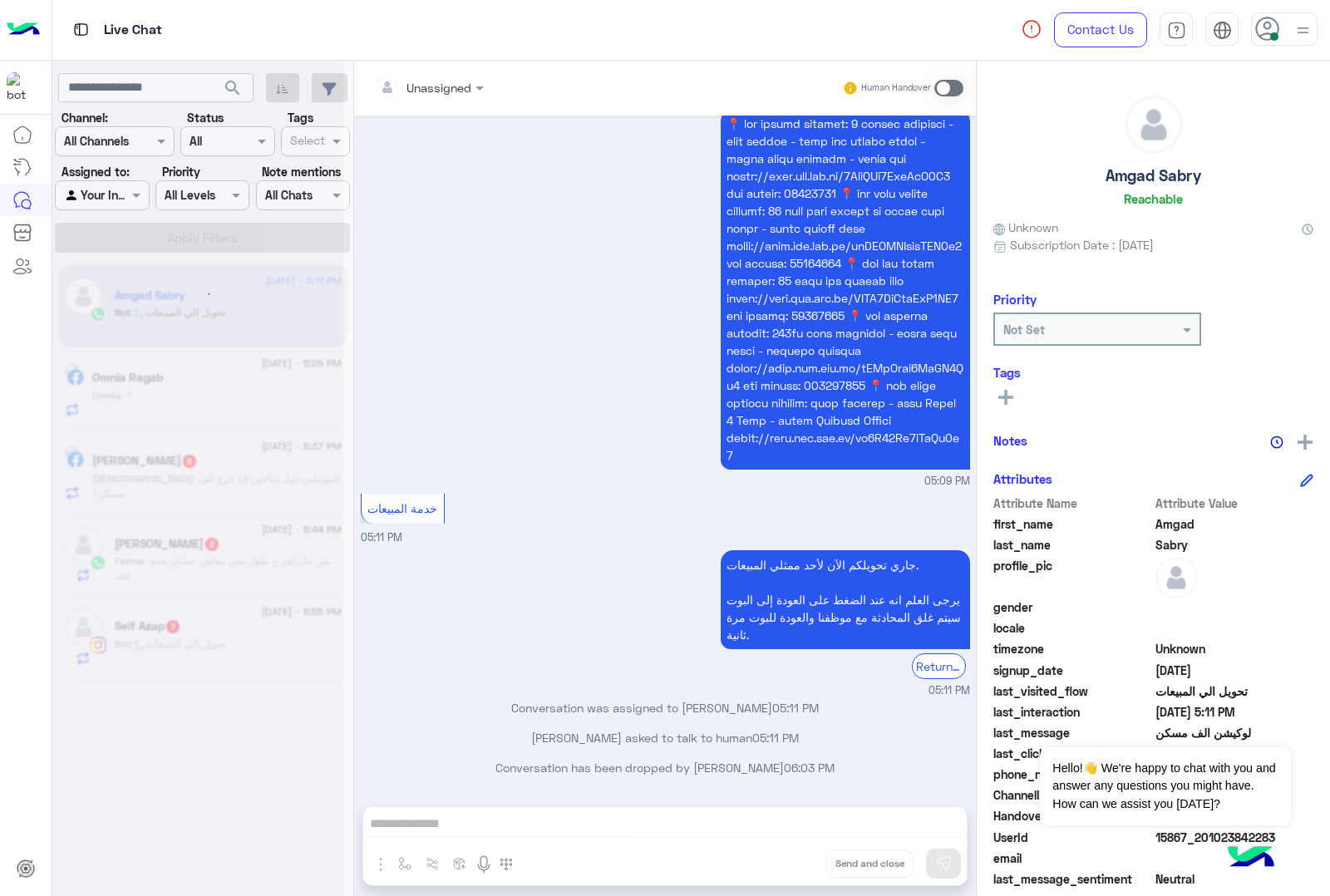
click at [791, 862] on div "Unassigned Human Handover [DATE] 595 [PERSON_NAME] - 03:16 PM [PERSON_NAME] the…" at bounding box center [664, 481] width 622 height 841
click at [0, 0] on button "Drop" at bounding box center [0, 0] width 0 height 0
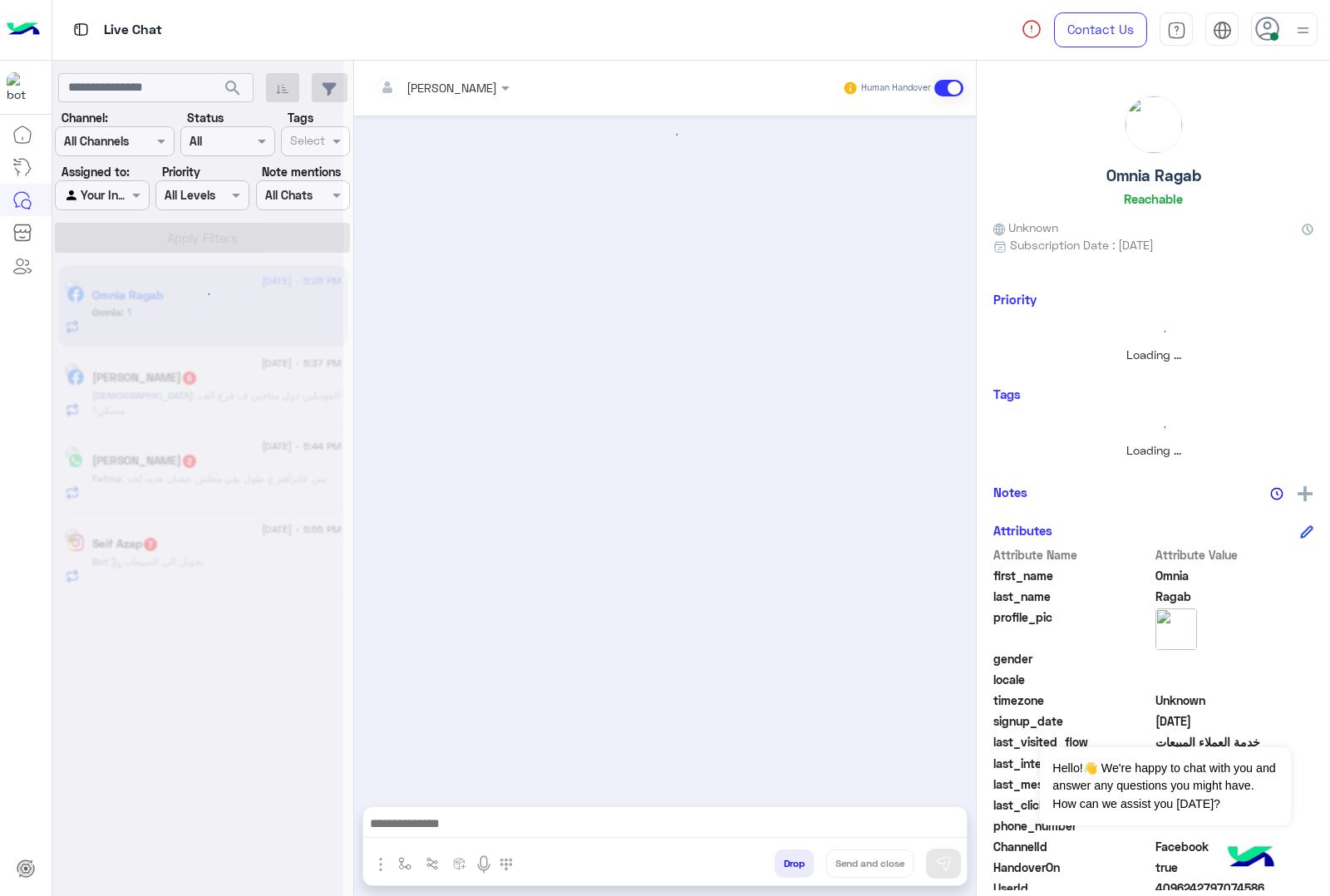
click at [791, 862] on button "Drop" at bounding box center [793, 862] width 39 height 28
click at [791, 862] on div "[PERSON_NAME] Human Handover Drop Send and close" at bounding box center [664, 481] width 622 height 841
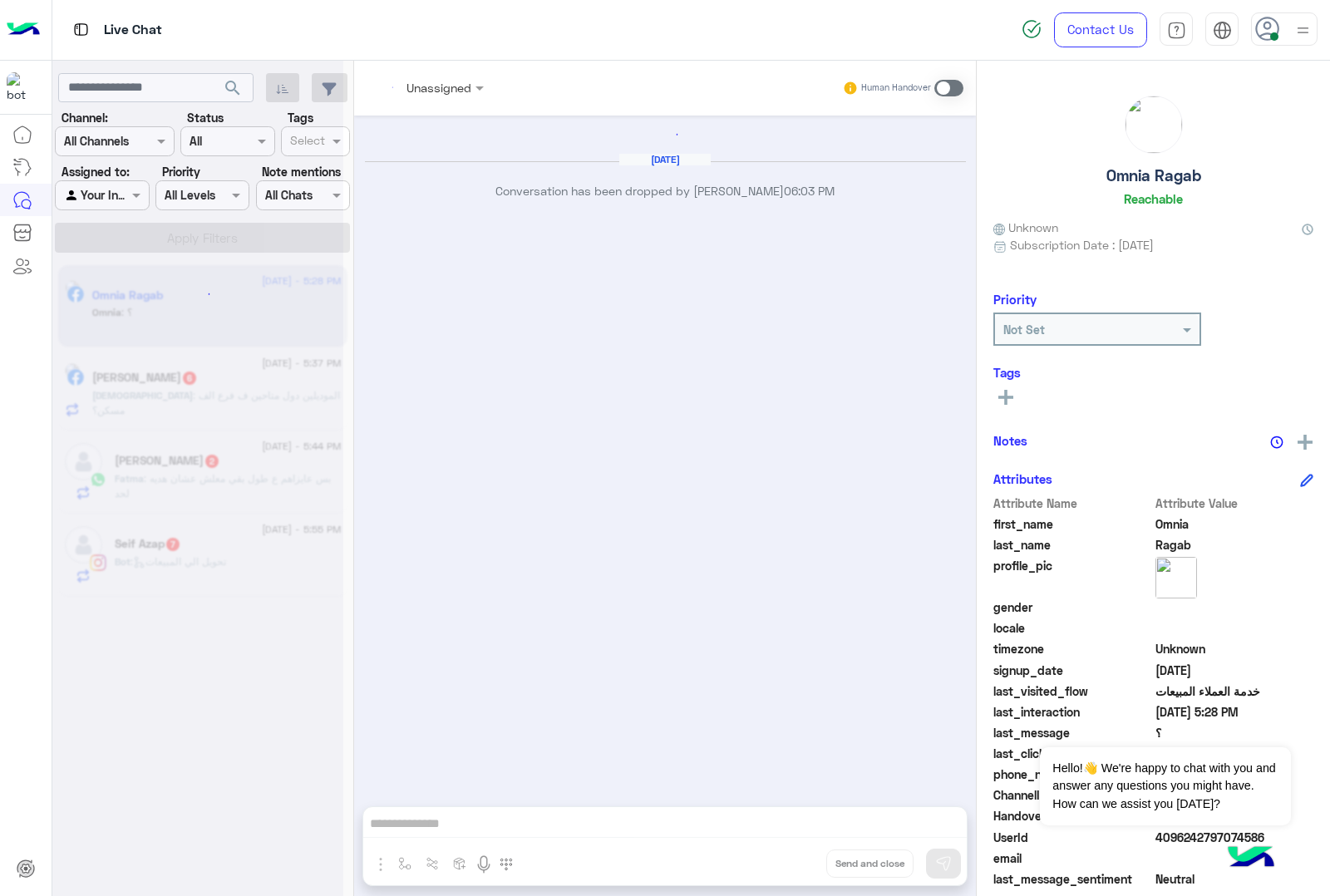
click at [791, 862] on div "Unassigned Human Handover [DATE] Conversation has been dropped by [PERSON_NAME]…" at bounding box center [664, 481] width 622 height 841
click at [0, 0] on button "Drop" at bounding box center [0, 0] width 0 height 0
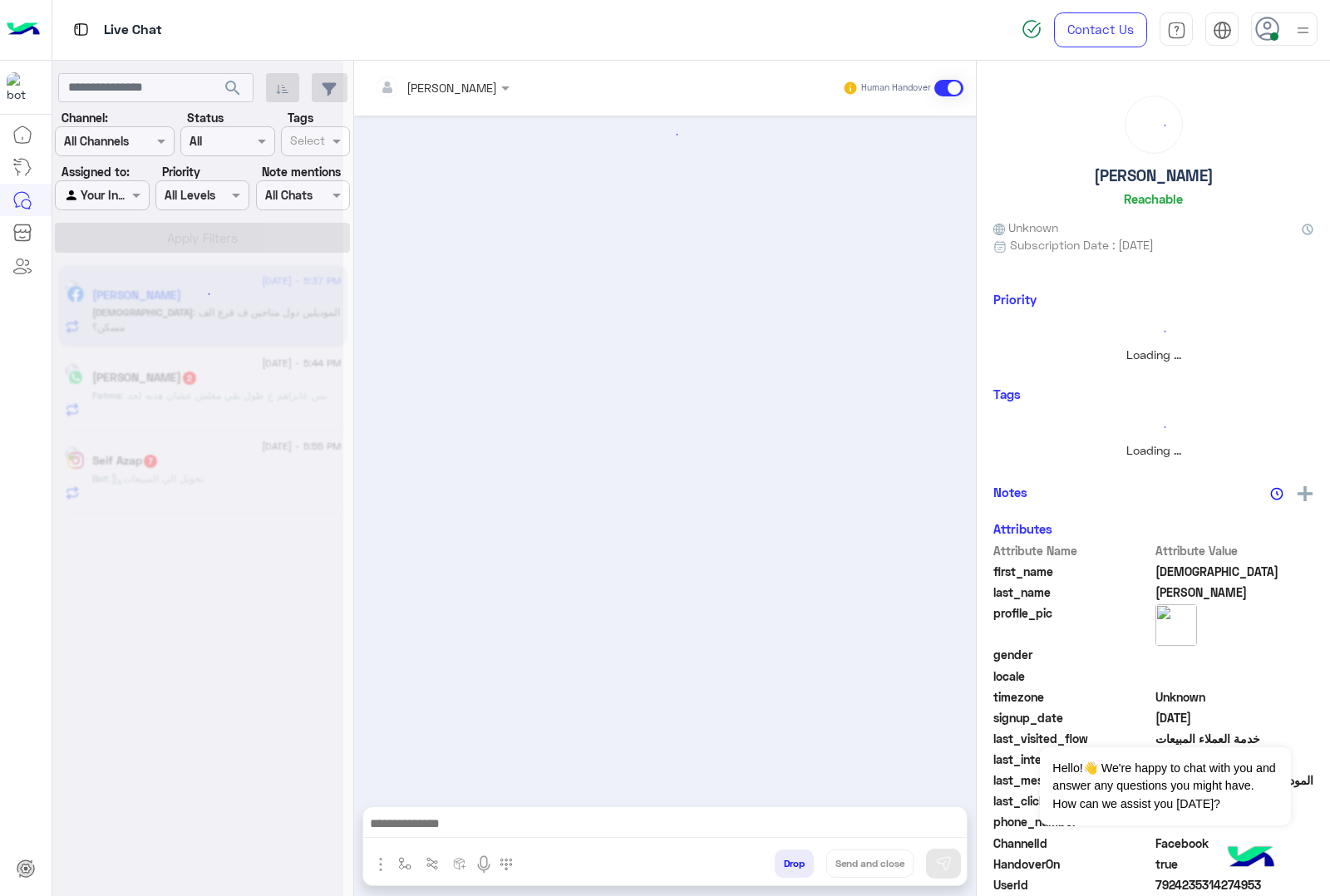
click at [791, 862] on button "Drop" at bounding box center [793, 862] width 39 height 28
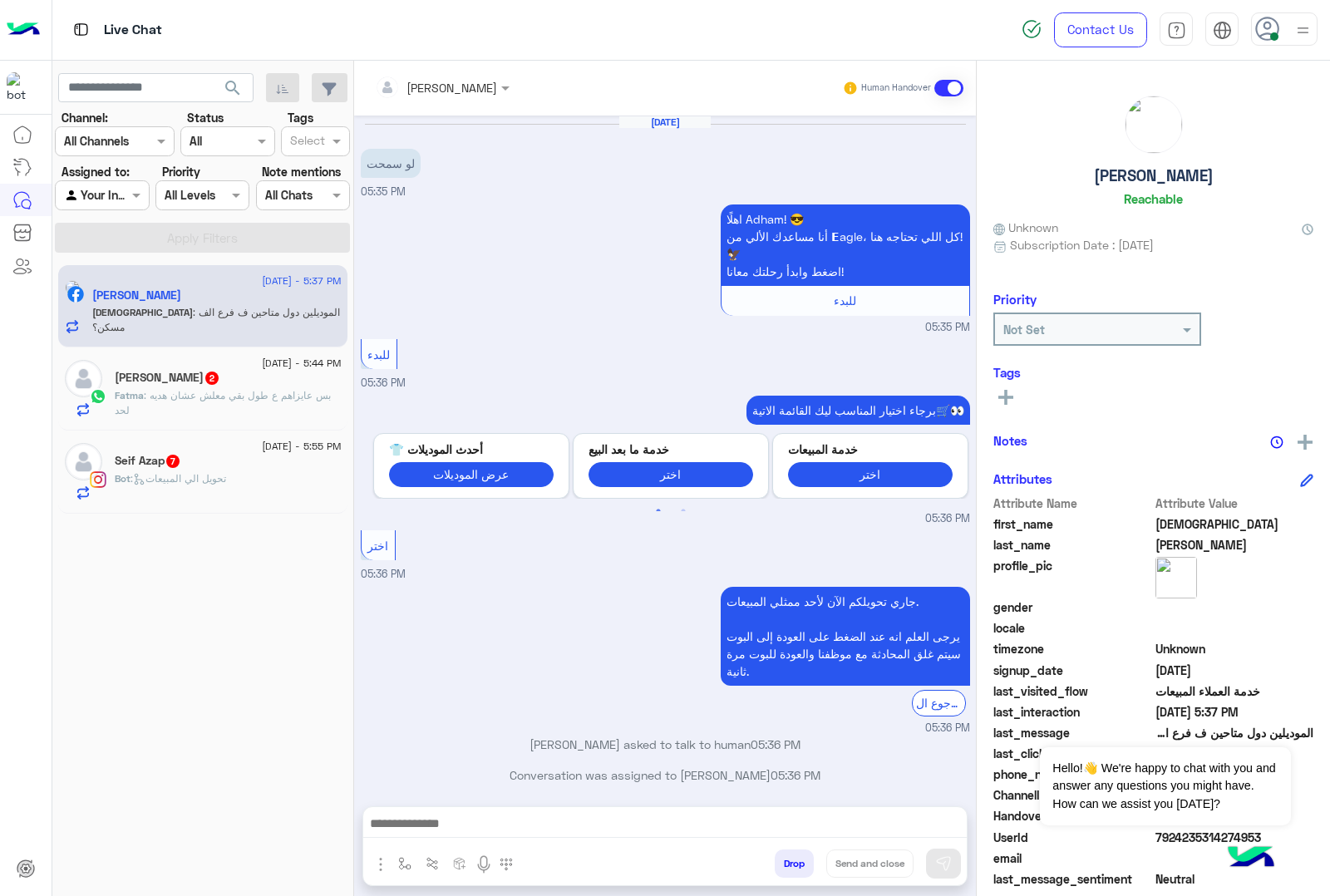
click at [791, 862] on button "Drop" at bounding box center [793, 862] width 39 height 28
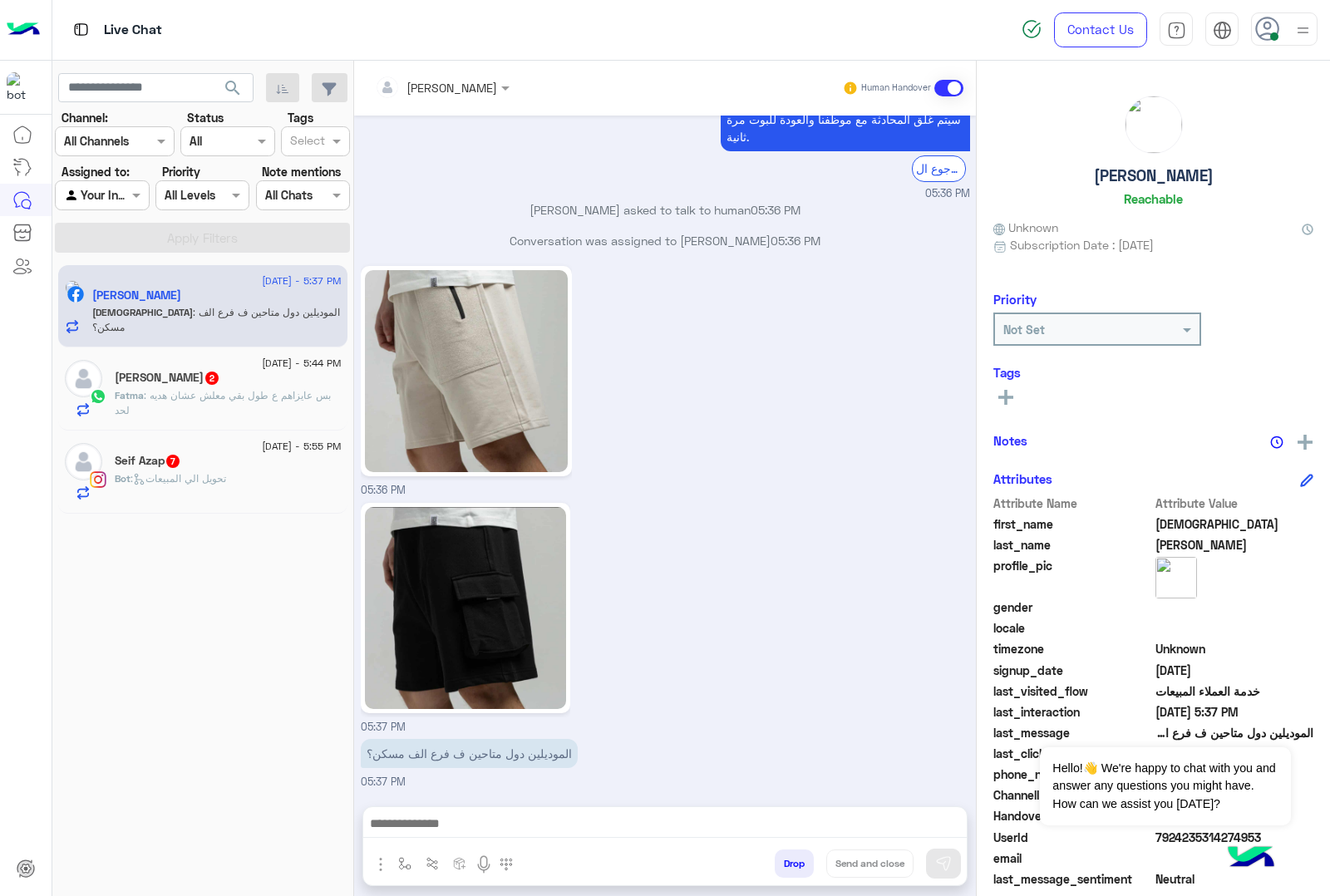
click at [791, 862] on div "[PERSON_NAME] Human Handover [DATE] لو سمحت 05:35 PM اهلًا [GEOGRAPHIC_DATA]! 😎…" at bounding box center [664, 481] width 622 height 841
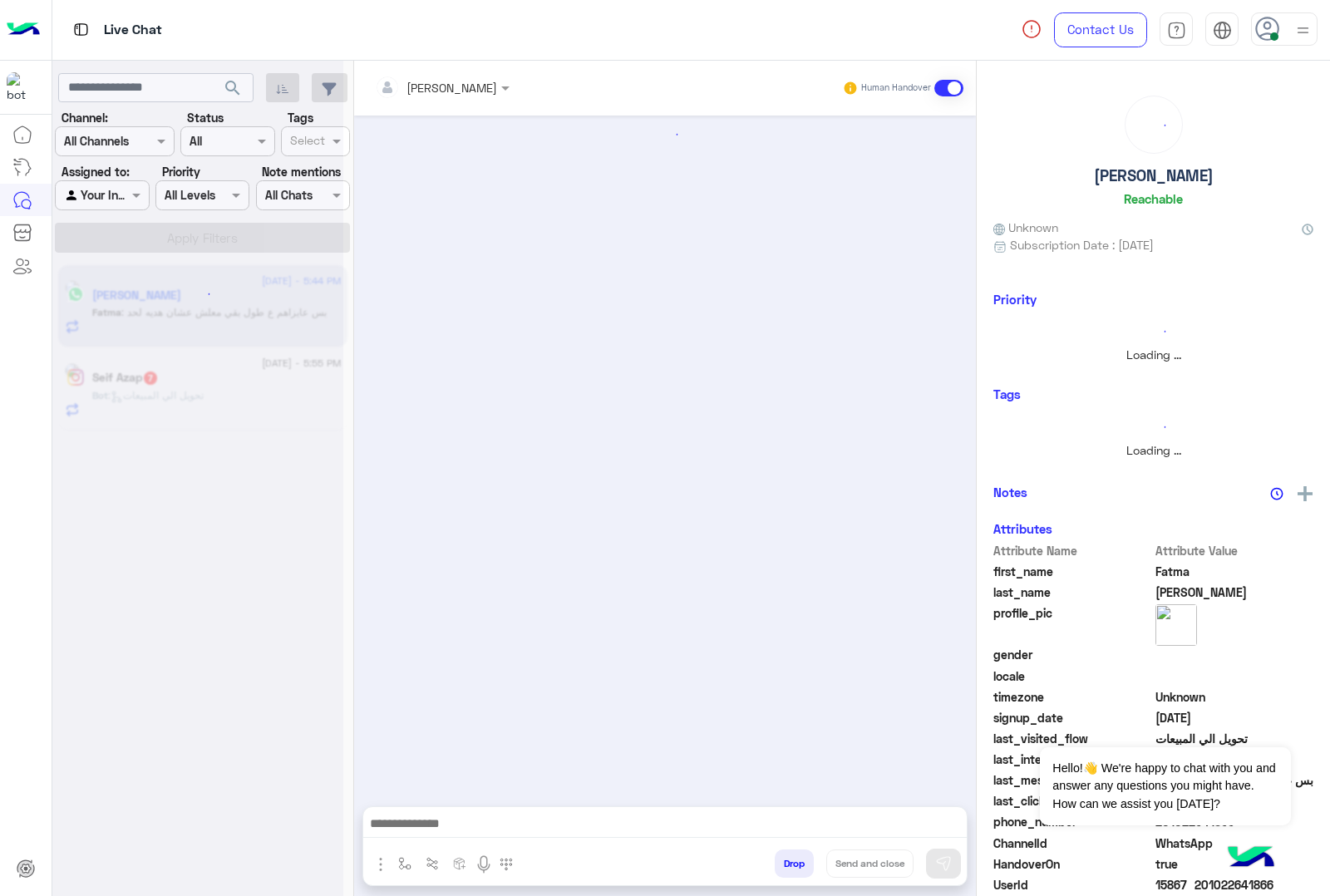
click at [791, 862] on button "Drop" at bounding box center [793, 862] width 39 height 28
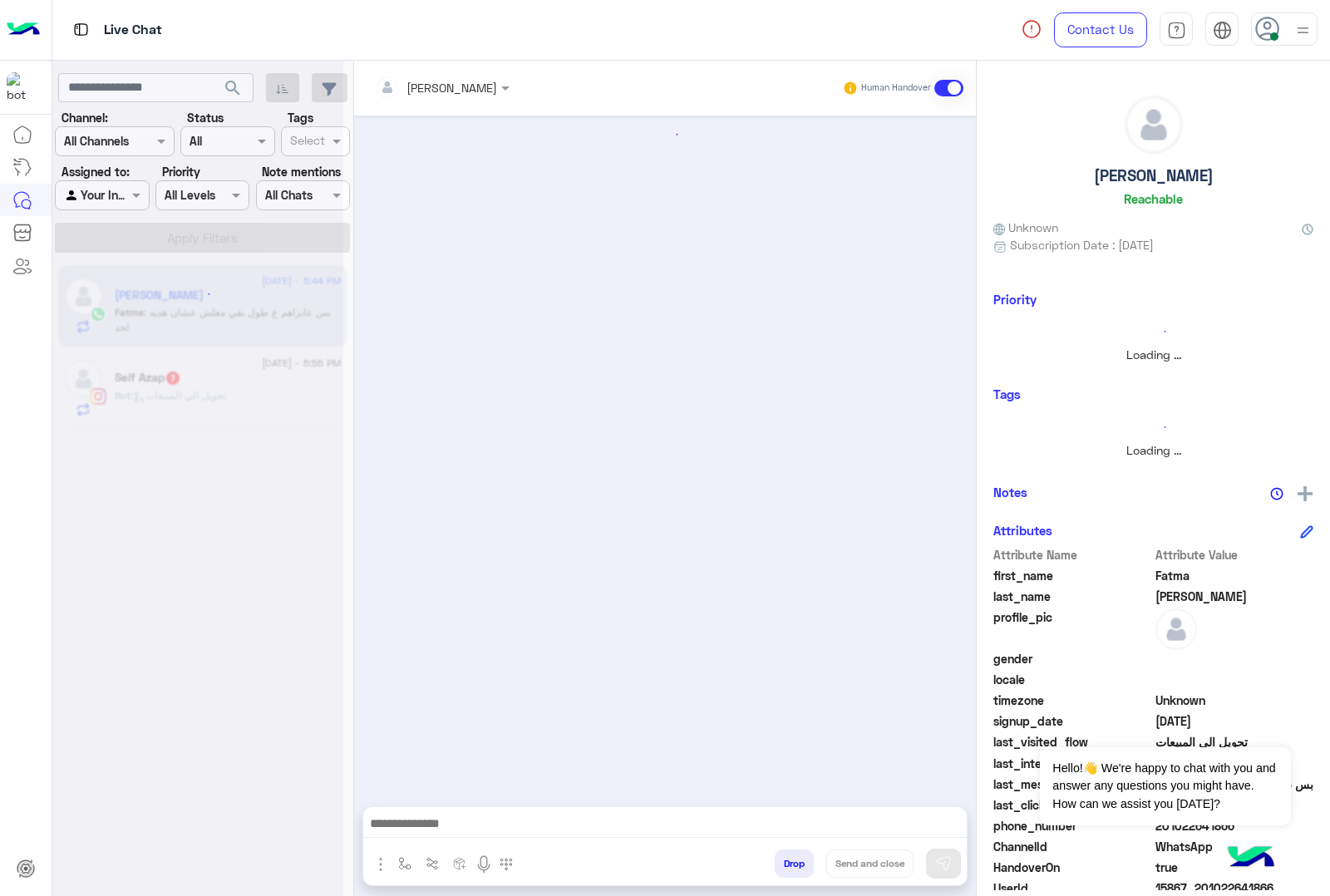
click at [791, 862] on div "[PERSON_NAME] Human Handover Drop Send and close" at bounding box center [664, 481] width 622 height 841
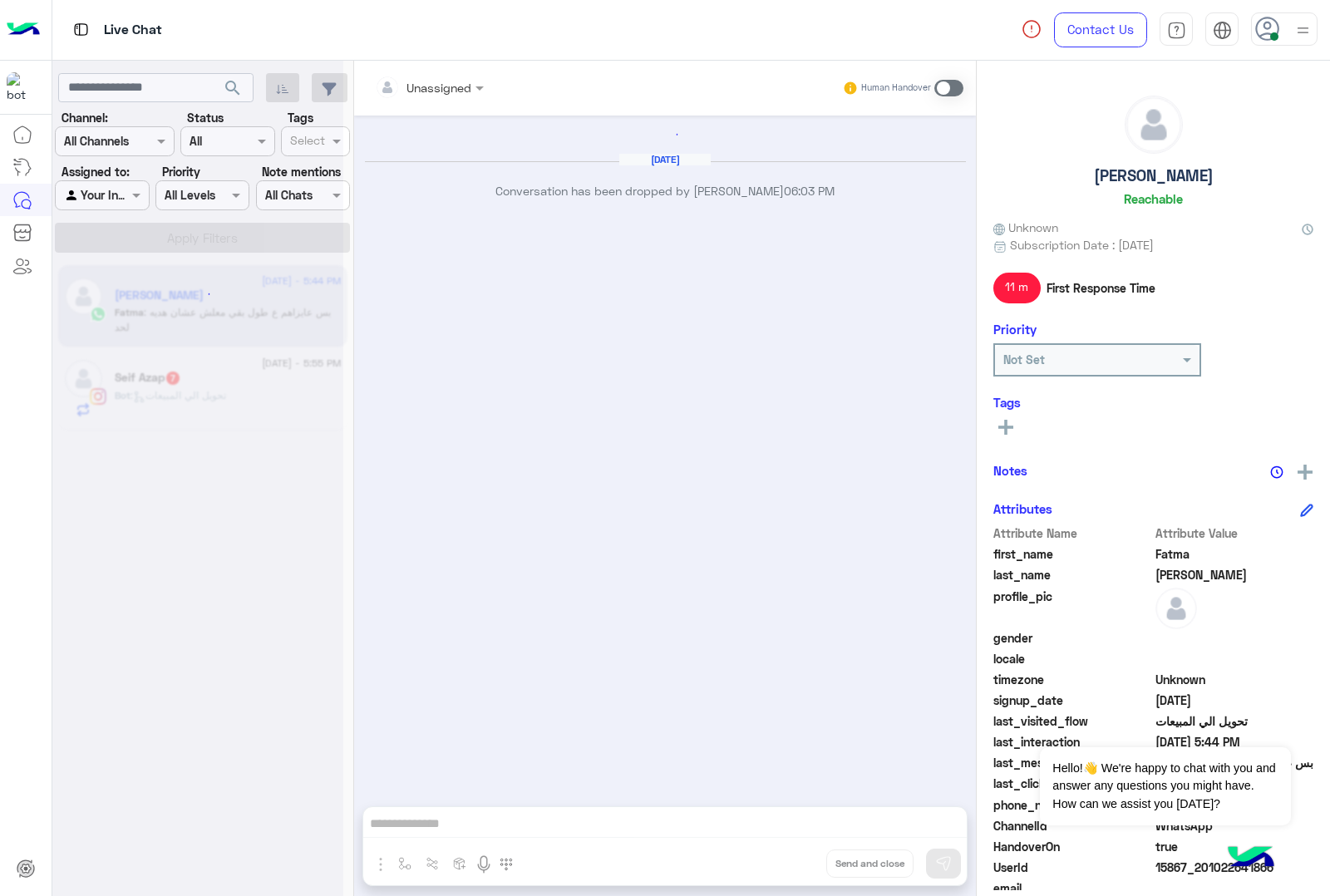
click at [791, 862] on div "Unassigned Human Handover [DATE] Conversation has been dropped by [PERSON_NAME]…" at bounding box center [664, 481] width 622 height 841
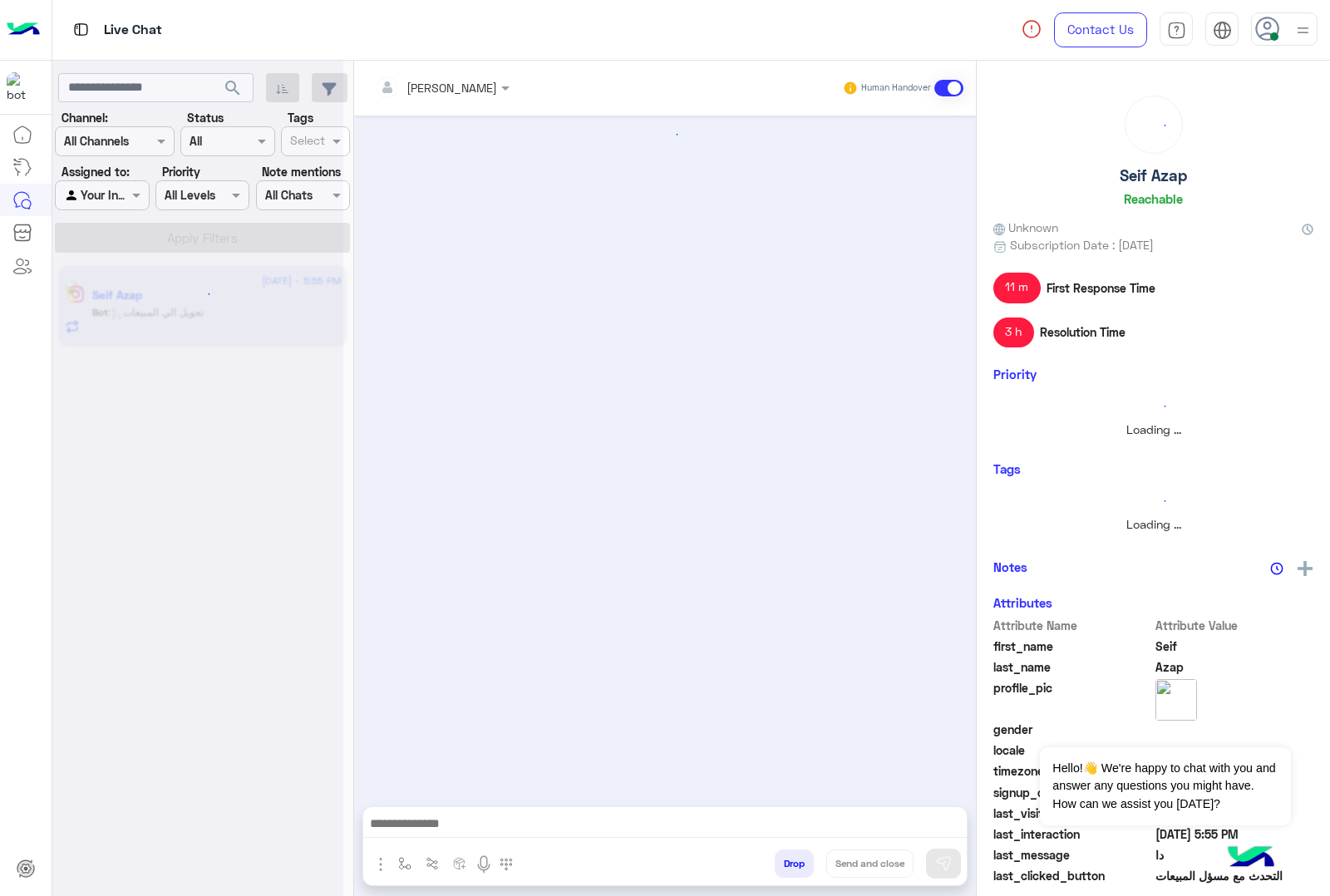
click at [791, 862] on button "Drop" at bounding box center [793, 862] width 39 height 28
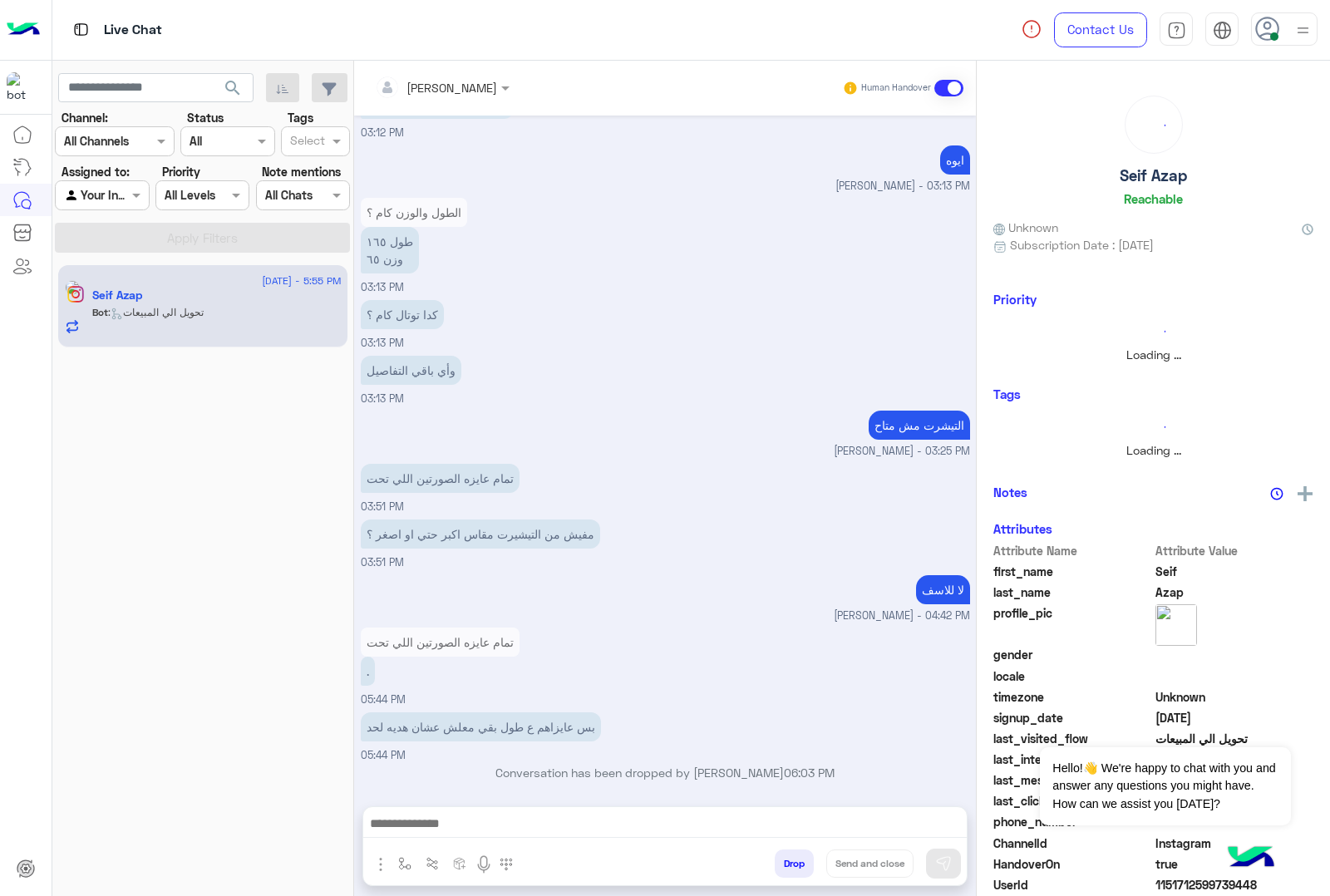
click at [791, 862] on button "Drop" at bounding box center [793, 862] width 39 height 28
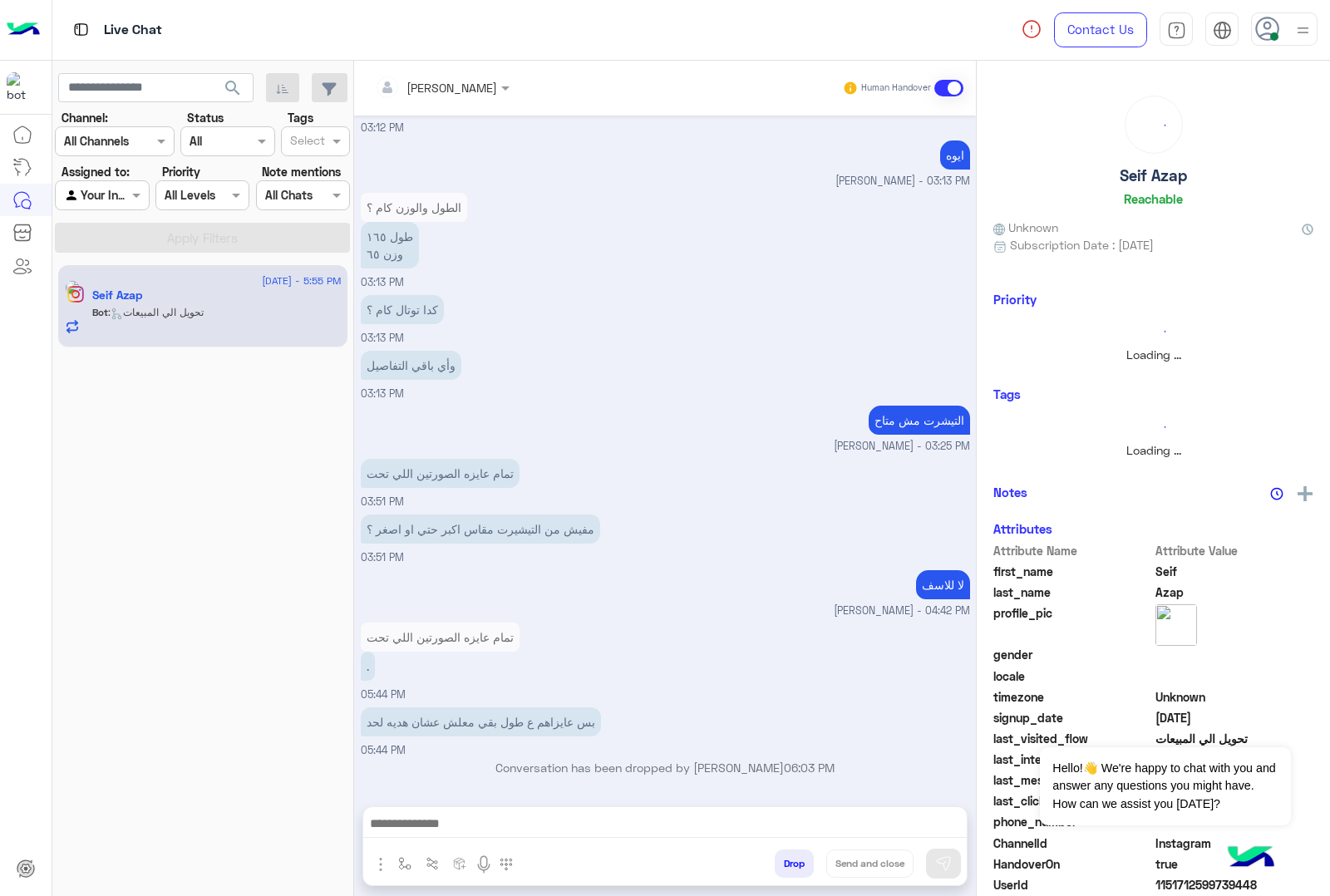
click at [791, 862] on div "[PERSON_NAME] Human Handover [DATE] خدمة المبيعات 02:11 PM جاري تحويلكم الآن لأ…" at bounding box center [664, 481] width 622 height 841
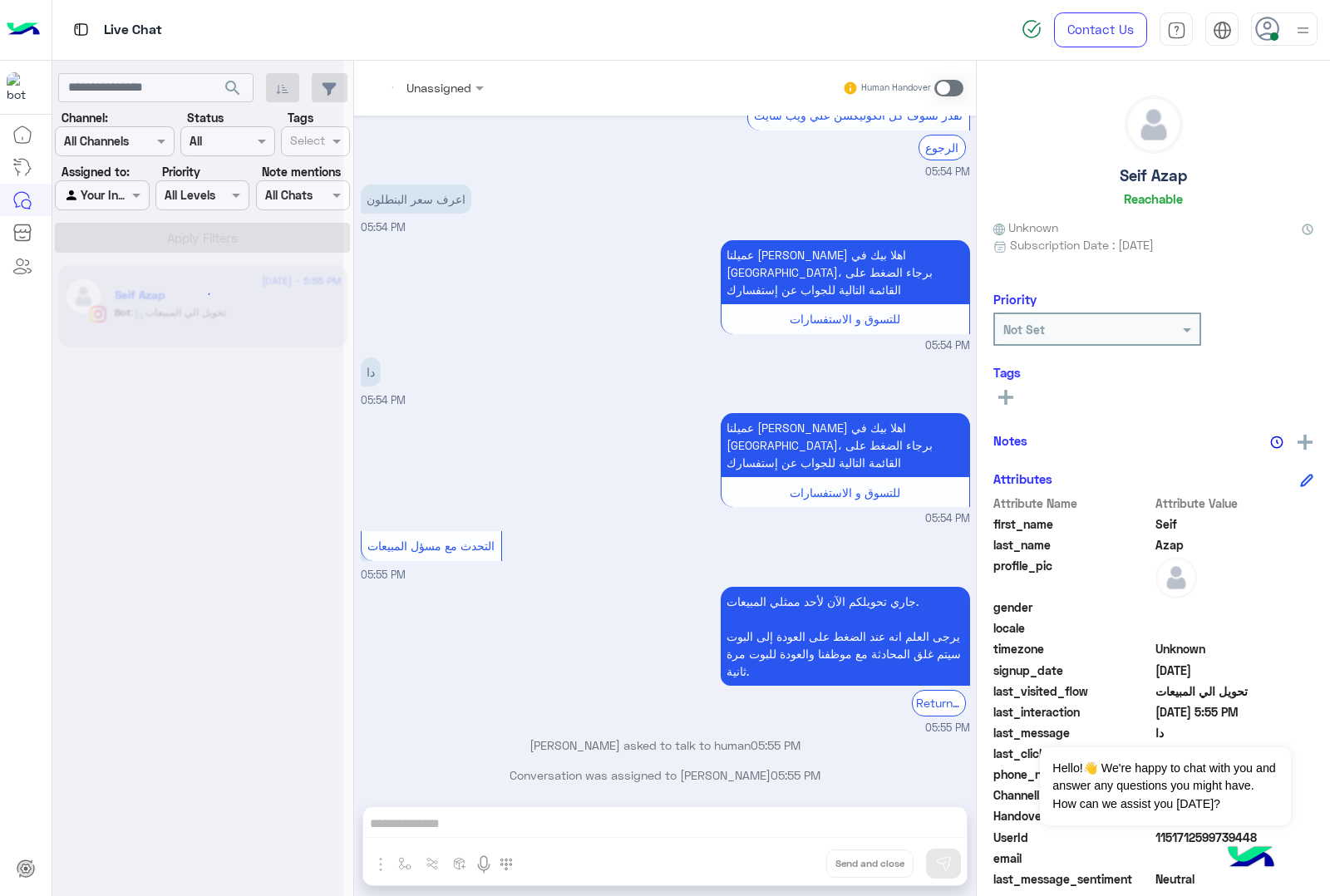
scroll to position [3296, 0]
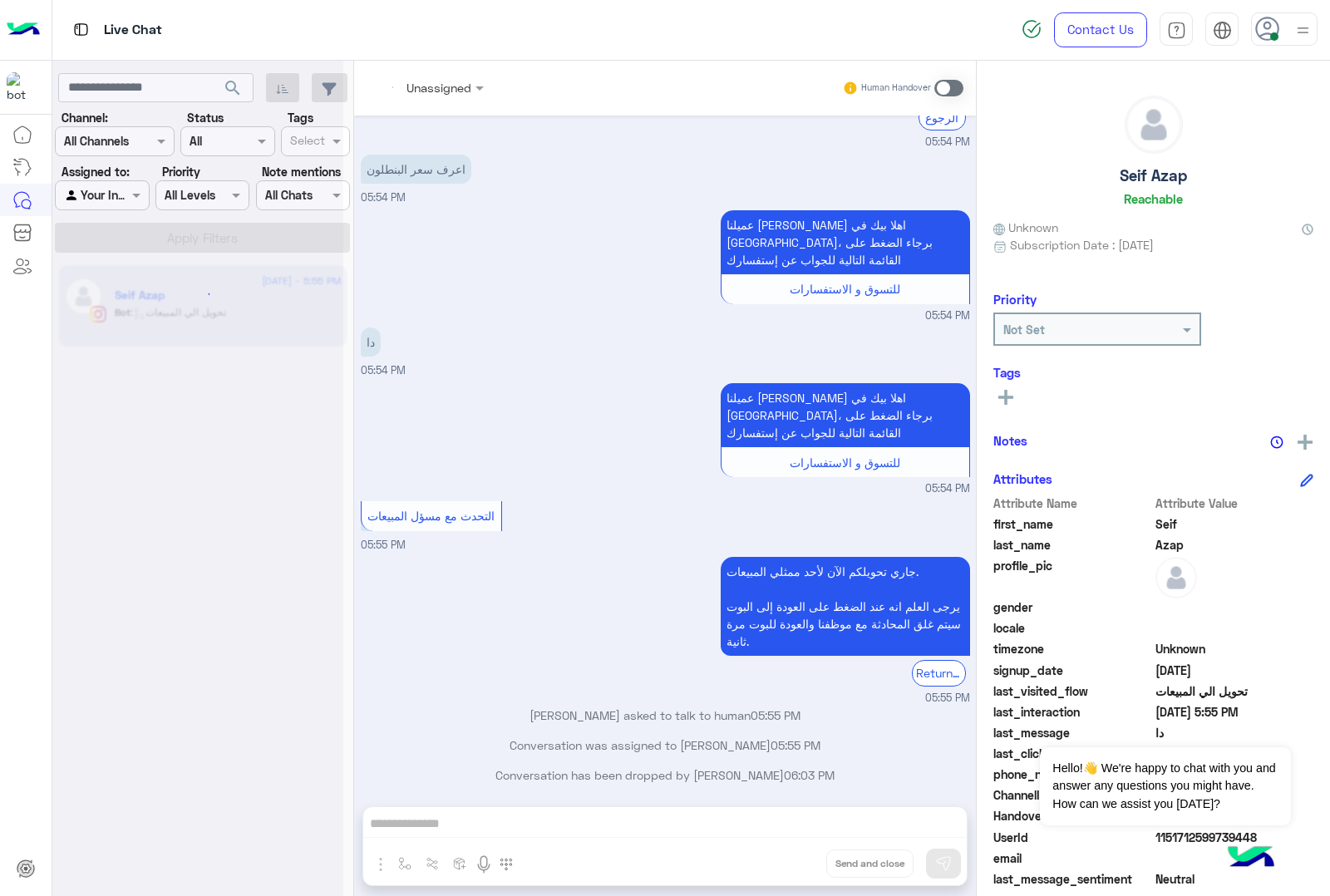
click at [791, 862] on div "Unassigned Human Handover [DATE] خدمة المبيعات 02:11 PM جاري تحويلكم الآن لأحد …" at bounding box center [664, 481] width 622 height 841
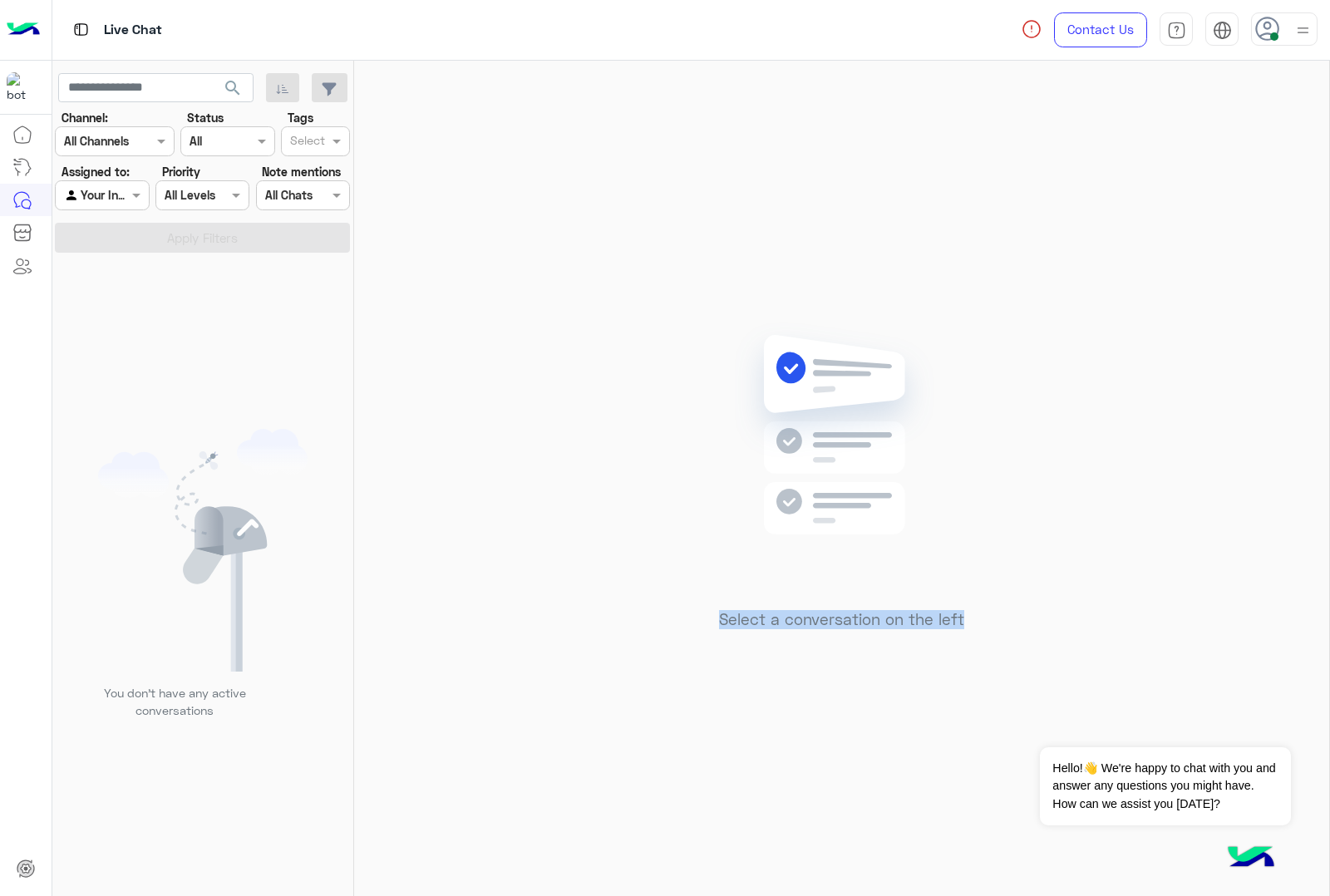
click at [791, 862] on div "Select a conversation on the left" at bounding box center [840, 481] width 975 height 841
click at [1264, 28] on use at bounding box center [1266, 28] width 24 height 24
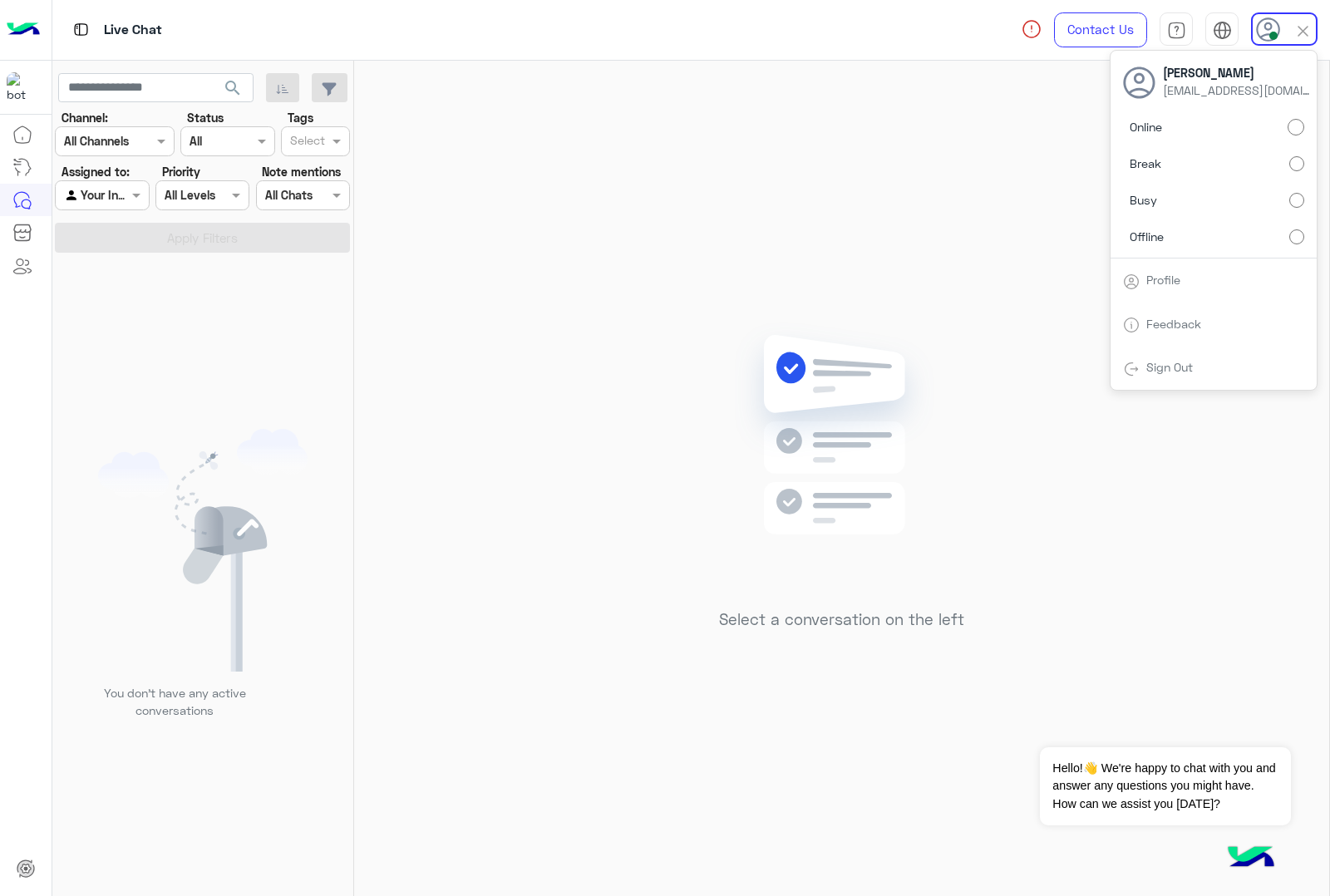
click at [1296, 227] on label "Offline" at bounding box center [1213, 236] width 181 height 30
click at [702, 359] on div "Select a conversation on the left" at bounding box center [840, 481] width 975 height 841
